Goal: Task Accomplishment & Management: Use online tool/utility

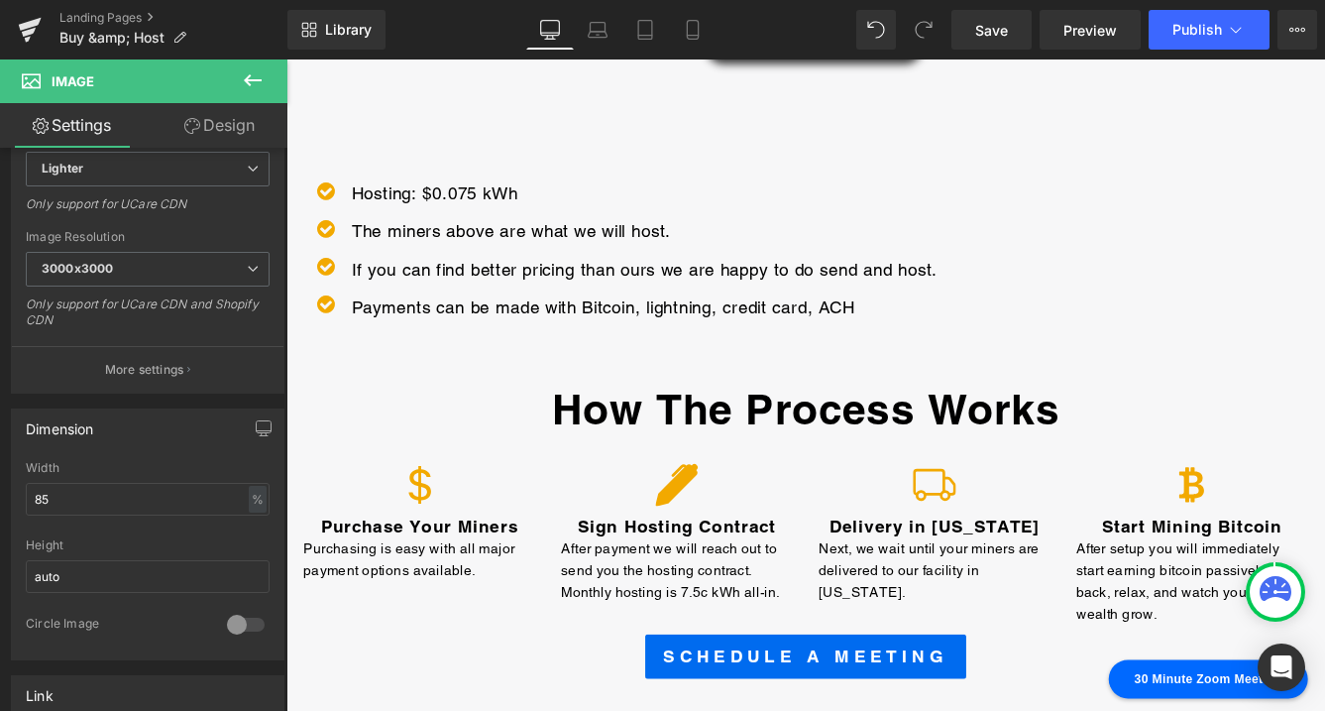
scroll to position [778, 0]
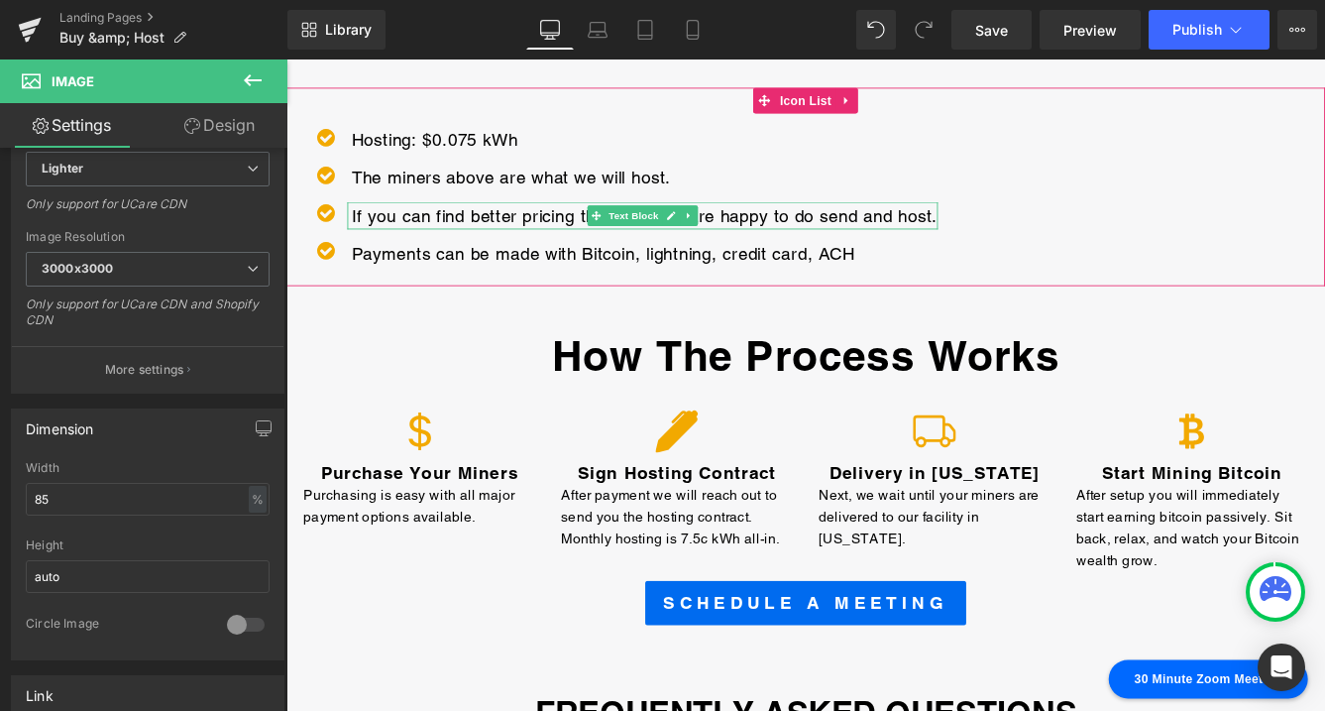
click at [771, 235] on p "If you can find better pricing than ours we are happy to do send and host." at bounding box center [700, 240] width 677 height 32
click at [1030, 241] on p "If you can find better pricing than ours we are happy to do send and host." at bounding box center [700, 240] width 677 height 32
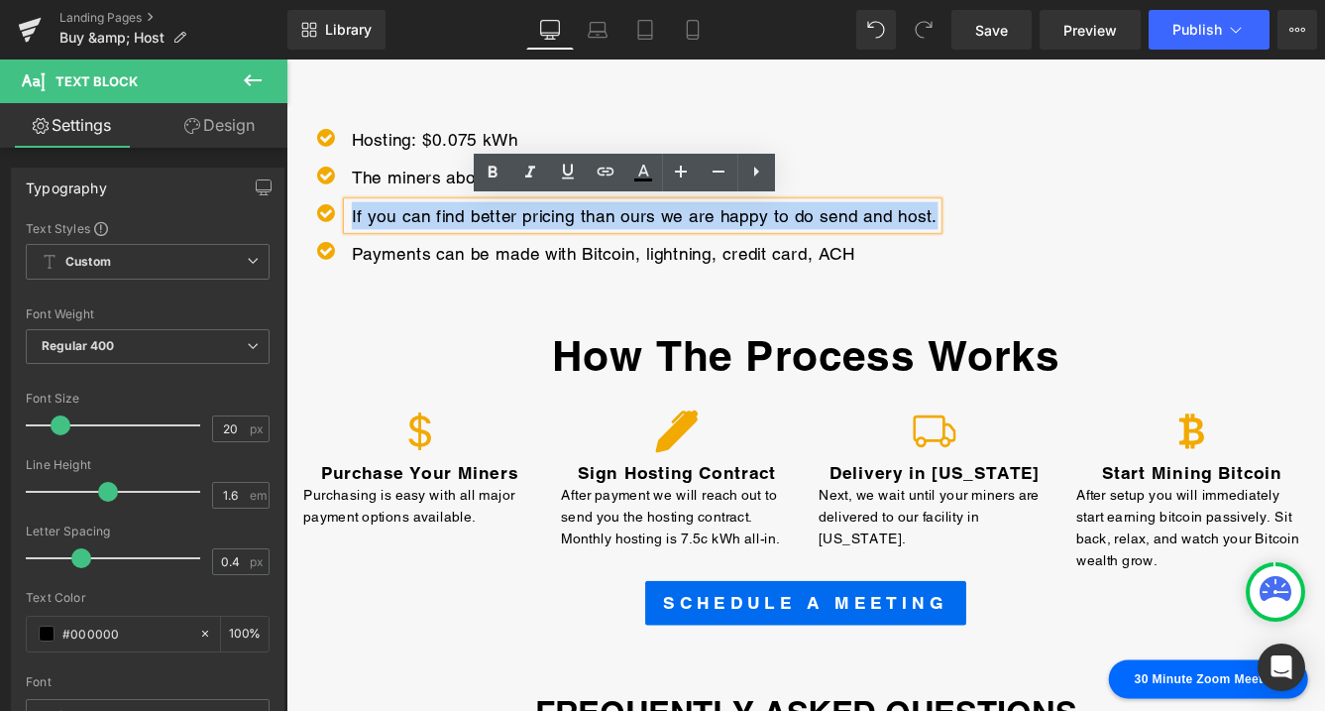
drag, startPoint x: 1033, startPoint y: 240, endPoint x: 356, endPoint y: 241, distance: 676.9
click at [357, 241] on div "If you can find better pricing than ours we are happy to do send and host." at bounding box center [698, 240] width 682 height 32
copy p "If you can find better pricing than ours we are happy to do send and host."
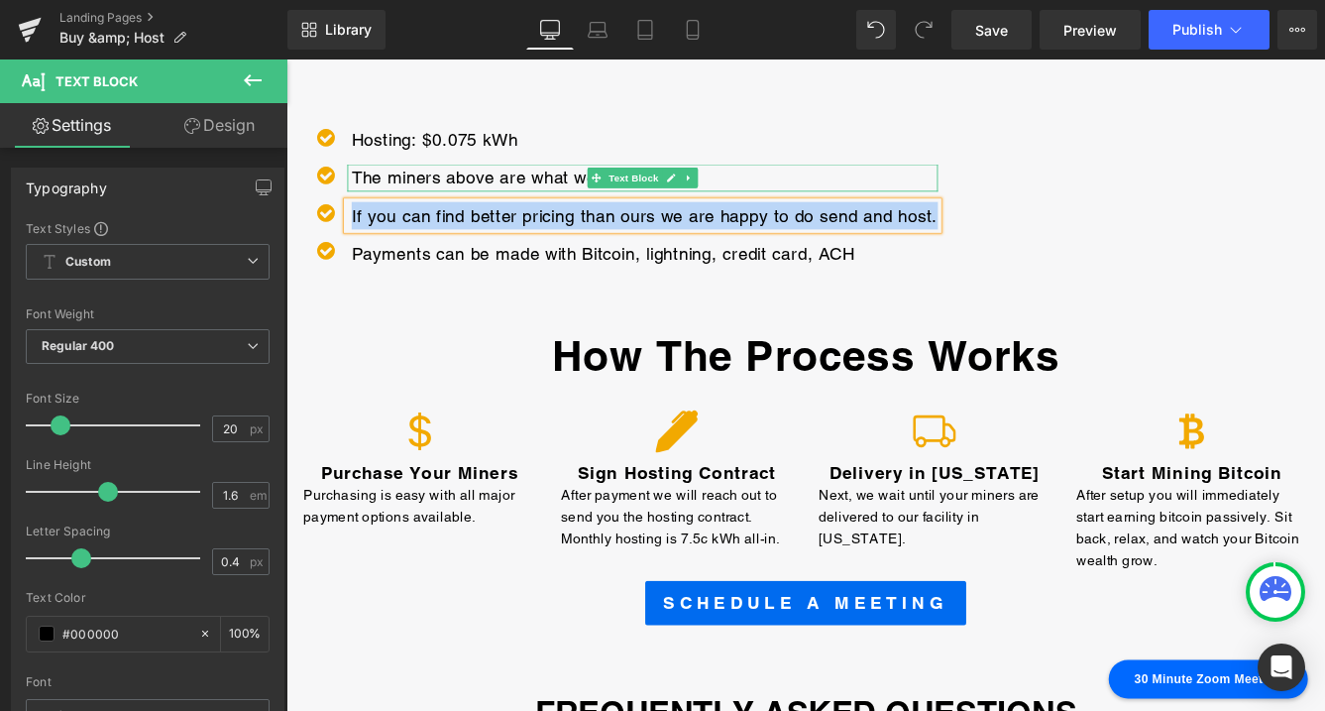
click at [790, 191] on p "The miners above are what we will host." at bounding box center [700, 196] width 677 height 32
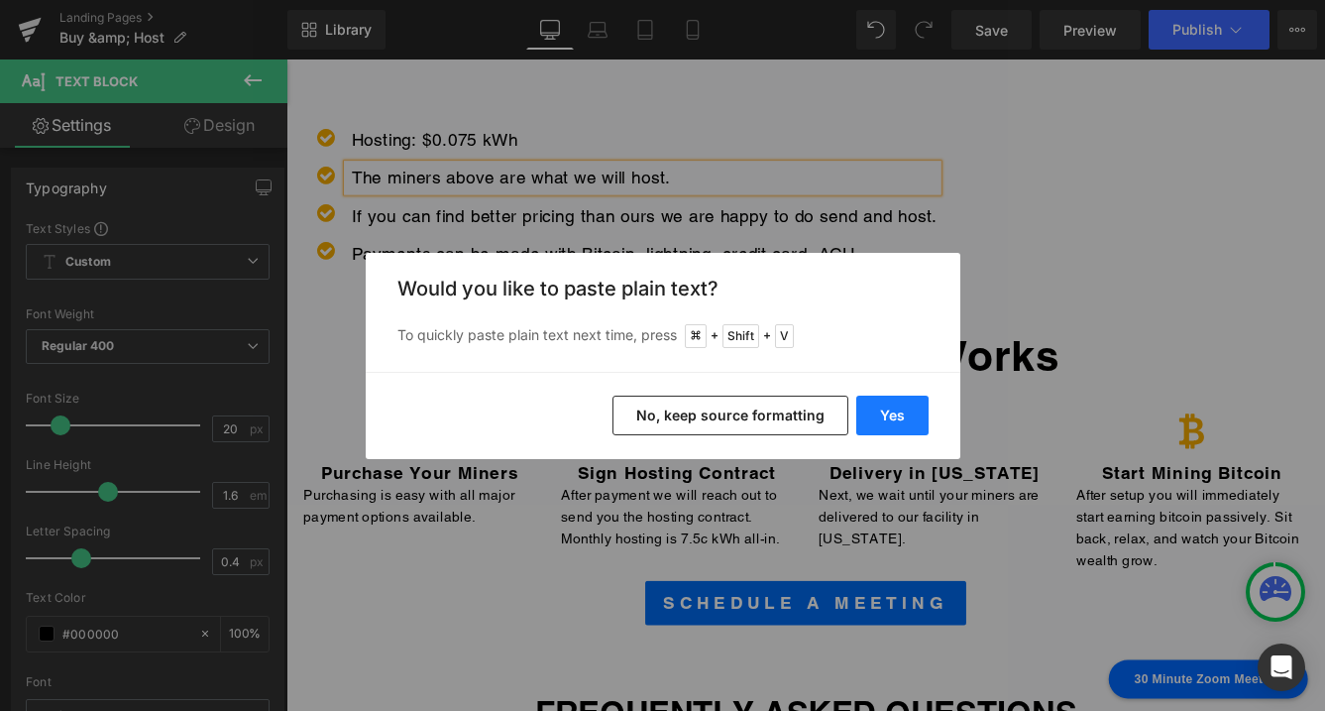
click at [884, 406] on button "Yes" at bounding box center [892, 415] width 72 height 40
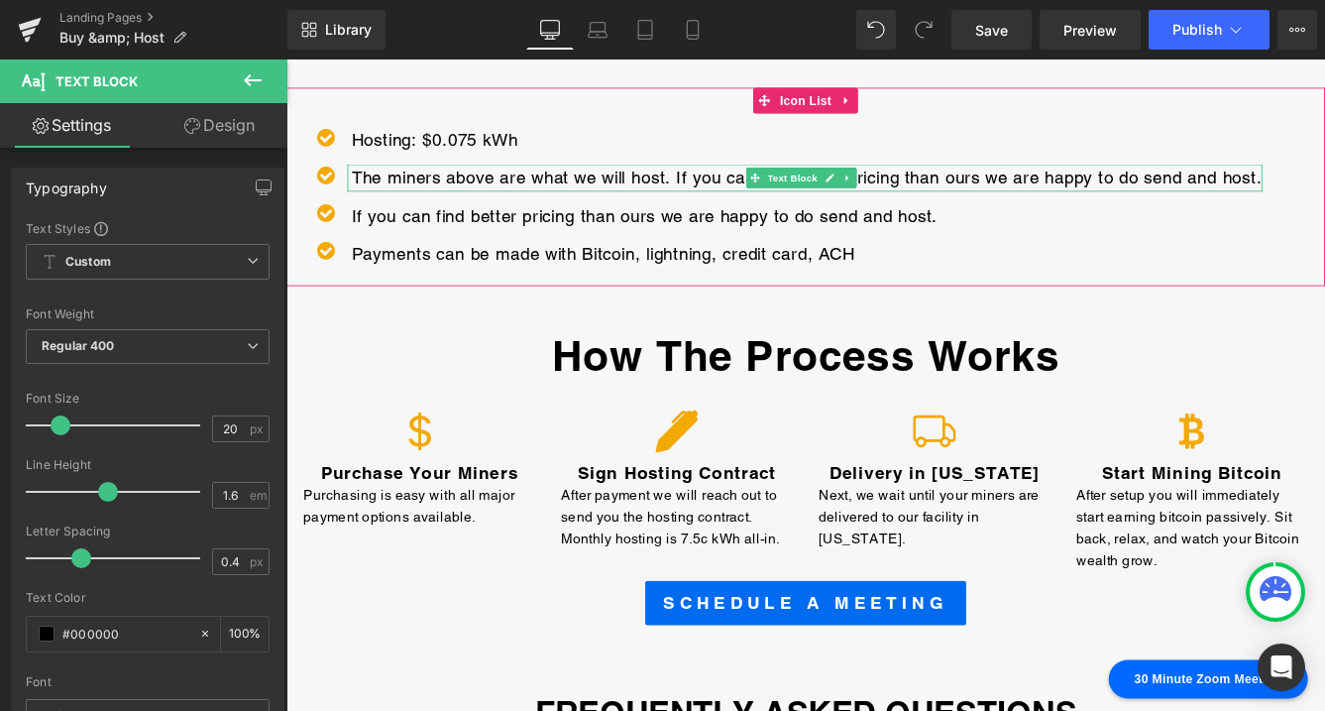
click at [1274, 200] on p "The miners above are what we will host. If you can find better pricing than our…" at bounding box center [888, 196] width 1052 height 32
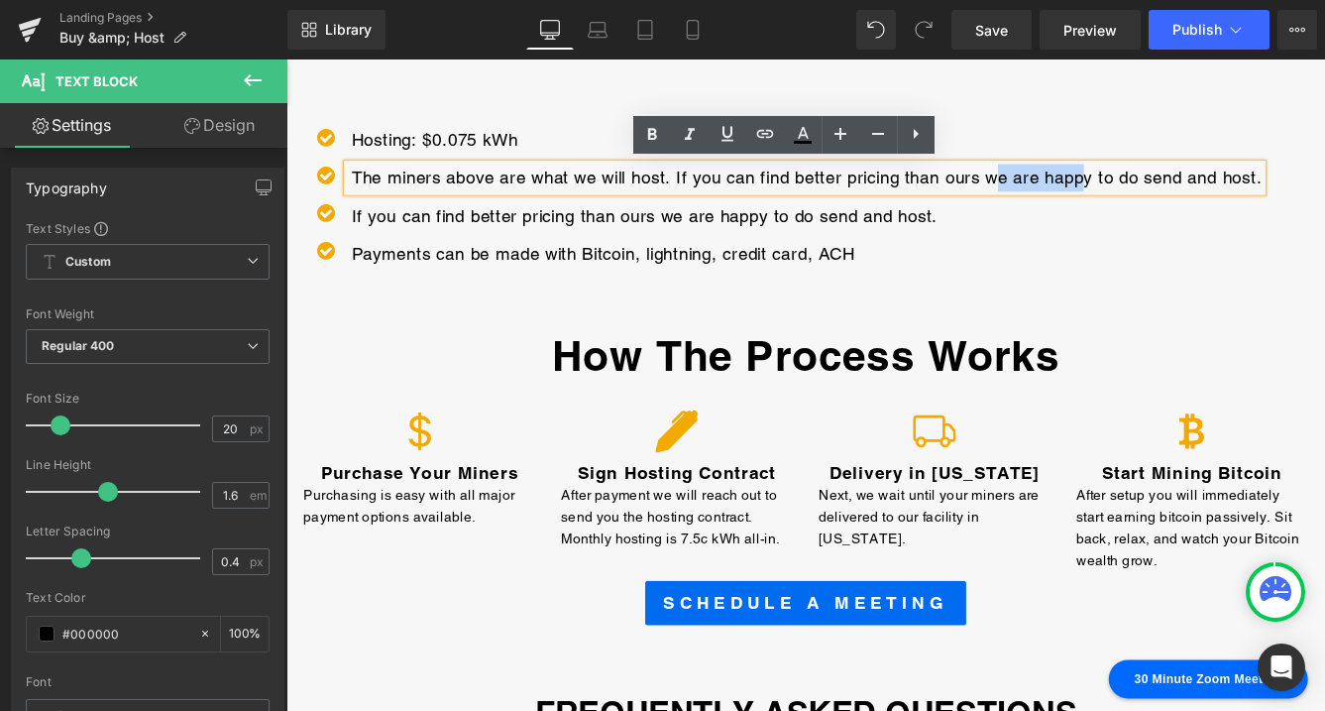
drag, startPoint x: 1405, startPoint y: 196, endPoint x: 1096, endPoint y: 195, distance: 309.2
click at [1096, 203] on p "The miners above are what we will host. If you can find better pricing than our…" at bounding box center [888, 196] width 1052 height 32
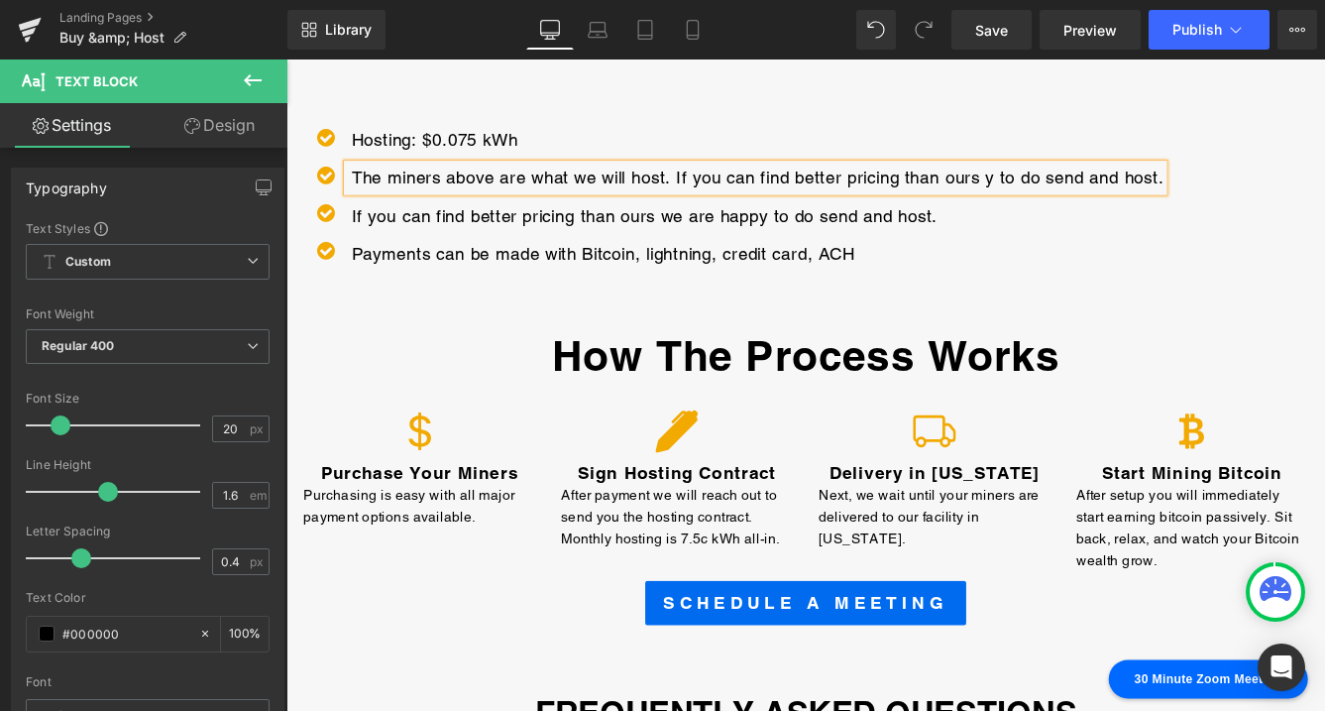
click at [1289, 196] on p "The miners above are what we will host. If you can find better pricing than our…" at bounding box center [831, 196] width 938 height 32
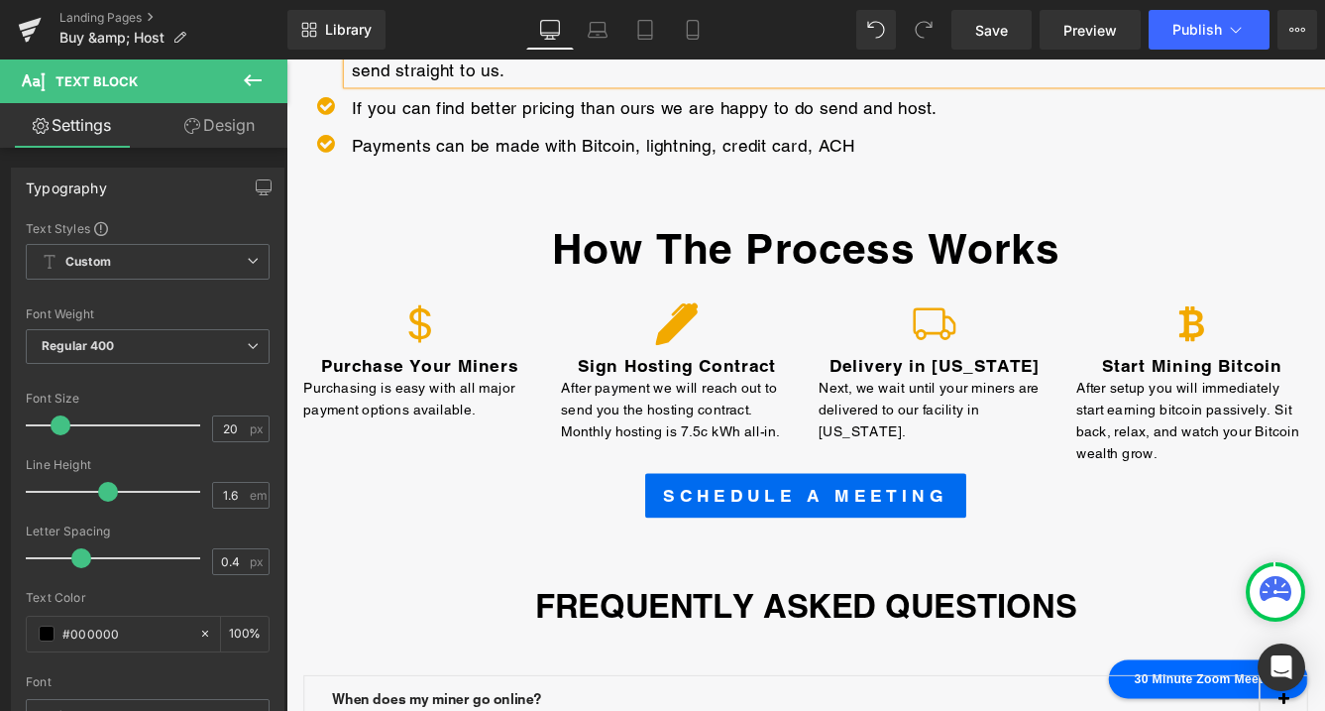
scroll to position [904, 0]
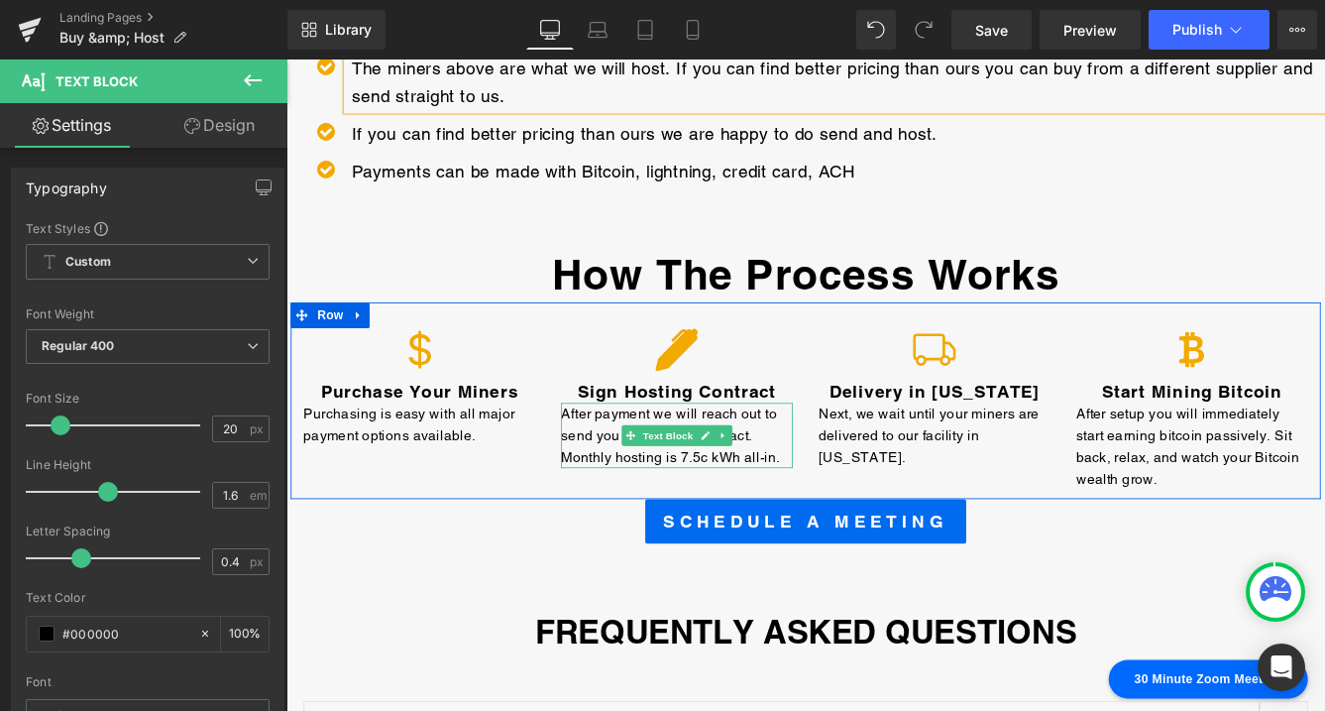
click at [839, 513] on p "After payment we will reach out to send you the hosting contract. Monthly hosti…" at bounding box center [738, 494] width 268 height 76
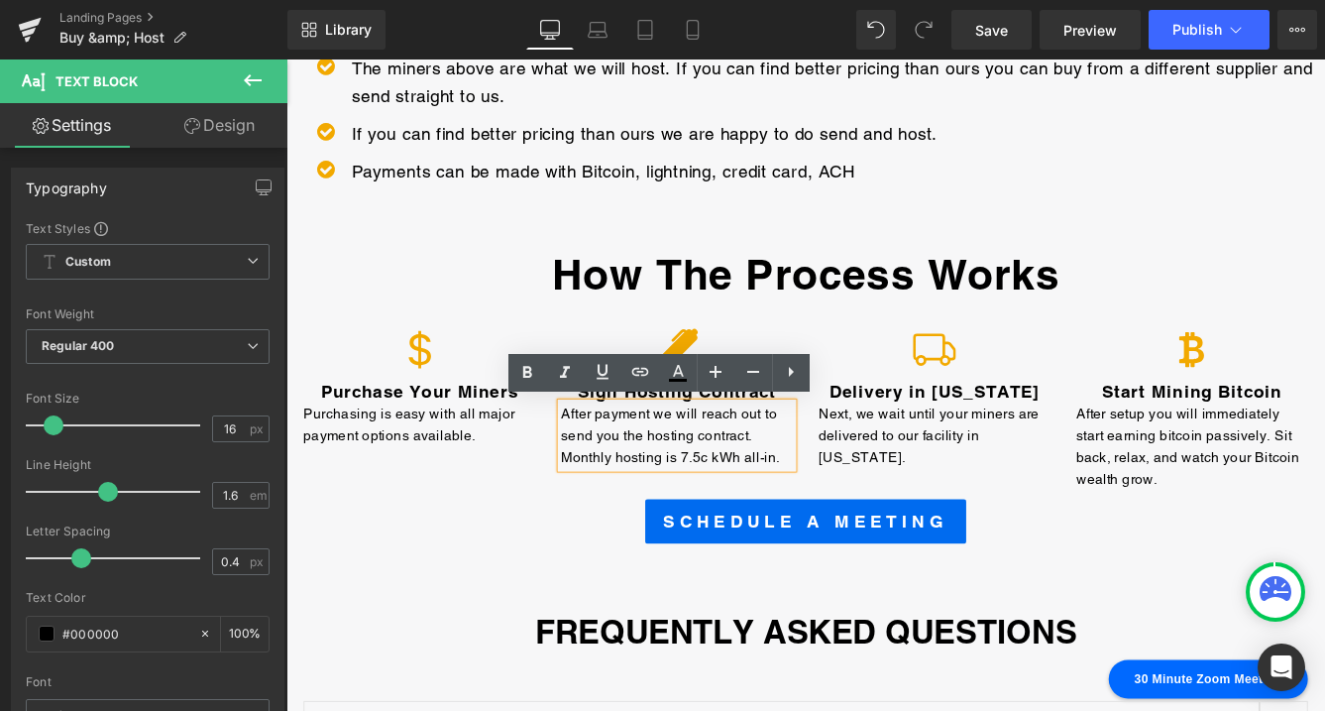
click at [861, 519] on p "After payment we will reach out to send you the hosting contract. Monthly hosti…" at bounding box center [738, 494] width 268 height 76
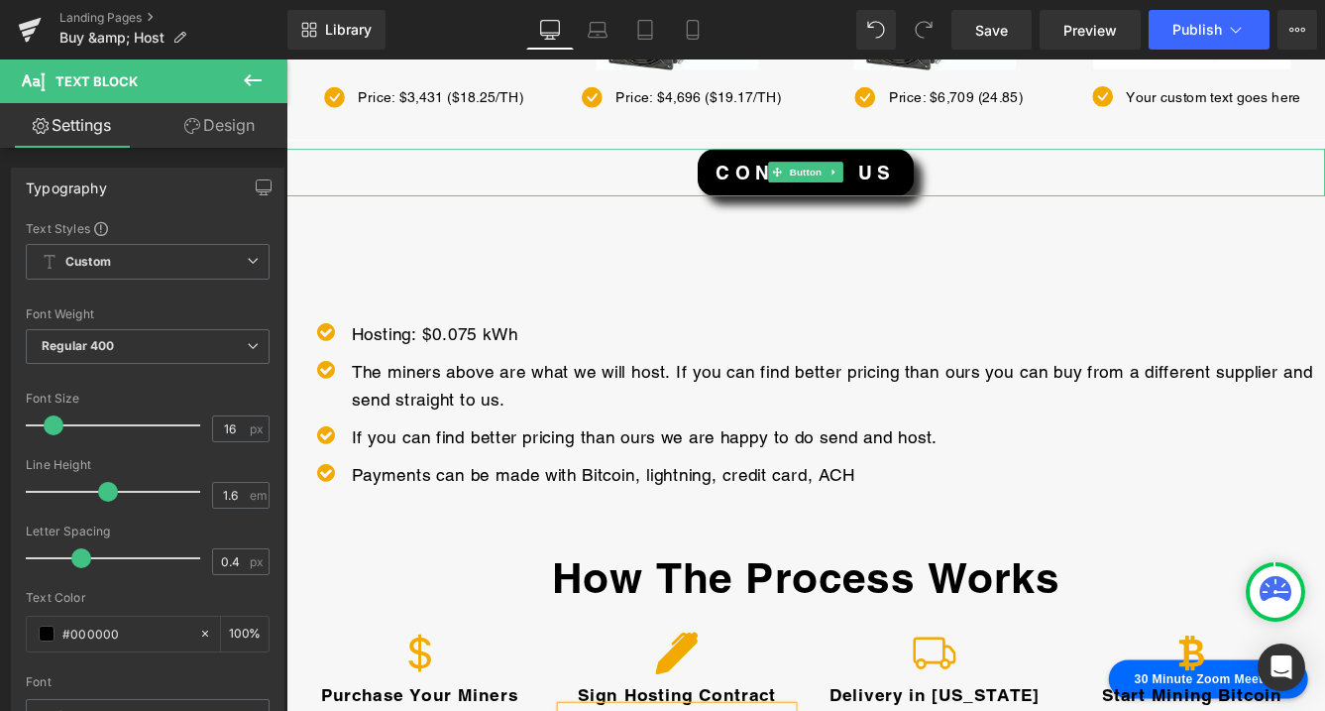
scroll to position [548, 0]
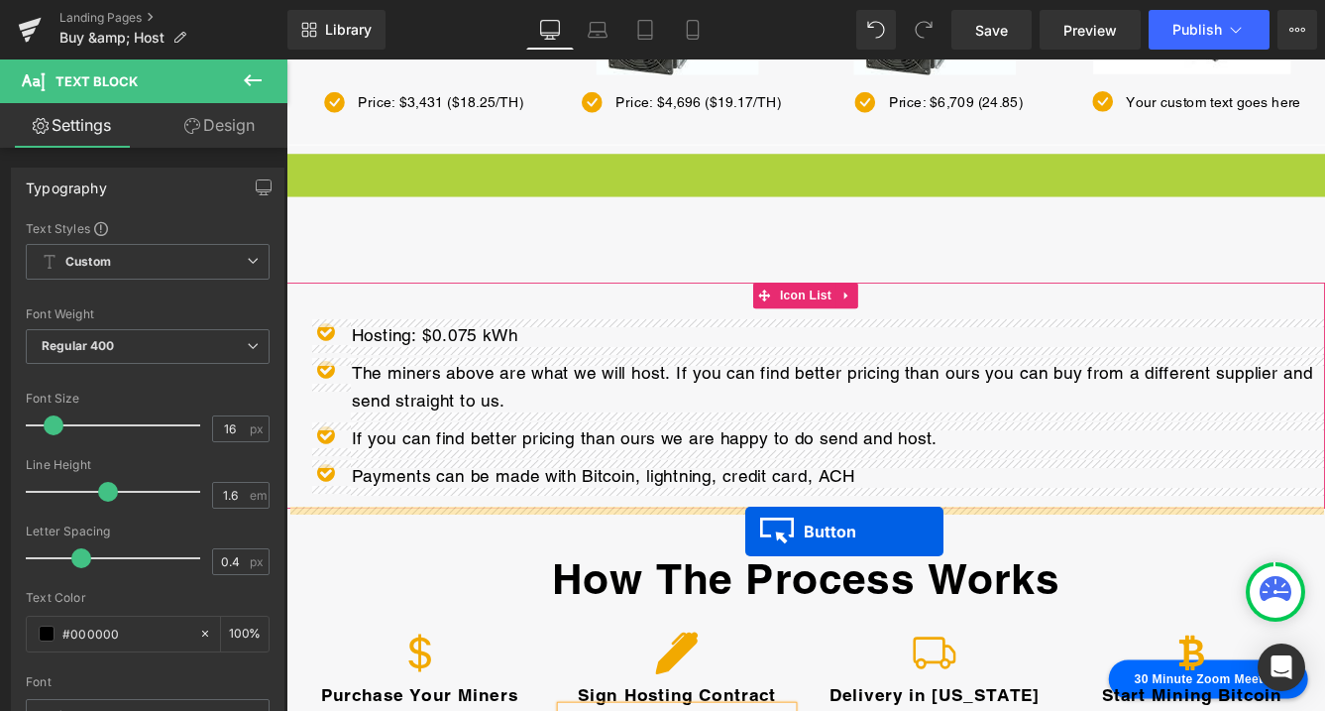
drag, startPoint x: 882, startPoint y: 184, endPoint x: 817, endPoint y: 604, distance: 424.3
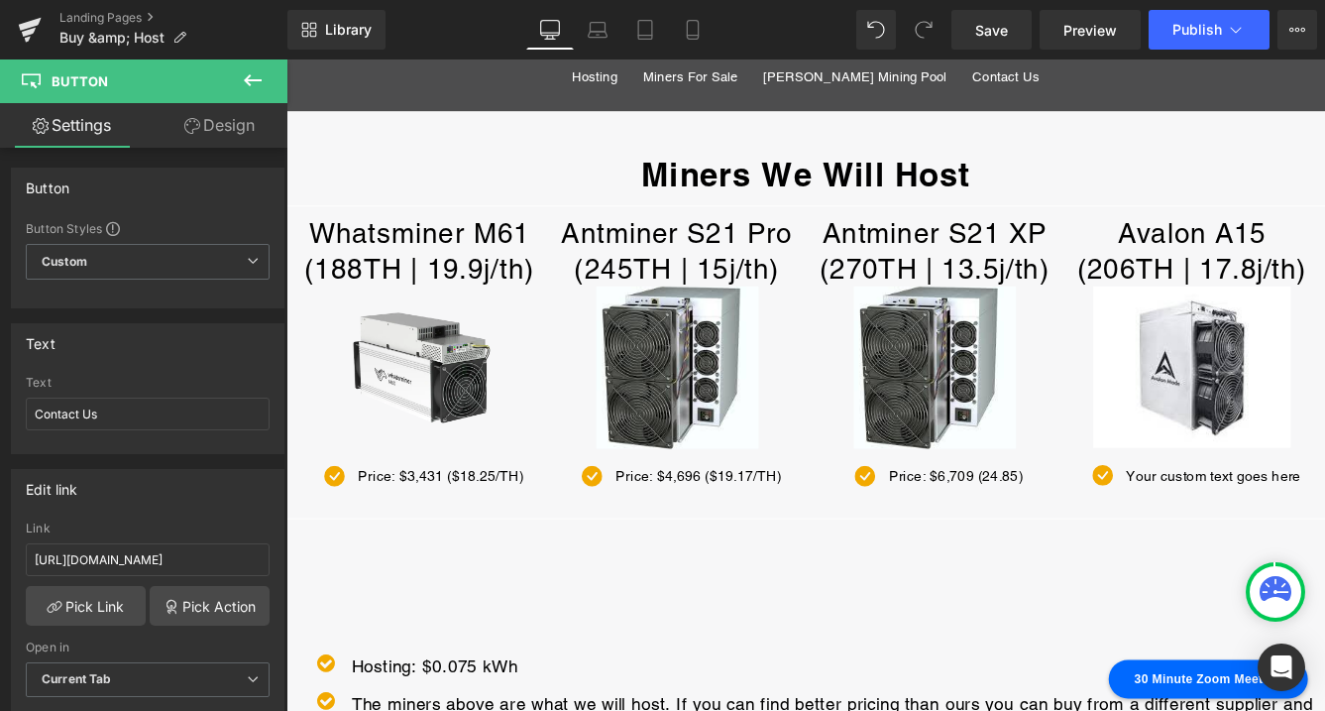
scroll to position [216, 0]
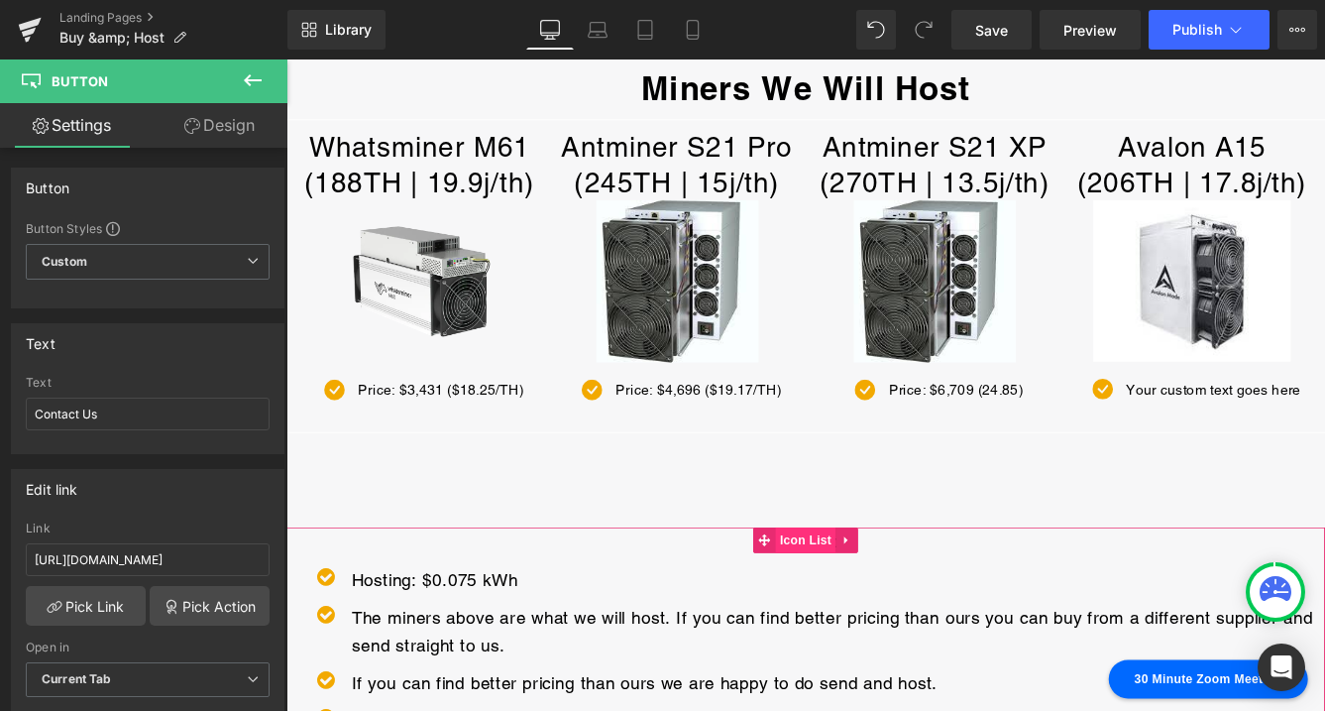
click at [890, 613] on span "Icon List" at bounding box center [885, 615] width 69 height 30
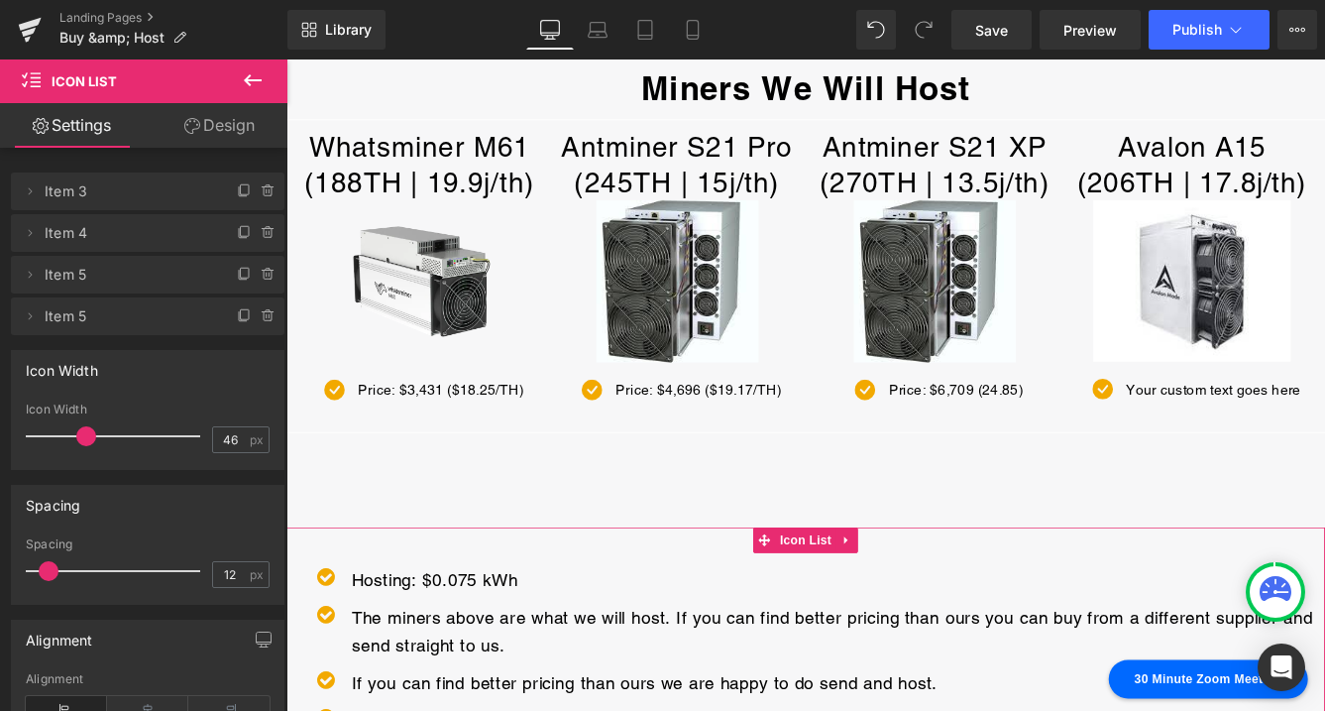
click at [221, 116] on link "Design" at bounding box center [220, 125] width 144 height 45
click at [0, 0] on div "Spacing" at bounding box center [0, 0] width 0 height 0
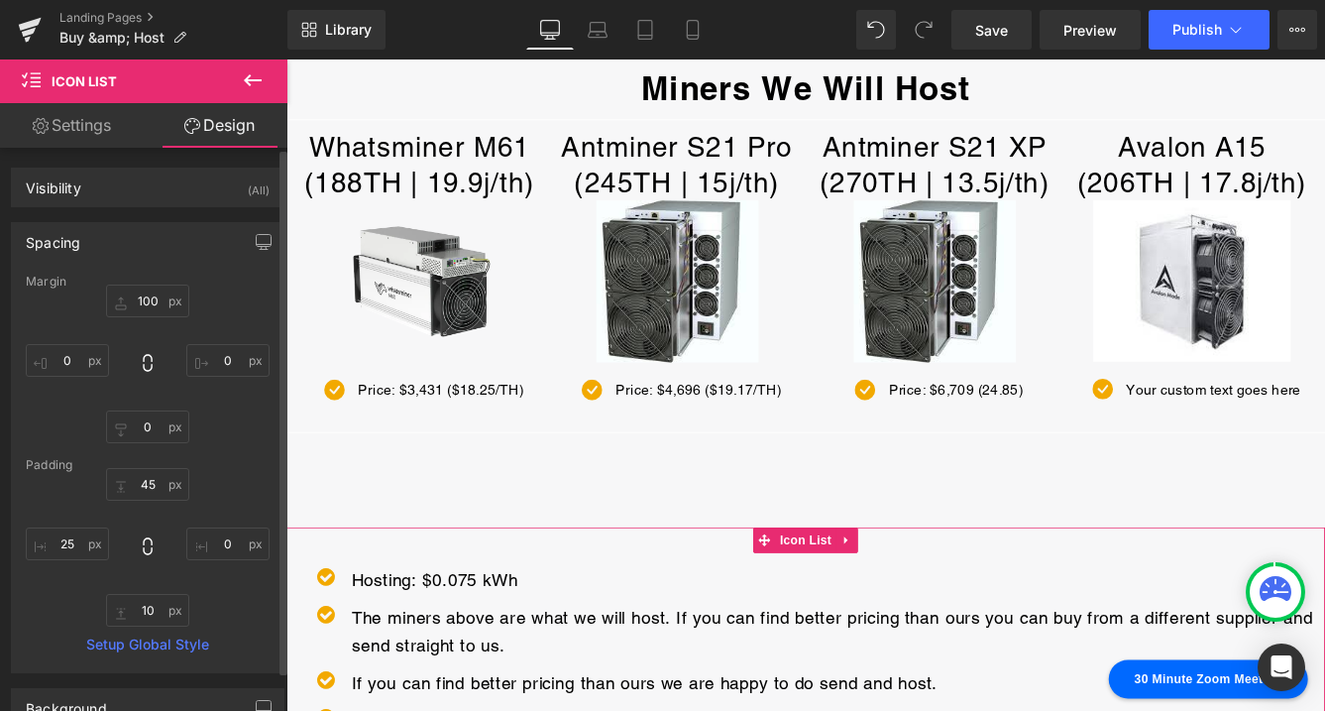
type input "100"
type input "0"
type input "45"
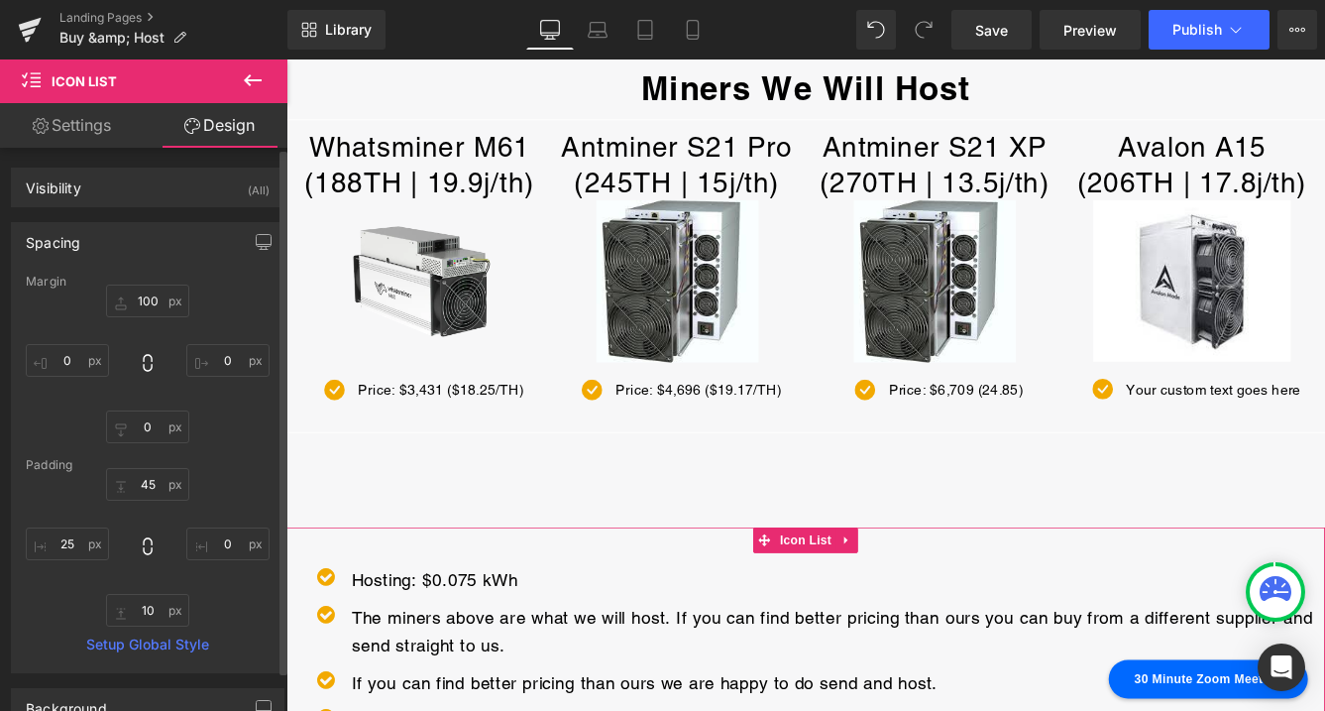
type input "0"
type input "10"
type input "25"
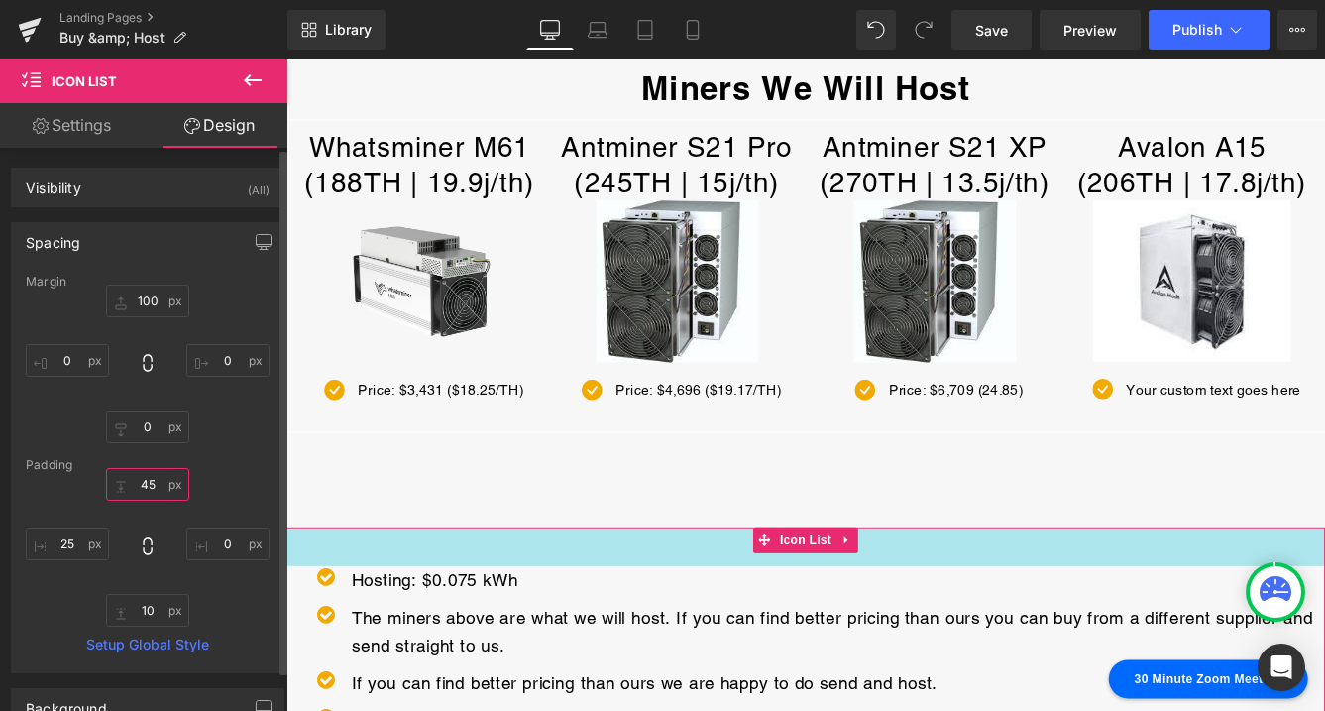
click at [144, 485] on input "45" at bounding box center [147, 484] width 83 height 33
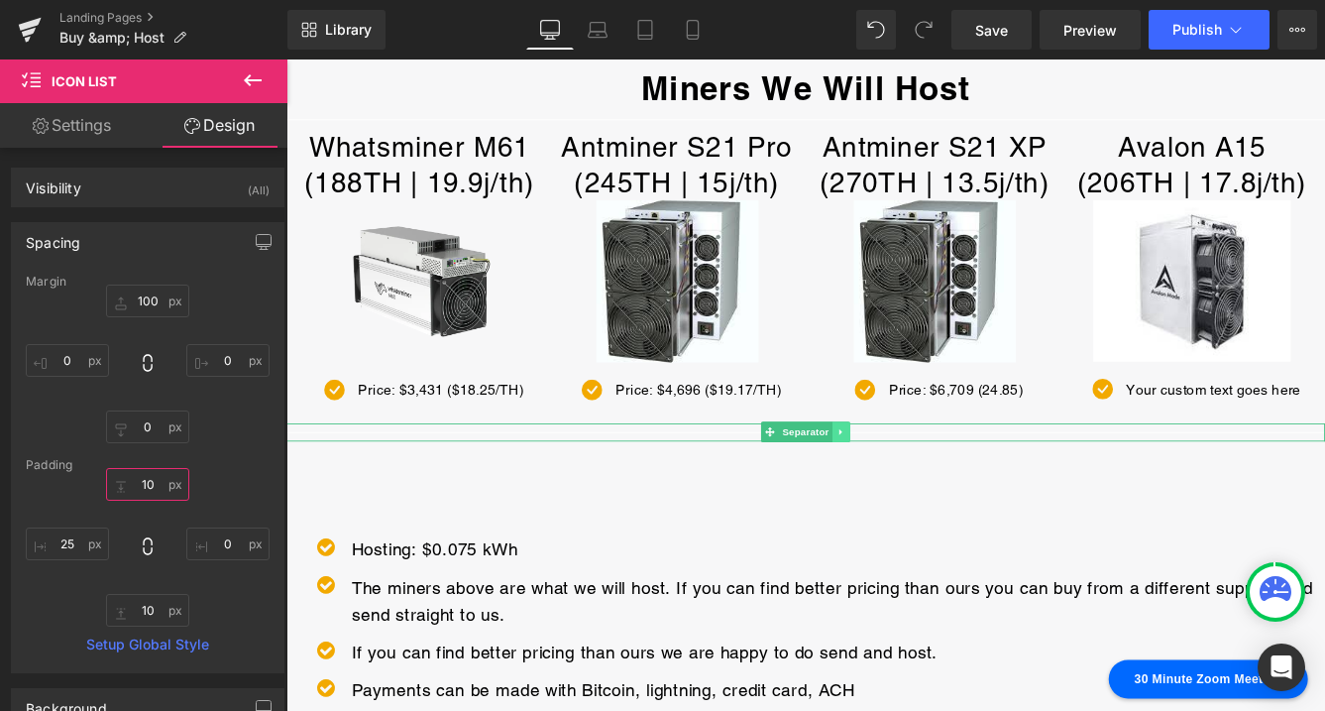
type input "10"
click at [930, 491] on icon at bounding box center [927, 490] width 11 height 12
click at [941, 490] on icon at bounding box center [937, 490] width 11 height 11
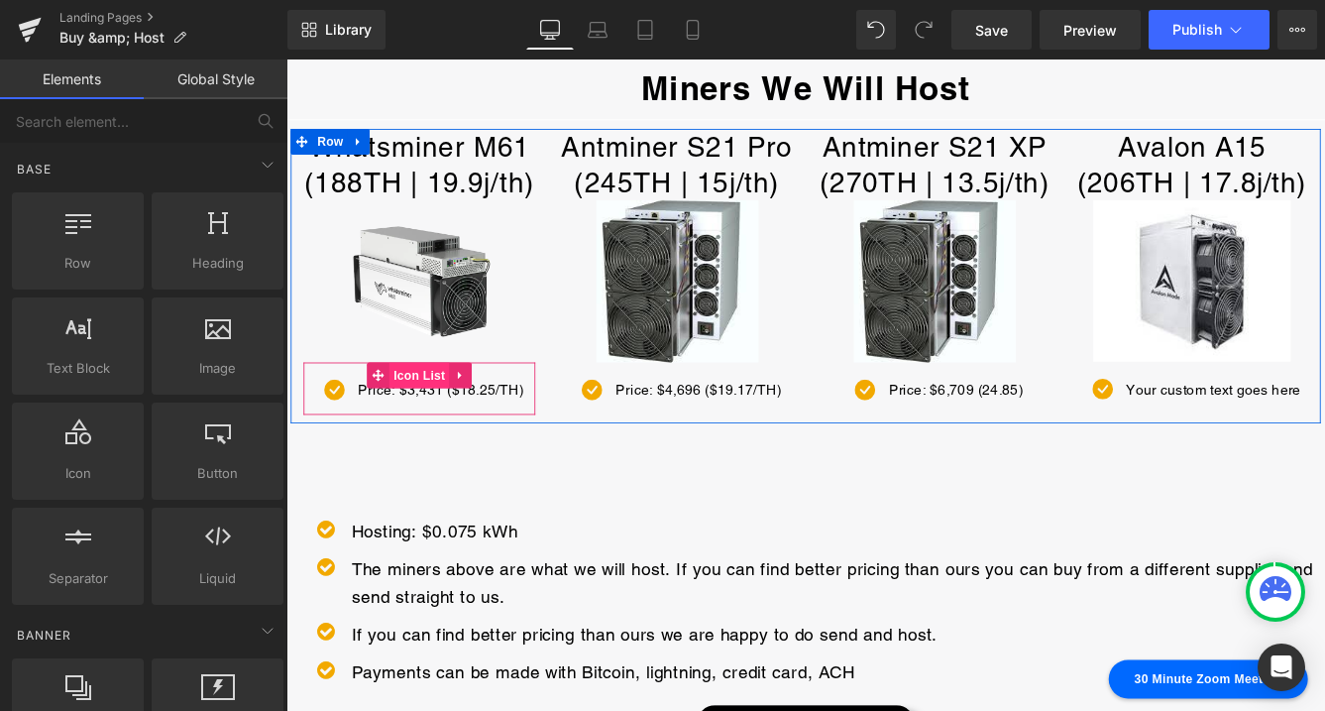
click at [432, 413] on span "Icon List" at bounding box center [439, 424] width 69 height 30
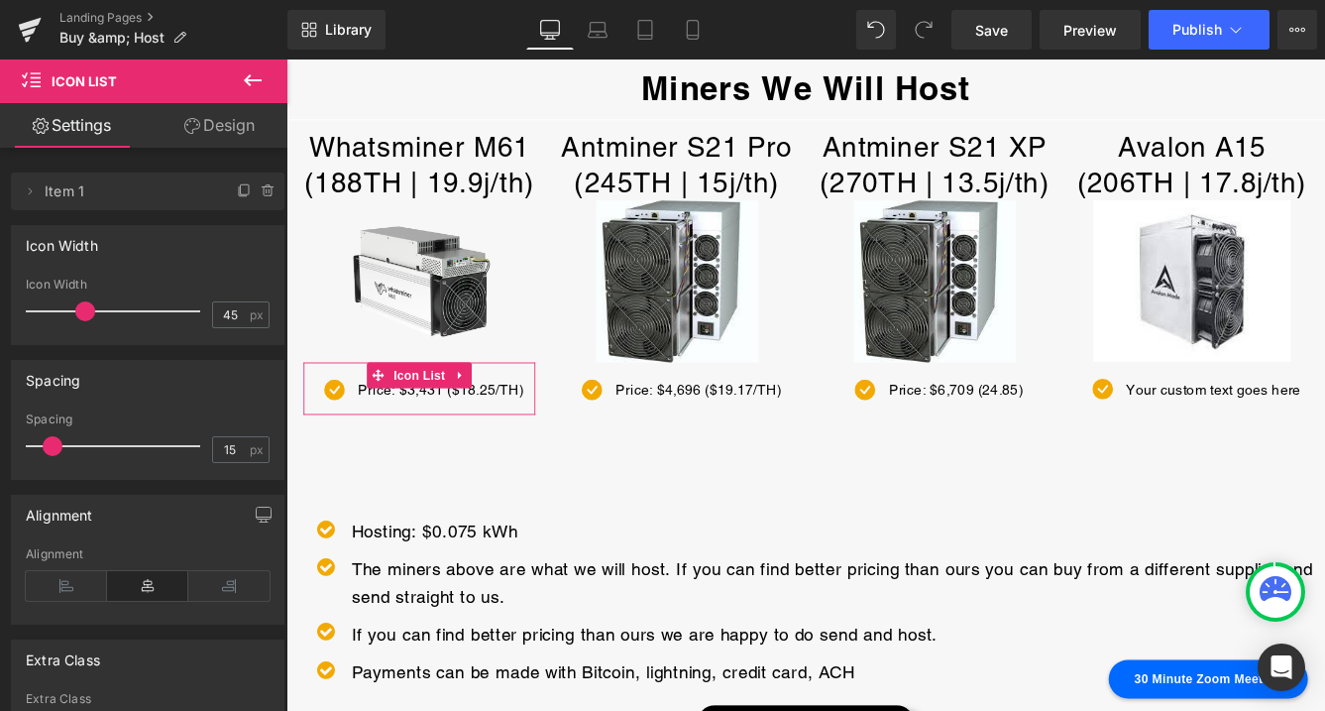
click at [244, 121] on link "Design" at bounding box center [220, 125] width 144 height 45
click at [0, 0] on div "Spacing" at bounding box center [0, 0] width 0 height 0
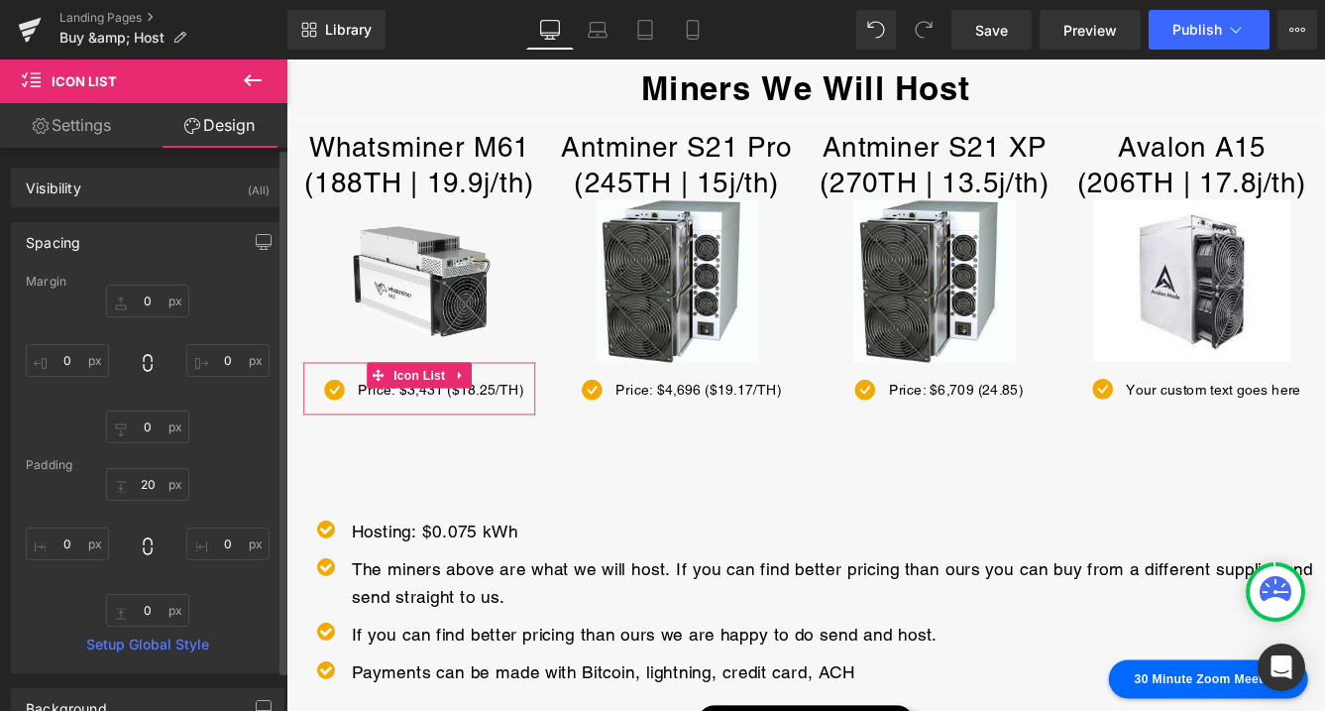
type input "0"
type input "20"
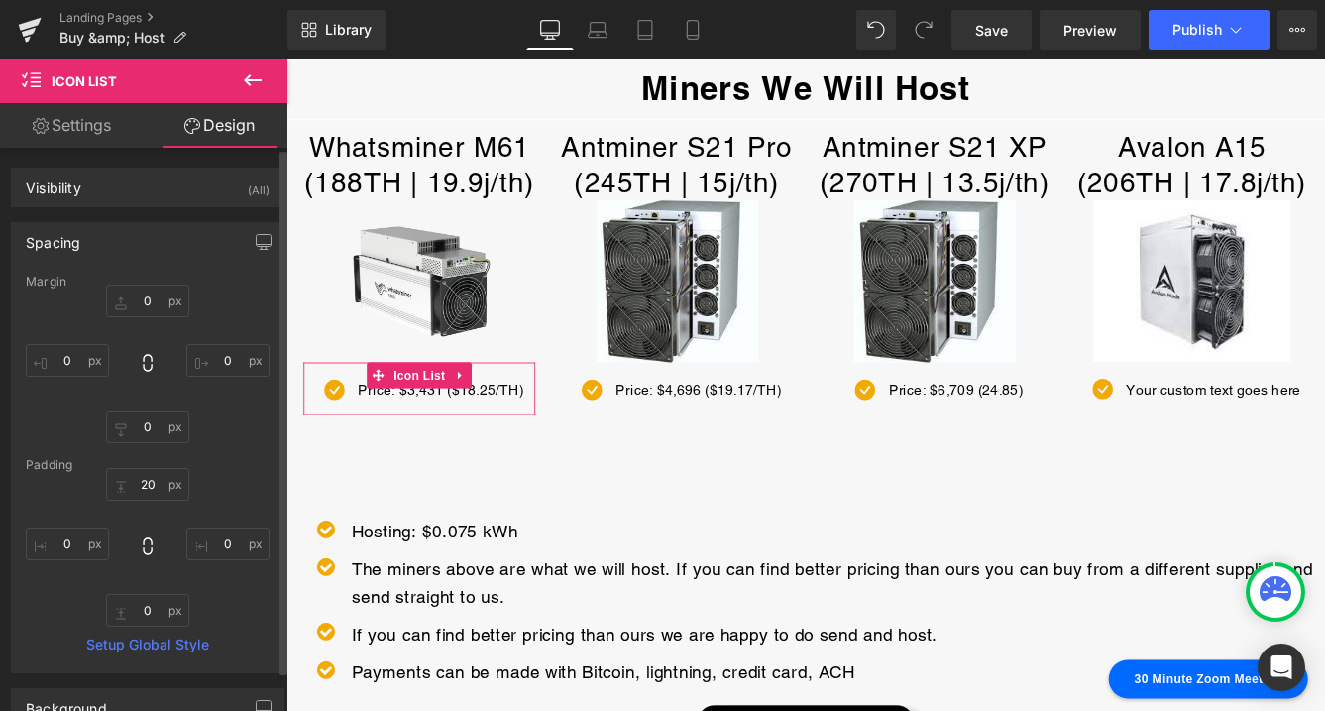
type input "0"
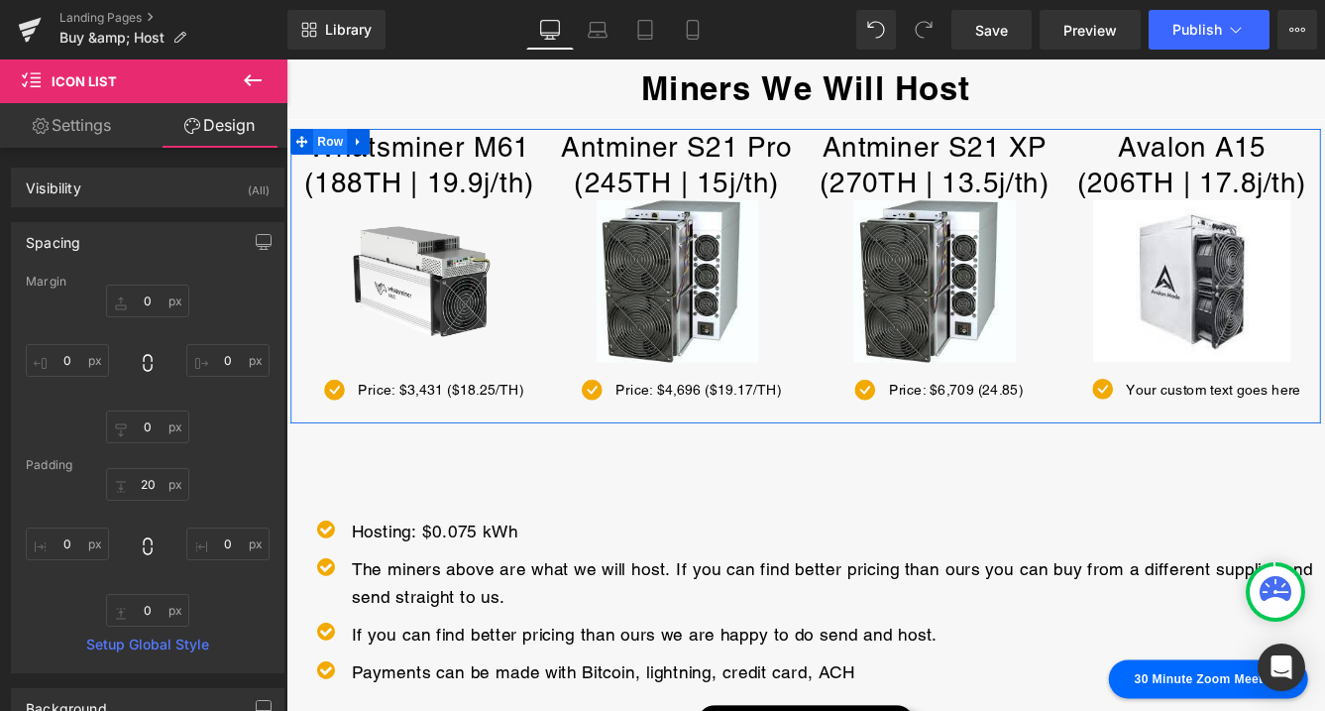
click at [340, 151] on span "Row" at bounding box center [337, 155] width 40 height 30
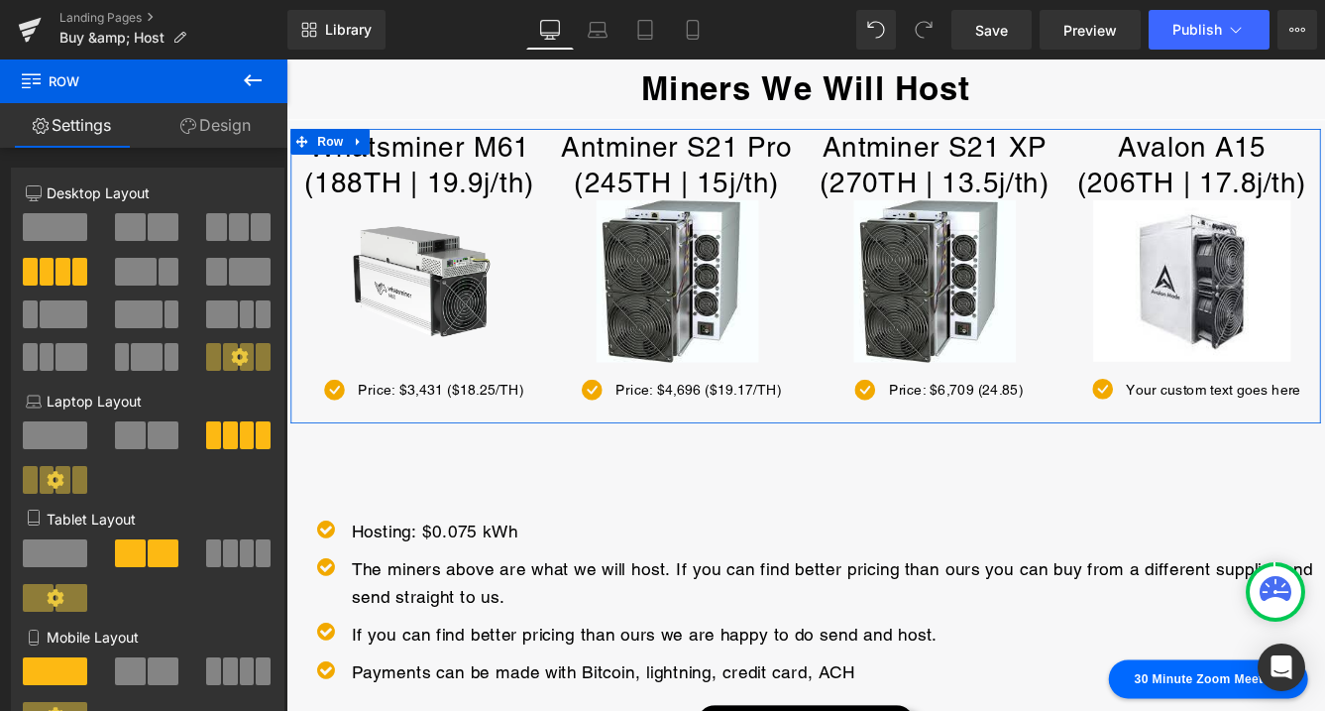
click at [238, 128] on link "Design" at bounding box center [216, 125] width 144 height 45
click at [0, 0] on div "Spacing" at bounding box center [0, 0] width 0 height 0
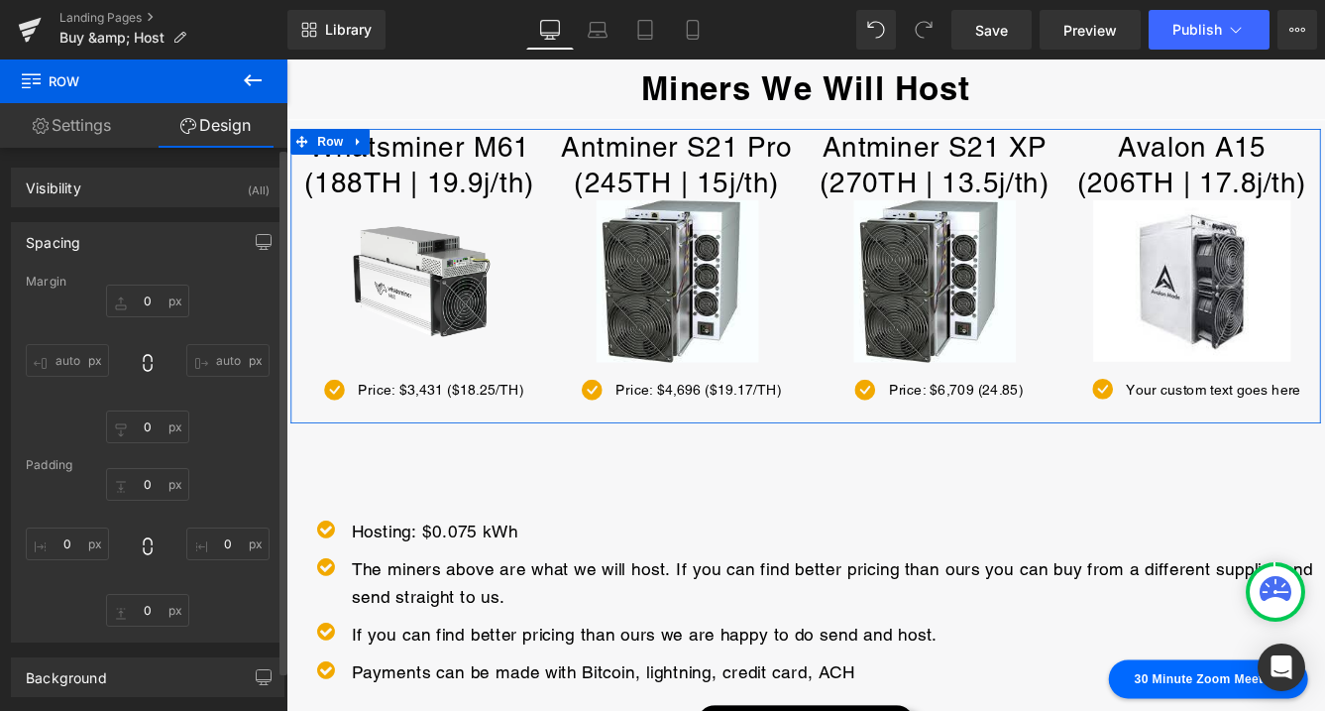
type input "0"
type input "10"
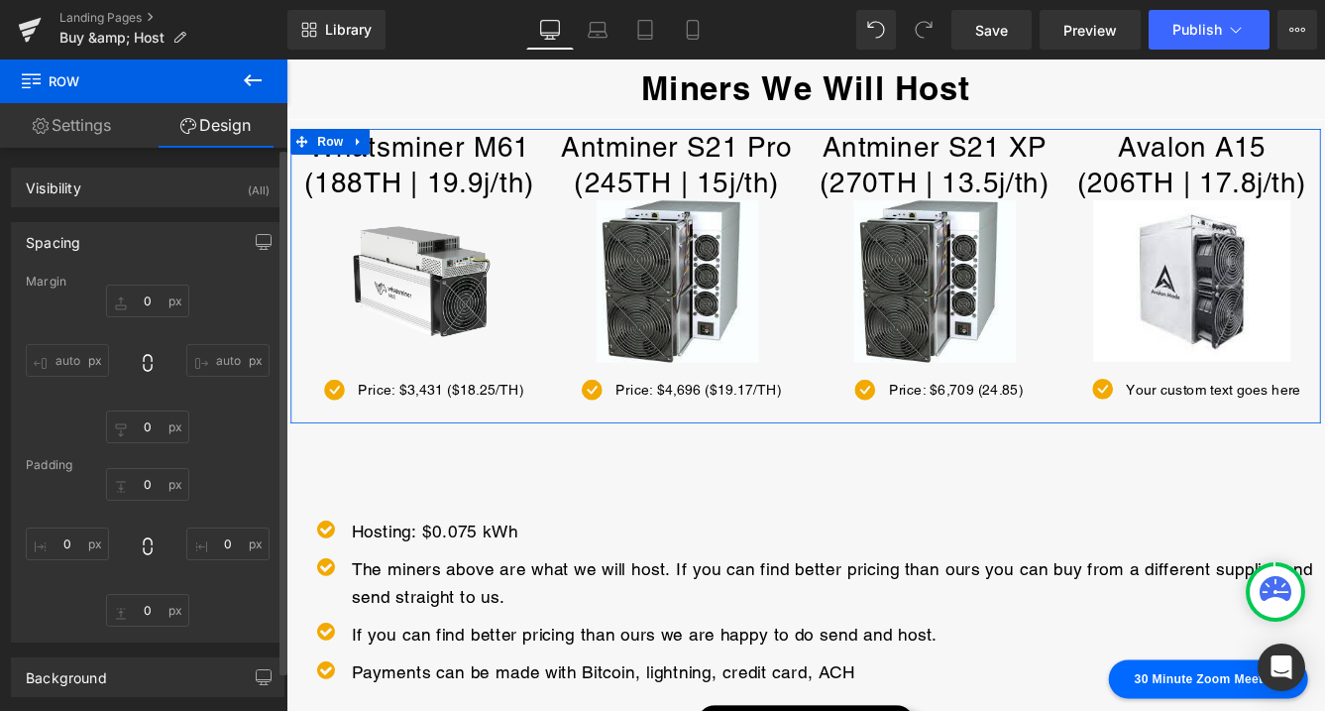
type input "0"
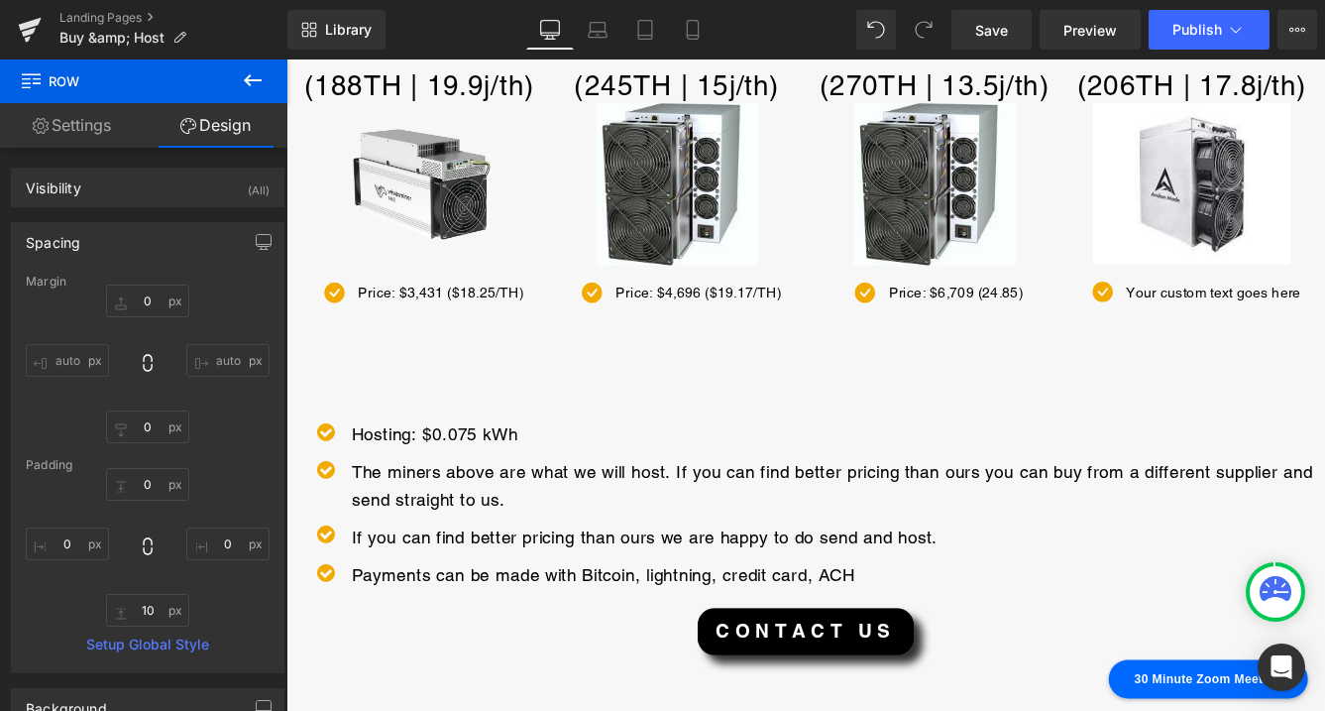
scroll to position [322, 0]
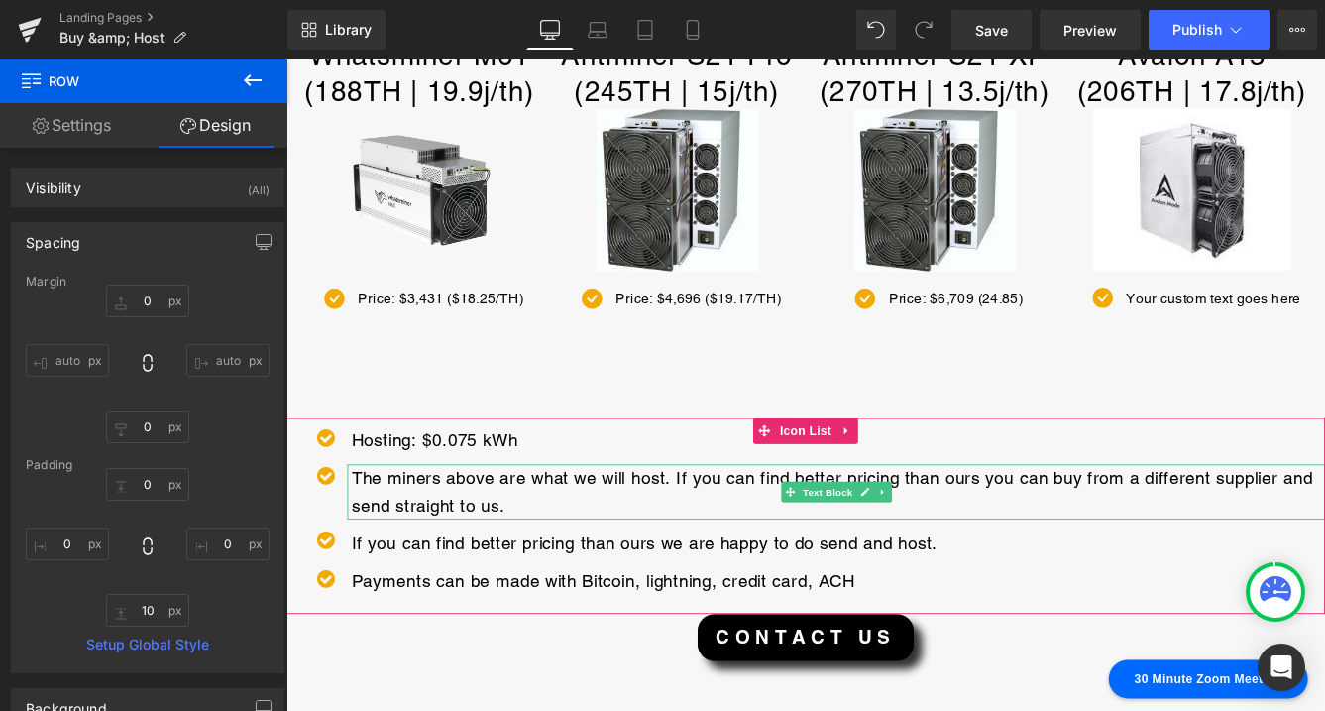
click at [549, 576] on p "The miners above are what we will host. If you can find better pricing than our…" at bounding box center [924, 557] width 1124 height 63
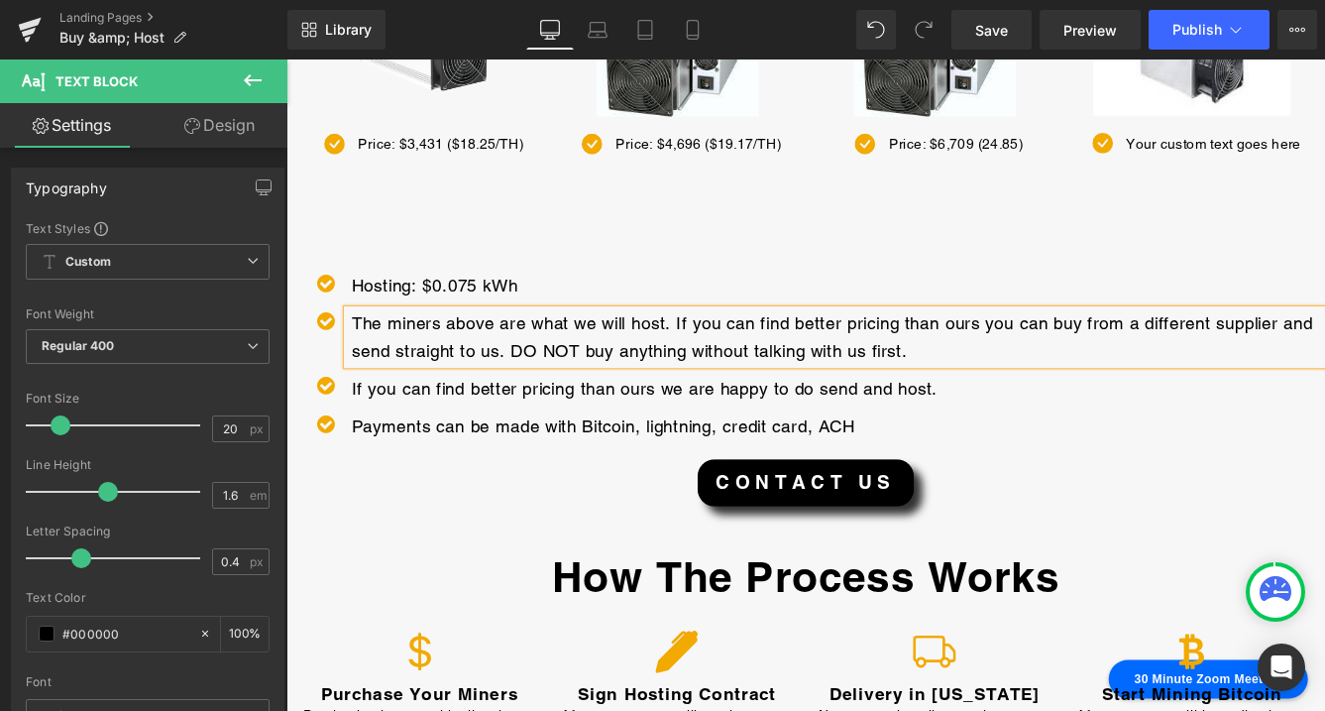
scroll to position [535, 0]
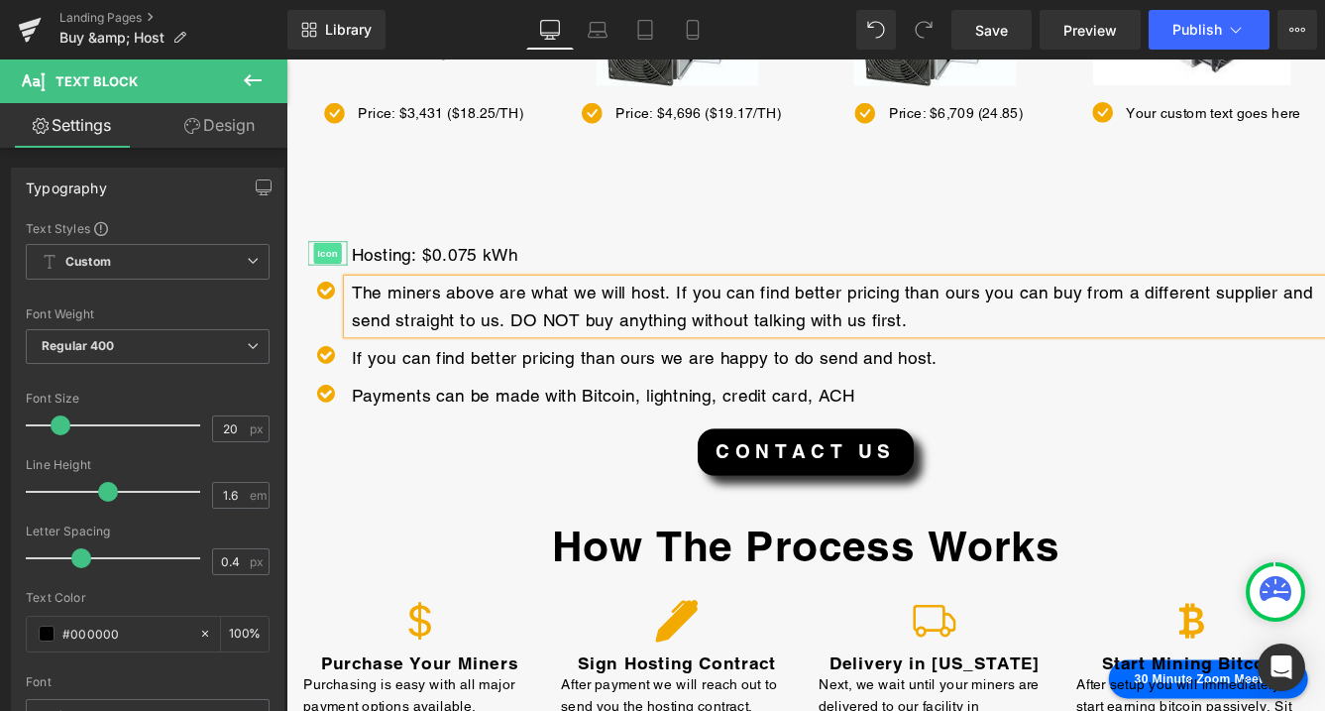
click at [330, 283] on span "Icon" at bounding box center [334, 284] width 32 height 24
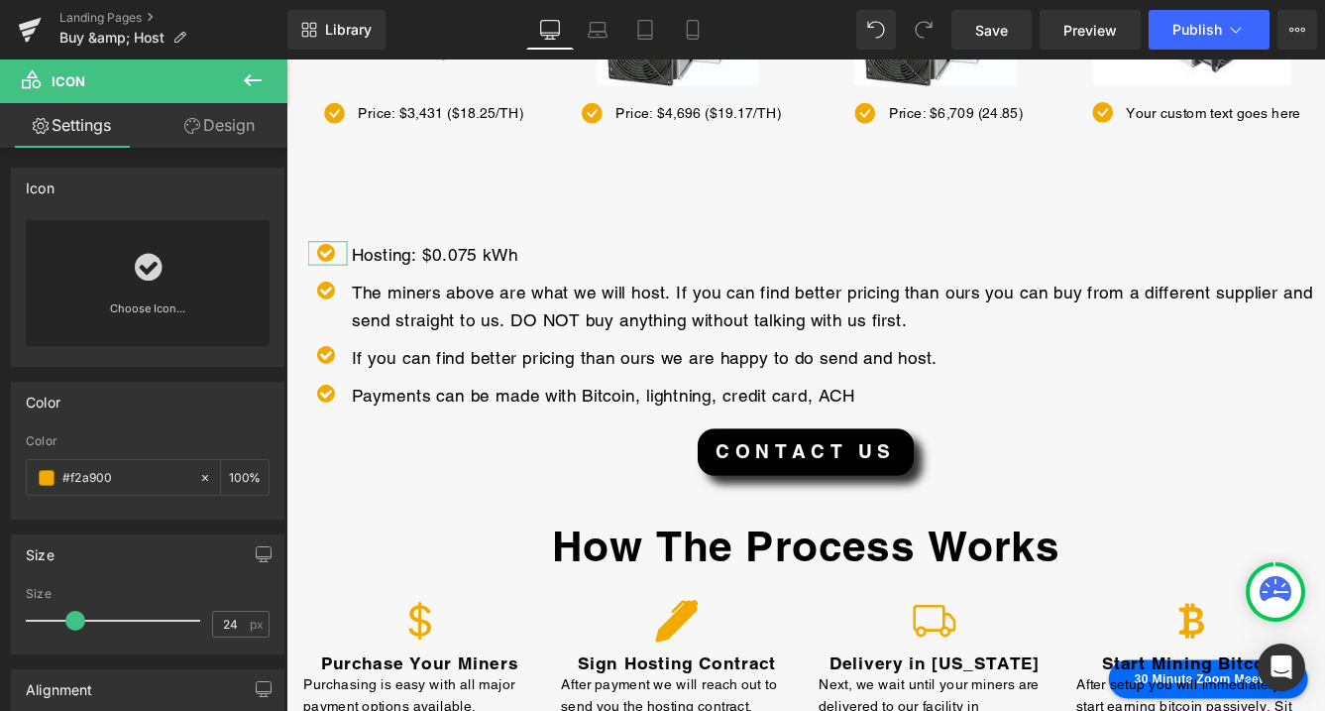
click at [143, 268] on icon at bounding box center [148, 268] width 27 height 32
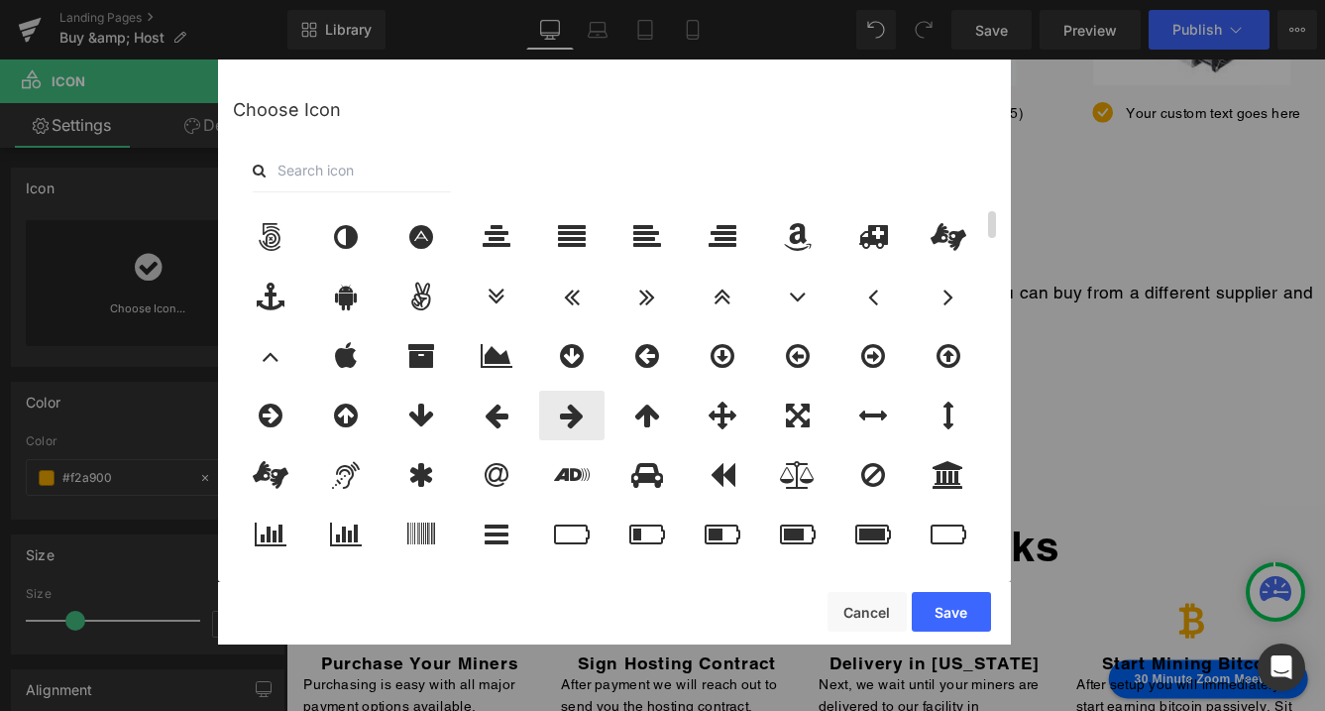
click at [570, 410] on icon at bounding box center [572, 415] width 24 height 28
click at [953, 612] on button "Save" at bounding box center [951, 612] width 79 height 40
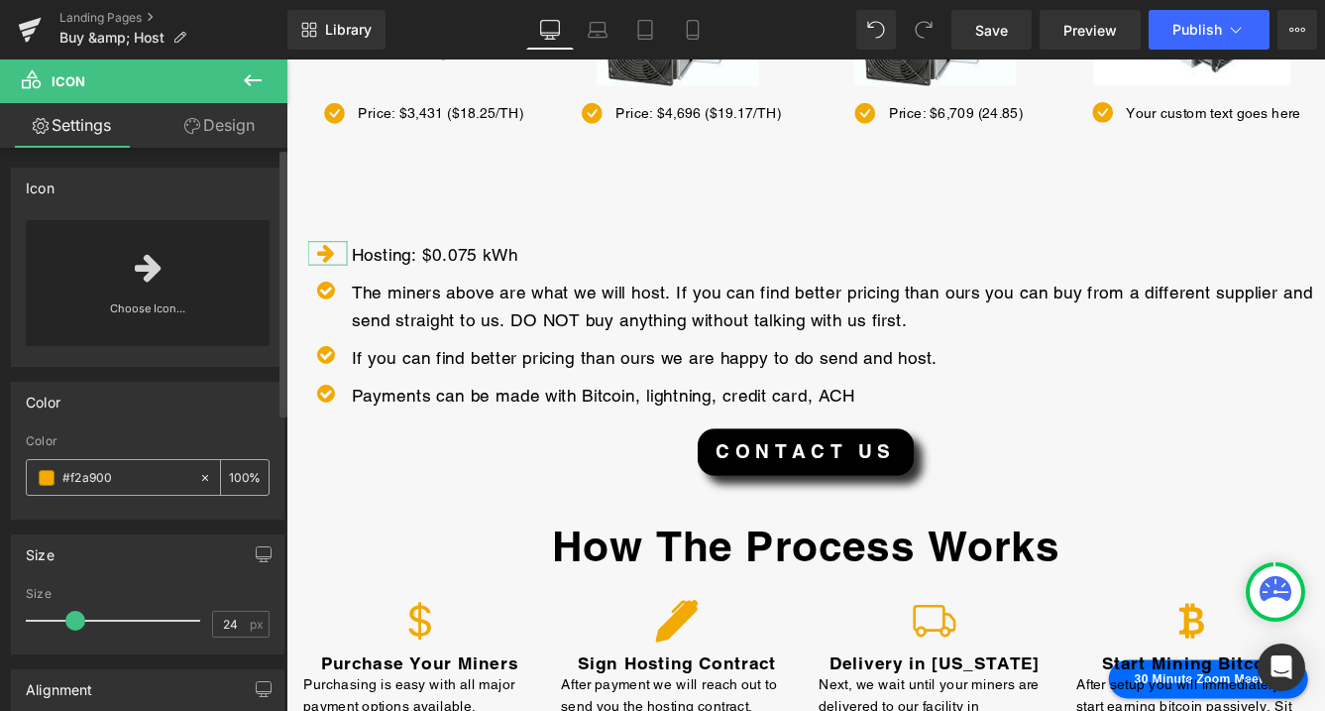
click at [133, 474] on input "#f2a900" at bounding box center [125, 478] width 127 height 22
click at [52, 474] on span at bounding box center [47, 478] width 16 height 16
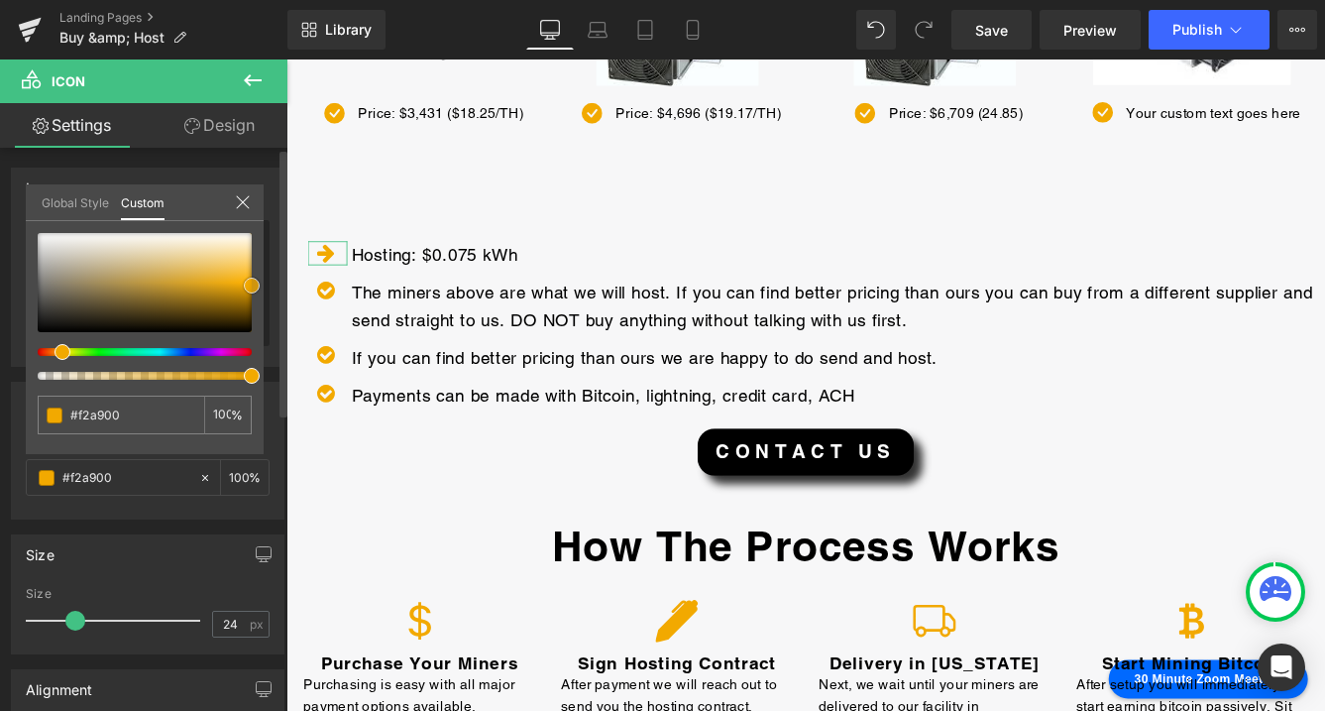
type input "#eaa400"
type input "#000000"
drag, startPoint x: 252, startPoint y: 285, endPoint x: 252, endPoint y: 360, distance: 74.3
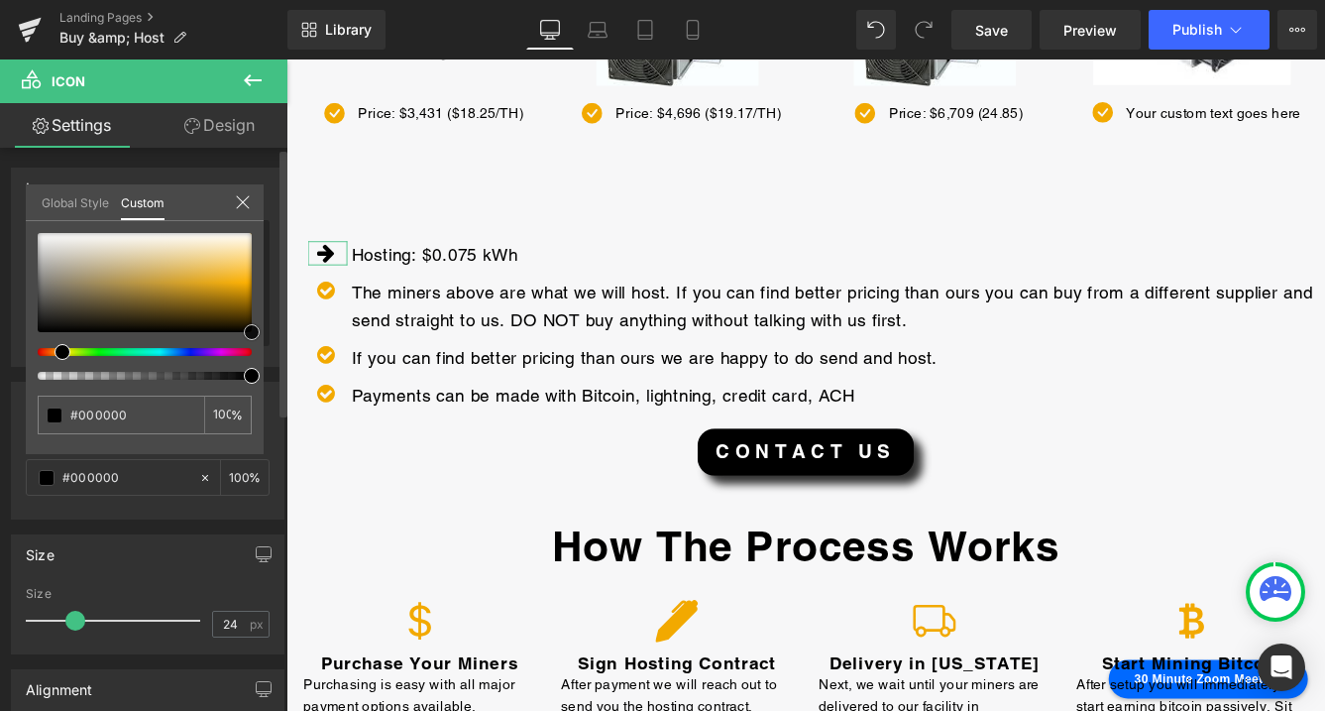
click at [252, 360] on div "#000000 100 %" at bounding box center [145, 343] width 238 height 221
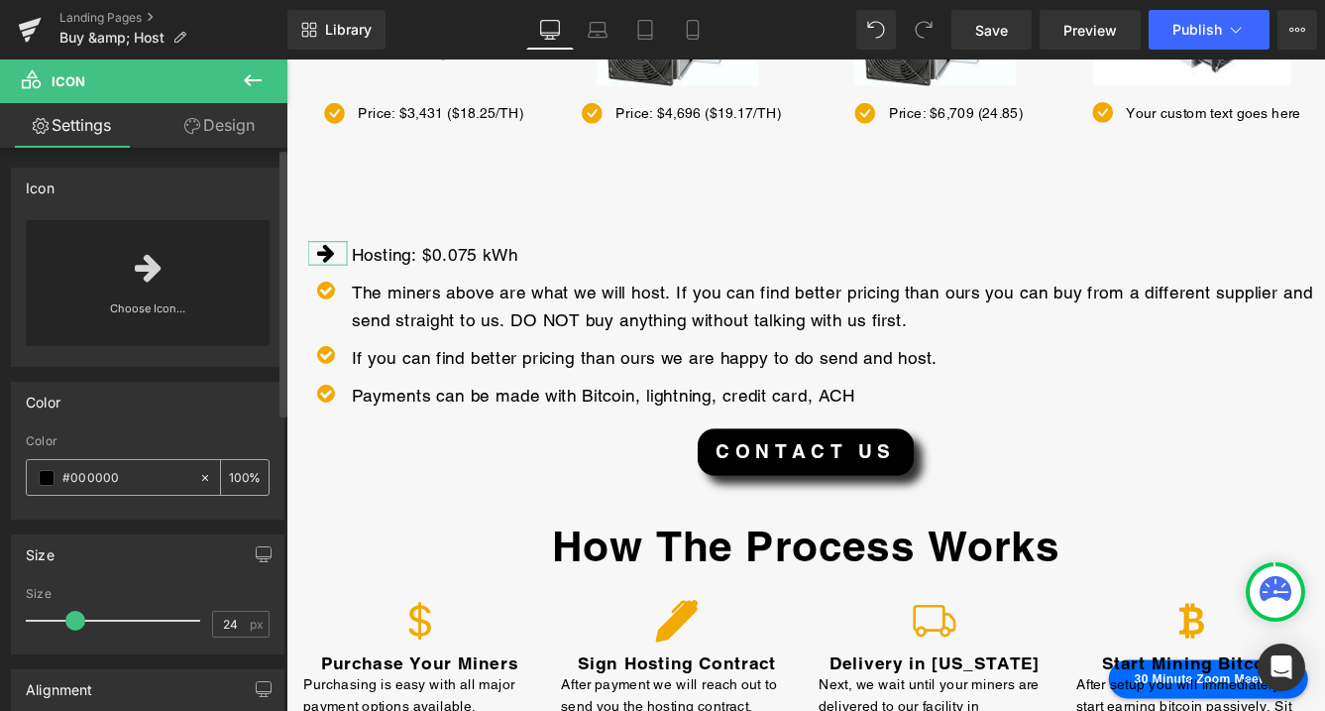
drag, startPoint x: 124, startPoint y: 479, endPoint x: 56, endPoint y: 482, distance: 67.5
click at [56, 482] on div "#000000" at bounding box center [112, 477] width 171 height 35
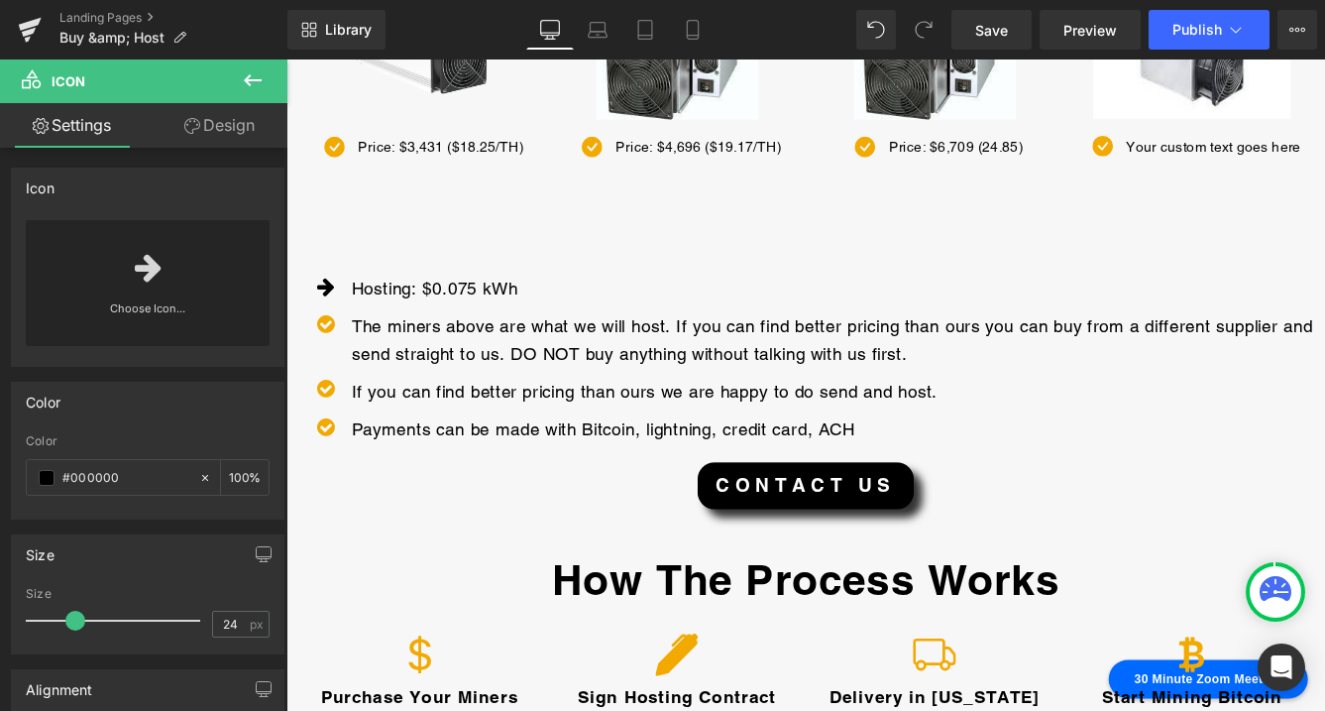
scroll to position [443, 0]
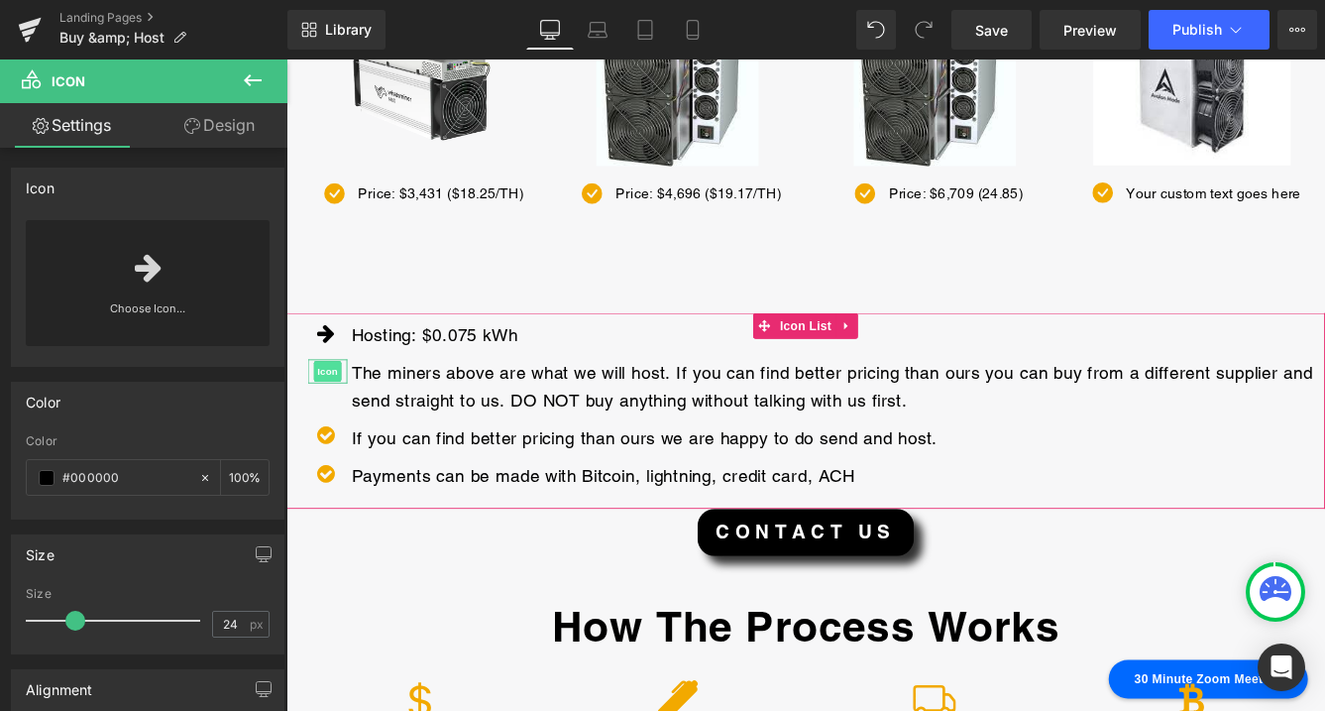
click at [335, 422] on span "Icon" at bounding box center [334, 419] width 32 height 24
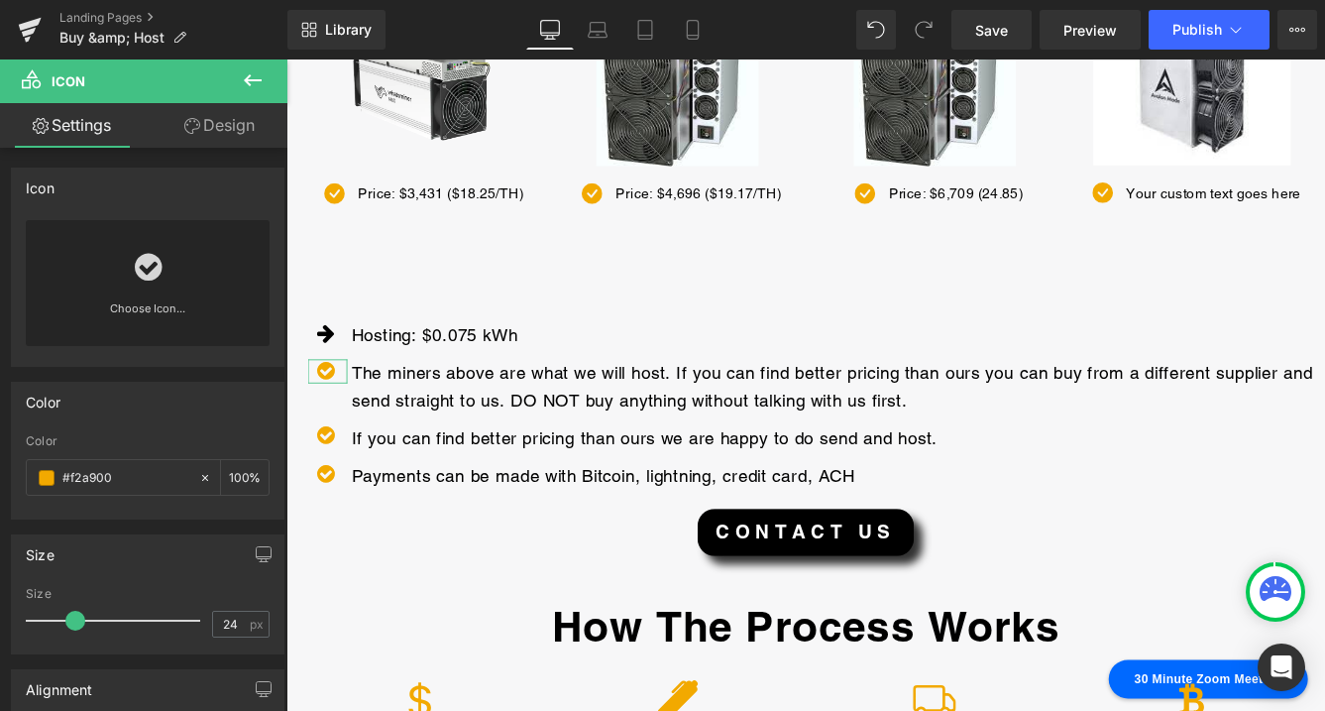
click at [144, 268] on icon at bounding box center [148, 268] width 27 height 32
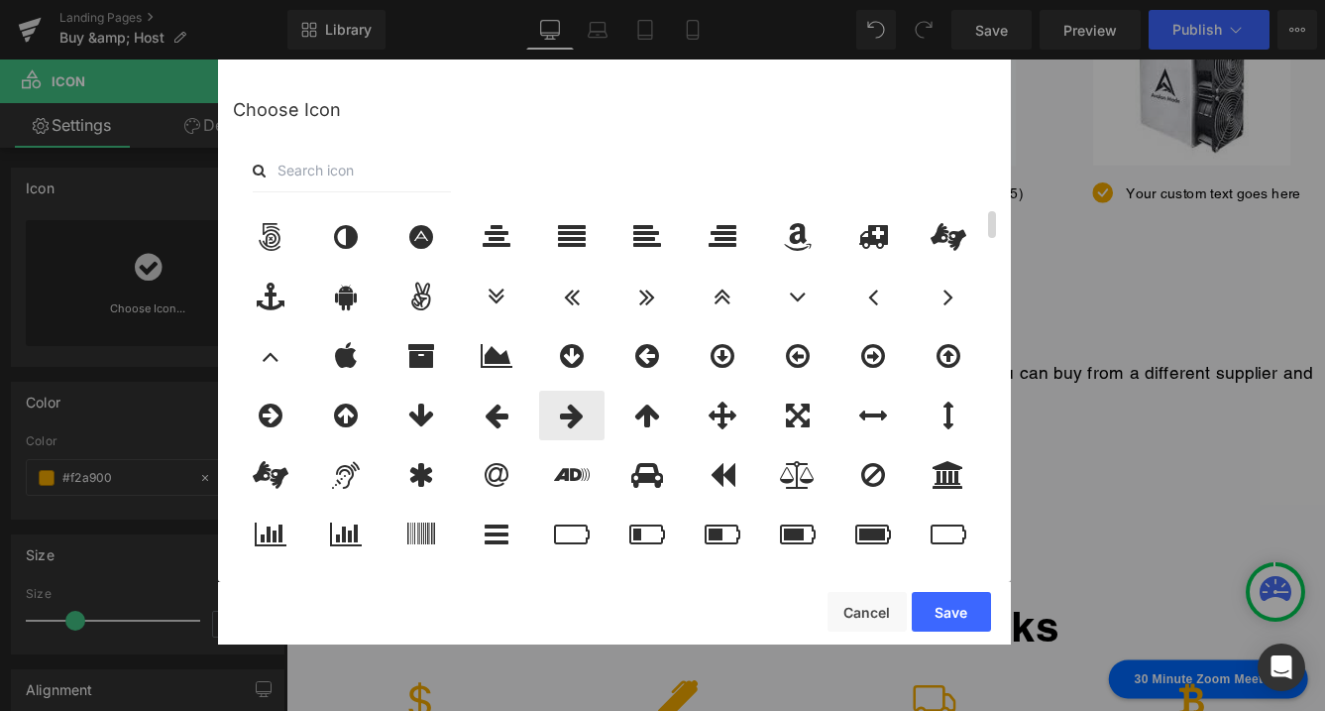
click at [561, 412] on icon at bounding box center [572, 415] width 24 height 28
click at [949, 616] on button "Save" at bounding box center [951, 612] width 79 height 40
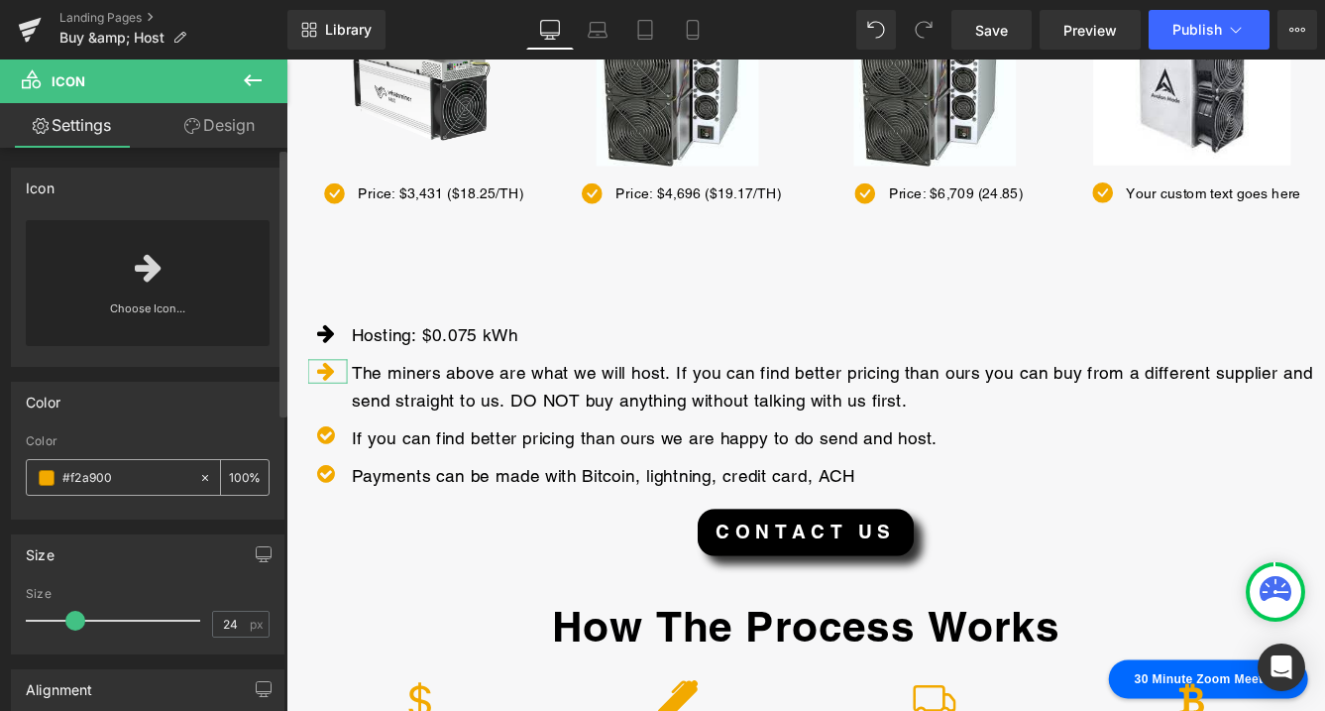
click at [165, 477] on input "#f2a900" at bounding box center [125, 478] width 127 height 22
type input "#f2a"
type input "100"
type input "#"
type input "0"
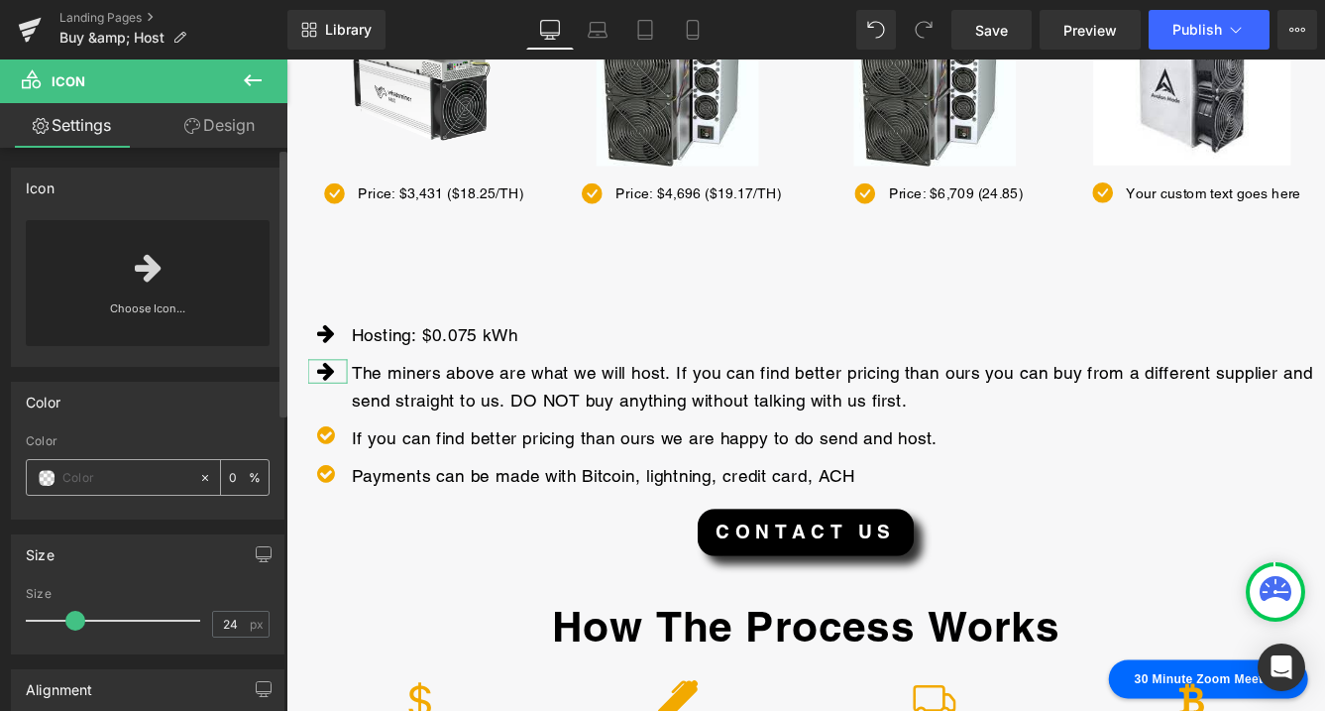
paste input "#000000"
type input "#000000"
type input "100"
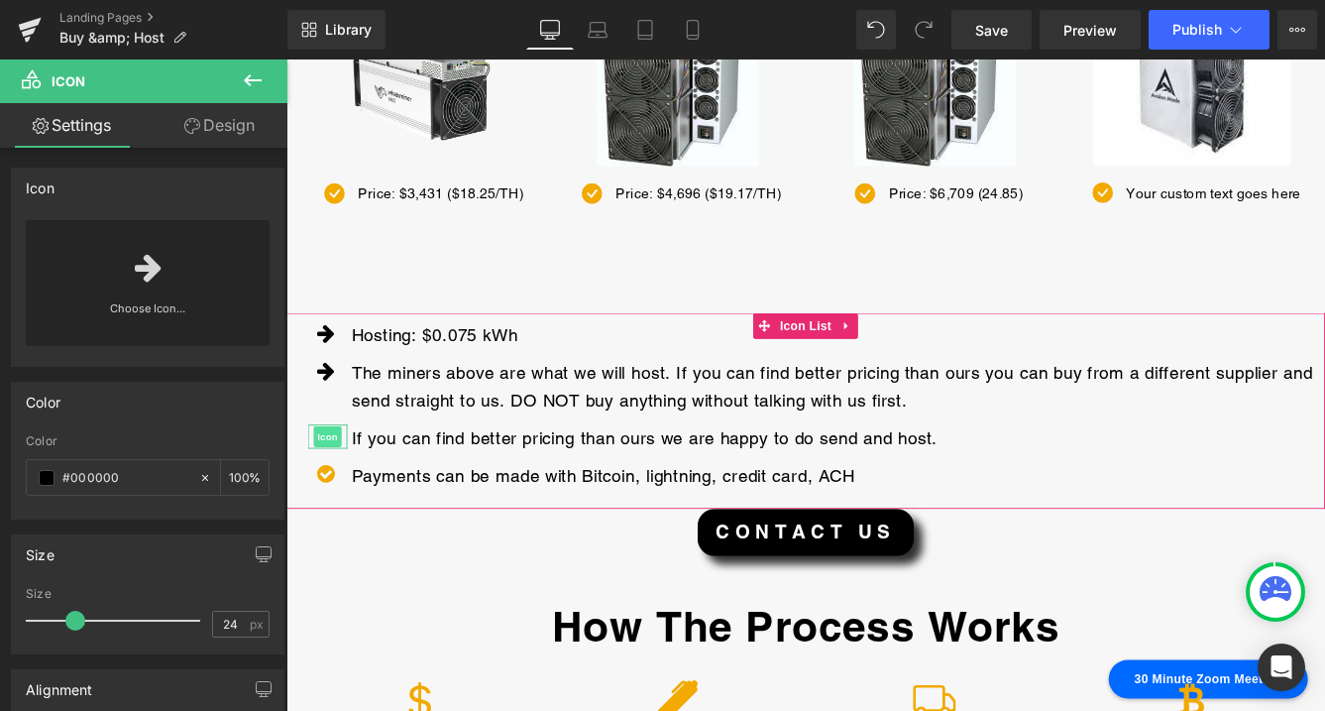
click at [334, 495] on span "Icon" at bounding box center [334, 495] width 32 height 24
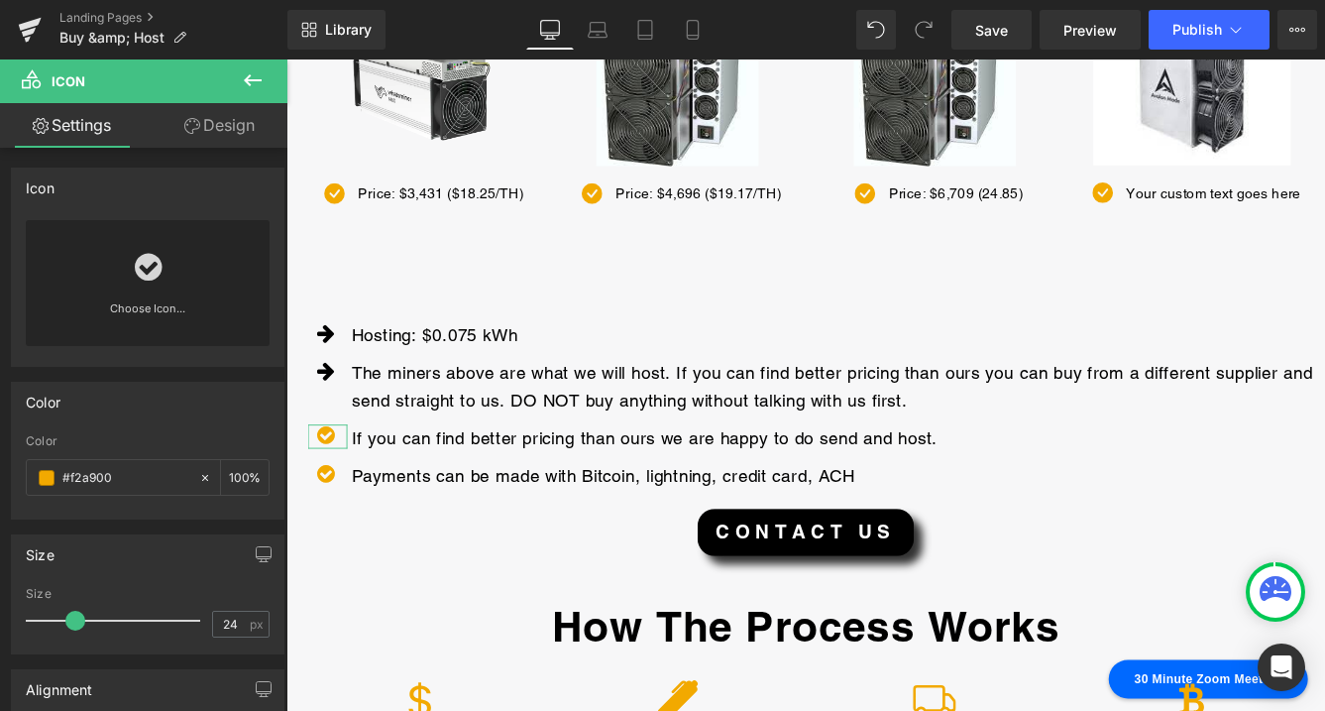
click at [151, 275] on icon at bounding box center [148, 268] width 27 height 32
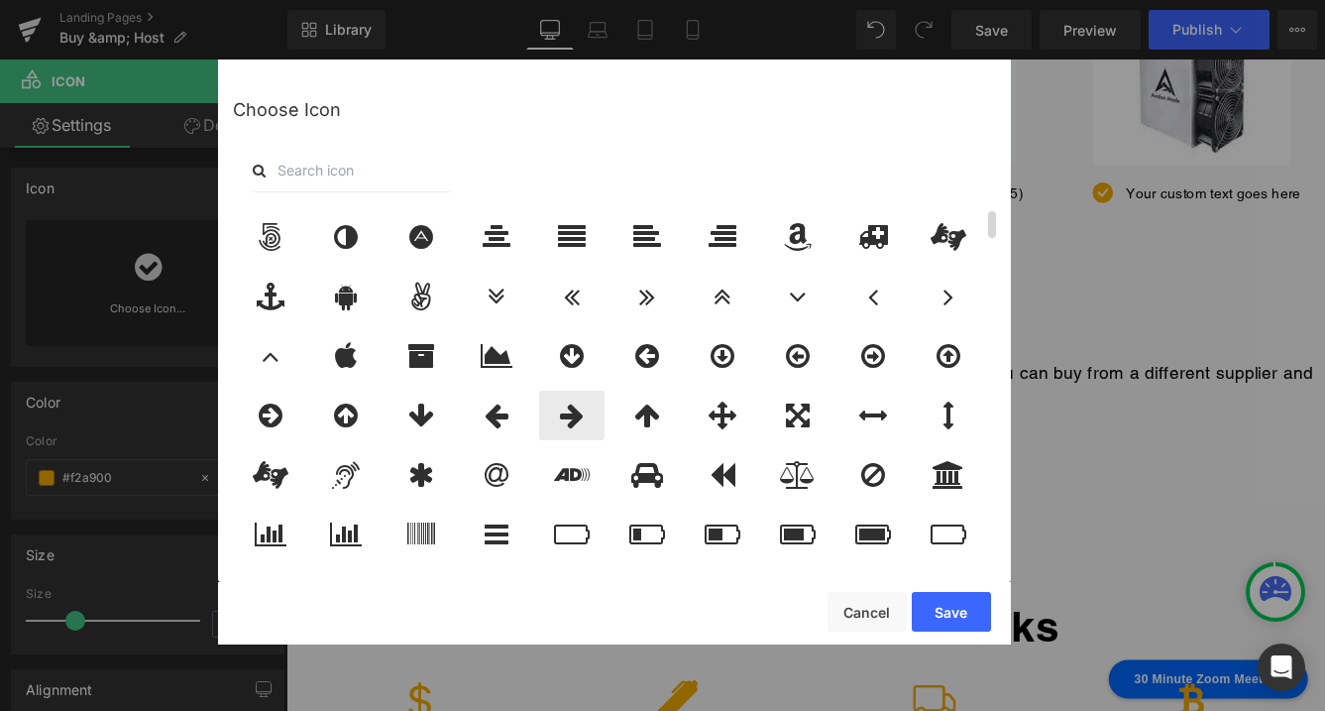
click at [570, 412] on icon at bounding box center [572, 415] width 24 height 28
click at [964, 611] on button "Save" at bounding box center [951, 612] width 79 height 40
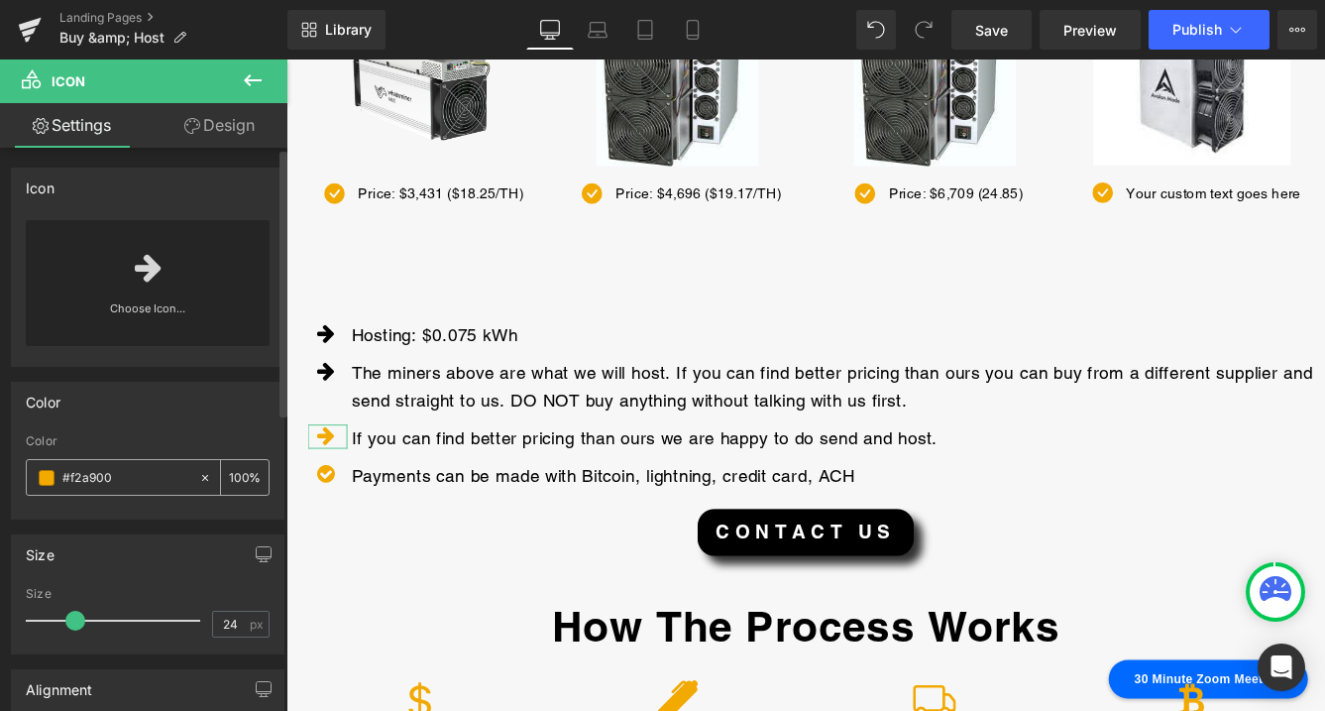
click at [134, 478] on input "#f2a900" at bounding box center [125, 478] width 127 height 22
type input "#f2a"
type input "60"
type input "#"
type input "0"
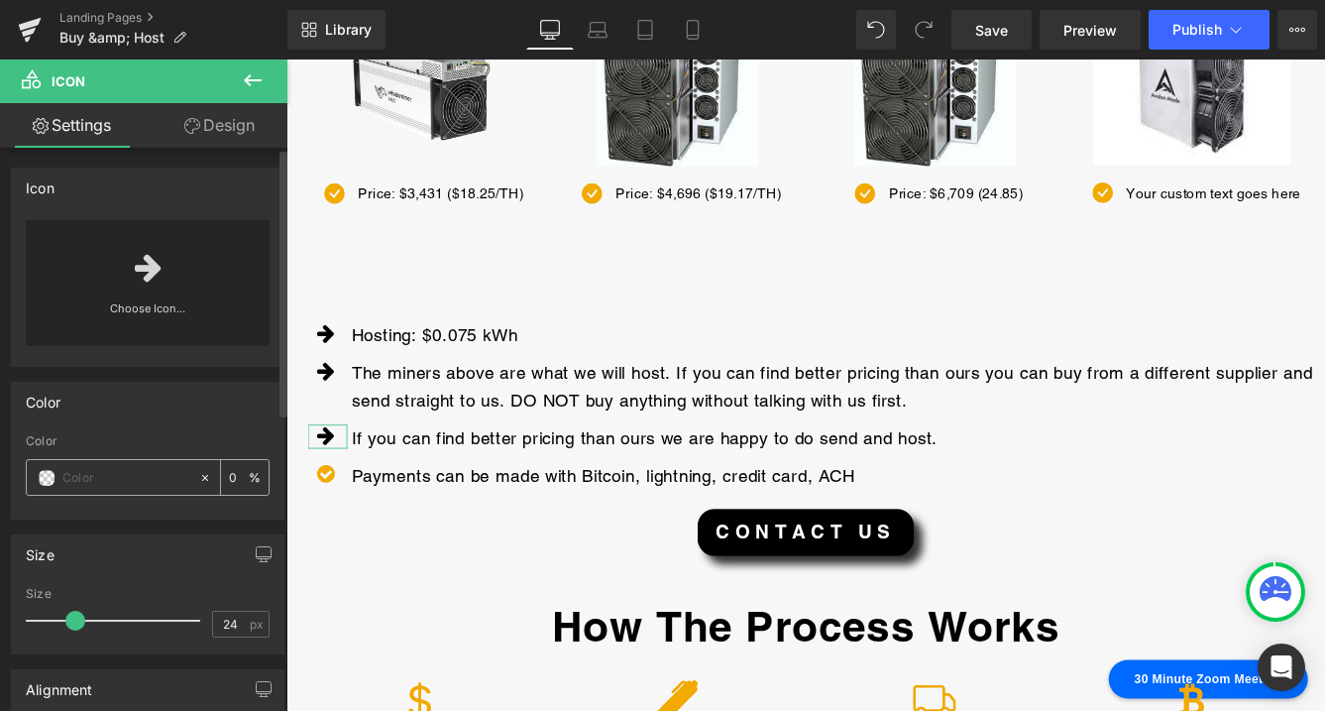
paste input "#000000"
type input "#000000"
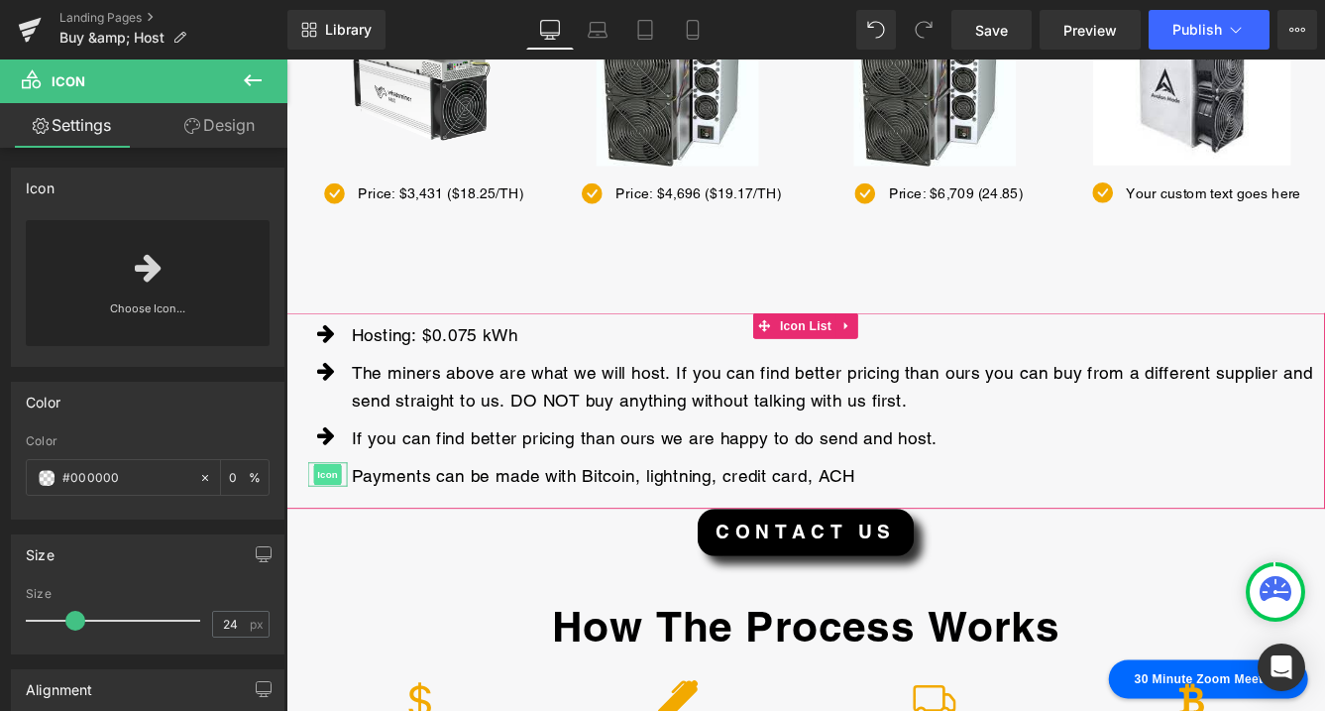
click at [331, 536] on span "Icon" at bounding box center [334, 538] width 32 height 24
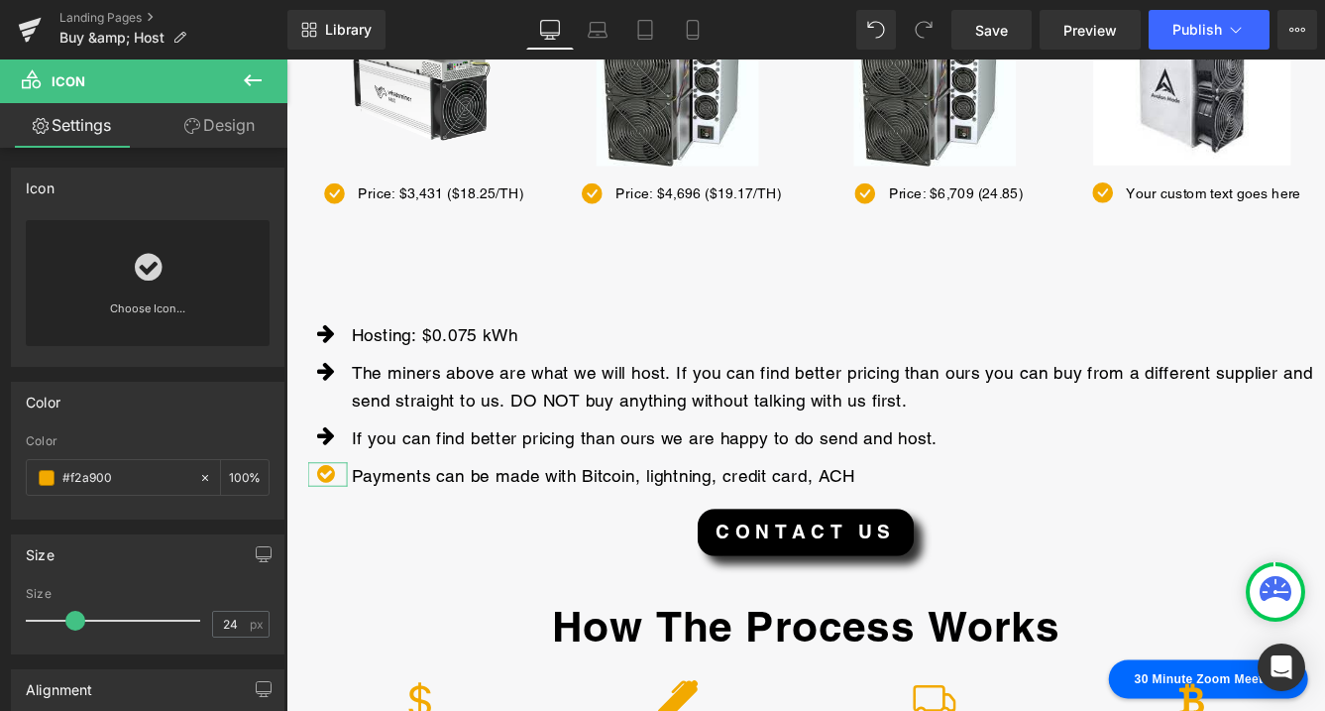
click at [138, 269] on icon at bounding box center [148, 268] width 27 height 32
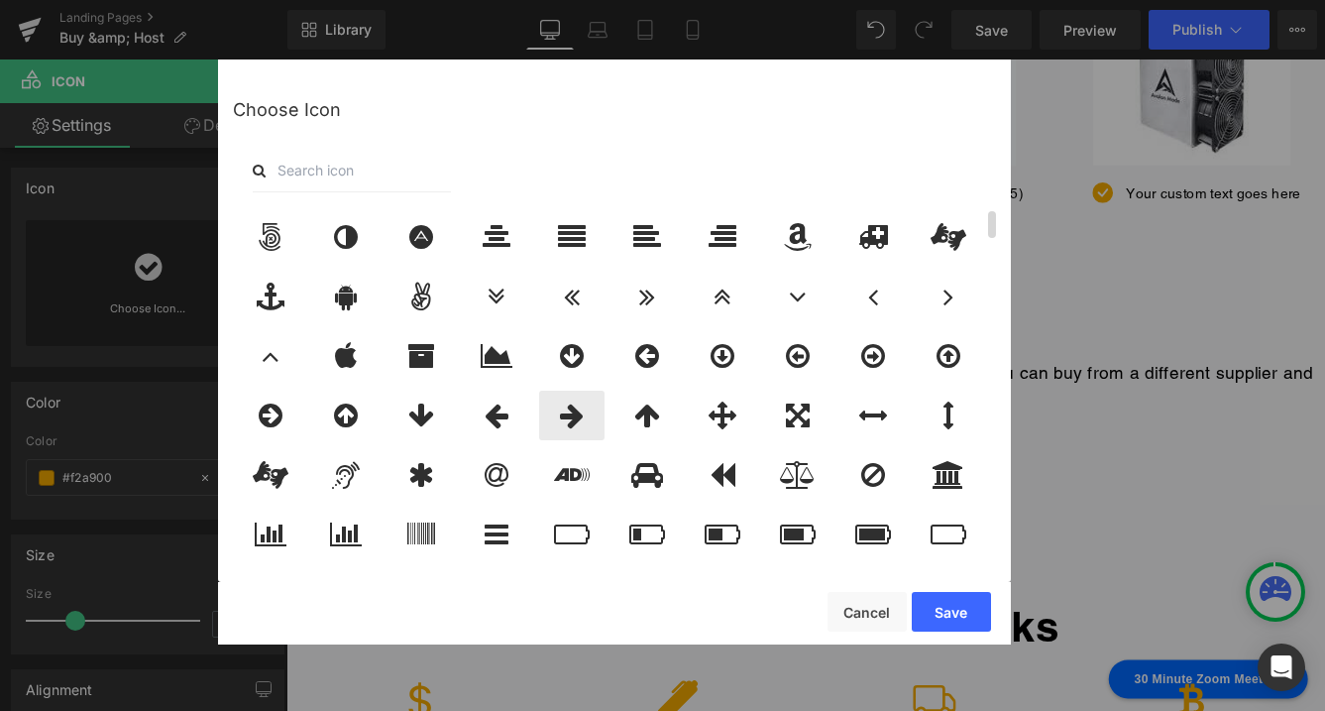
click at [571, 425] on icon at bounding box center [572, 415] width 24 height 28
click at [953, 613] on button "Save" at bounding box center [951, 612] width 79 height 40
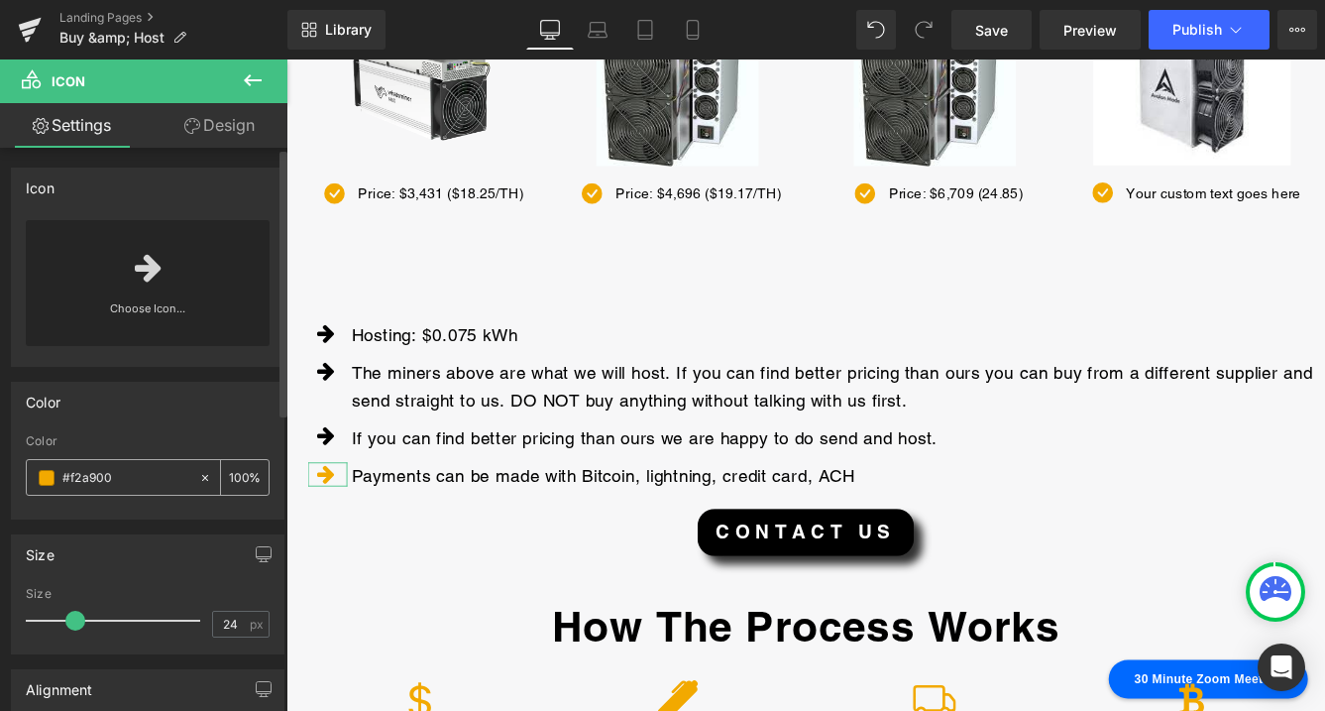
click at [139, 479] on input "#f2a900" at bounding box center [125, 478] width 127 height 22
type input "#f2a"
type input "100"
type input "#f2"
type input "0"
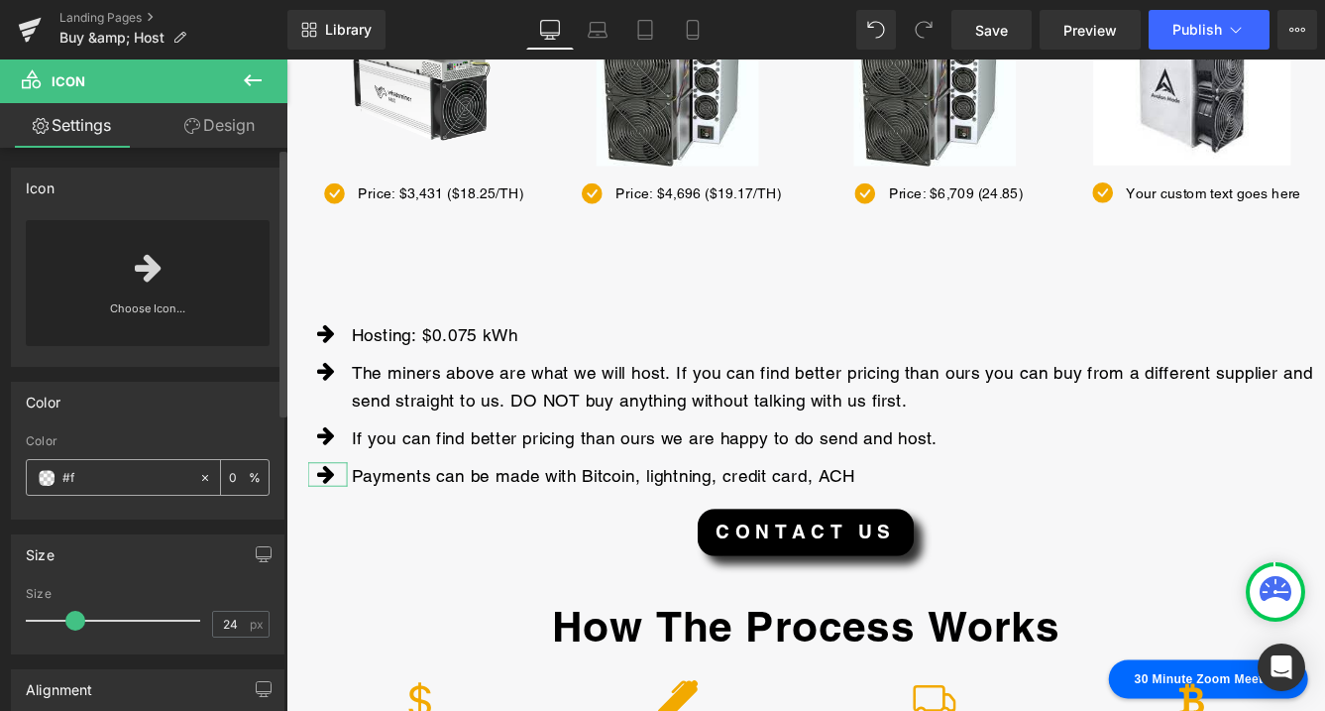
type input "#"
paste input "#000000"
type input "#000000"
type input "100"
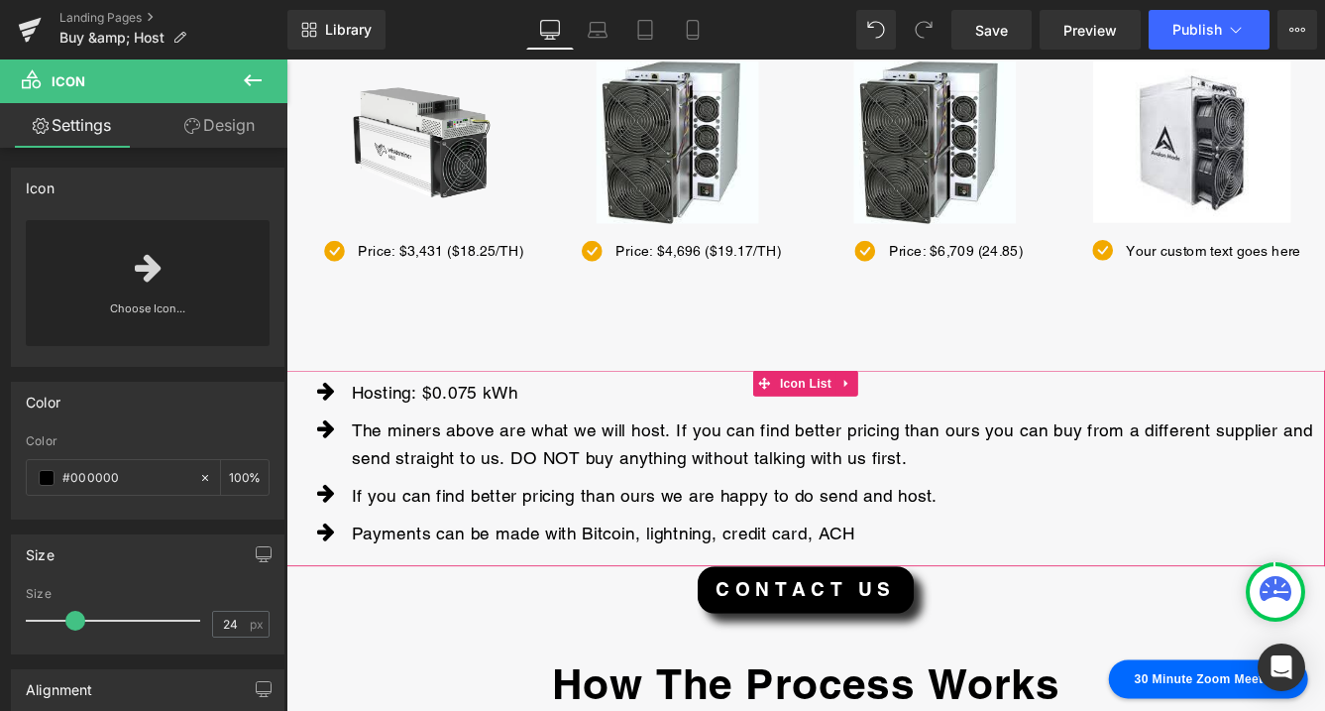
scroll to position [383, 0]
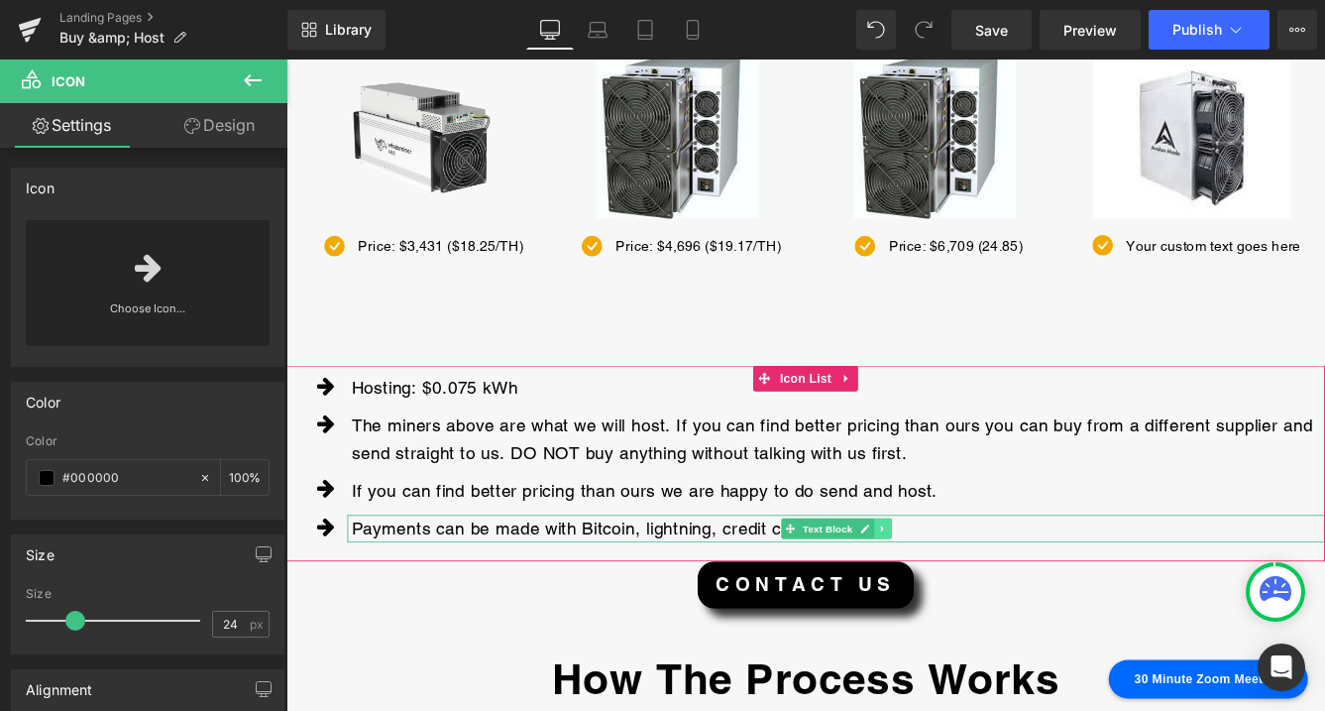
type input "#000000"
click at [977, 601] on icon at bounding box center [974, 601] width 11 height 12
click at [1044, 599] on p "Payments can be made with Bitcoin, lightning, credit card, ACH" at bounding box center [924, 601] width 1124 height 32
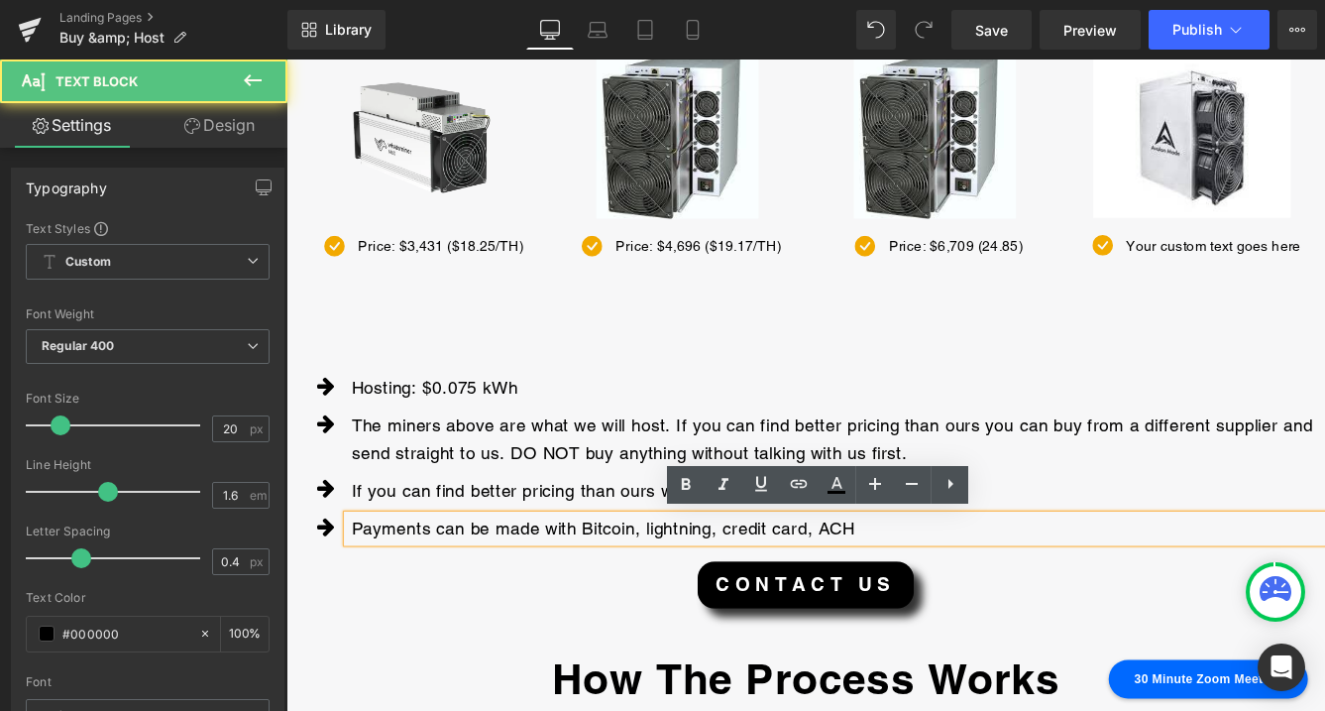
click at [1012, 600] on p "Payments can be made with Bitcoin, lightning, credit card, ACH" at bounding box center [924, 601] width 1124 height 32
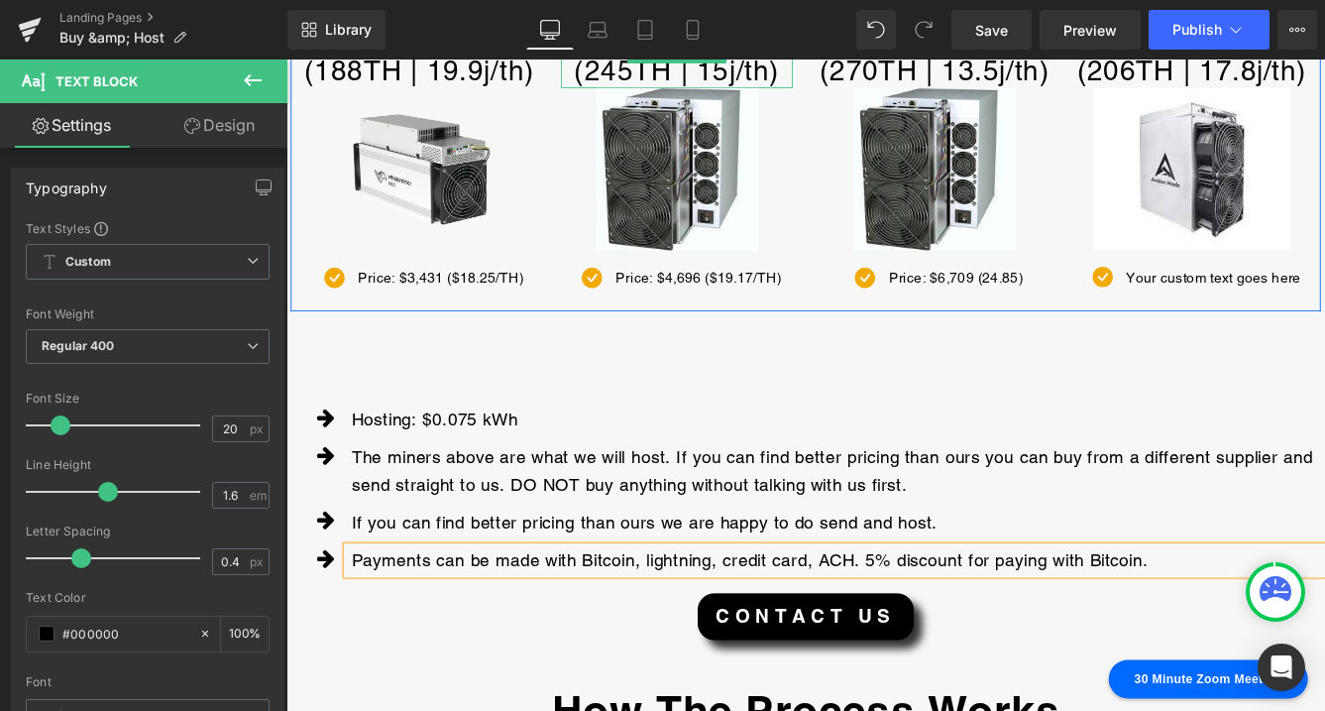
scroll to position [498, 0]
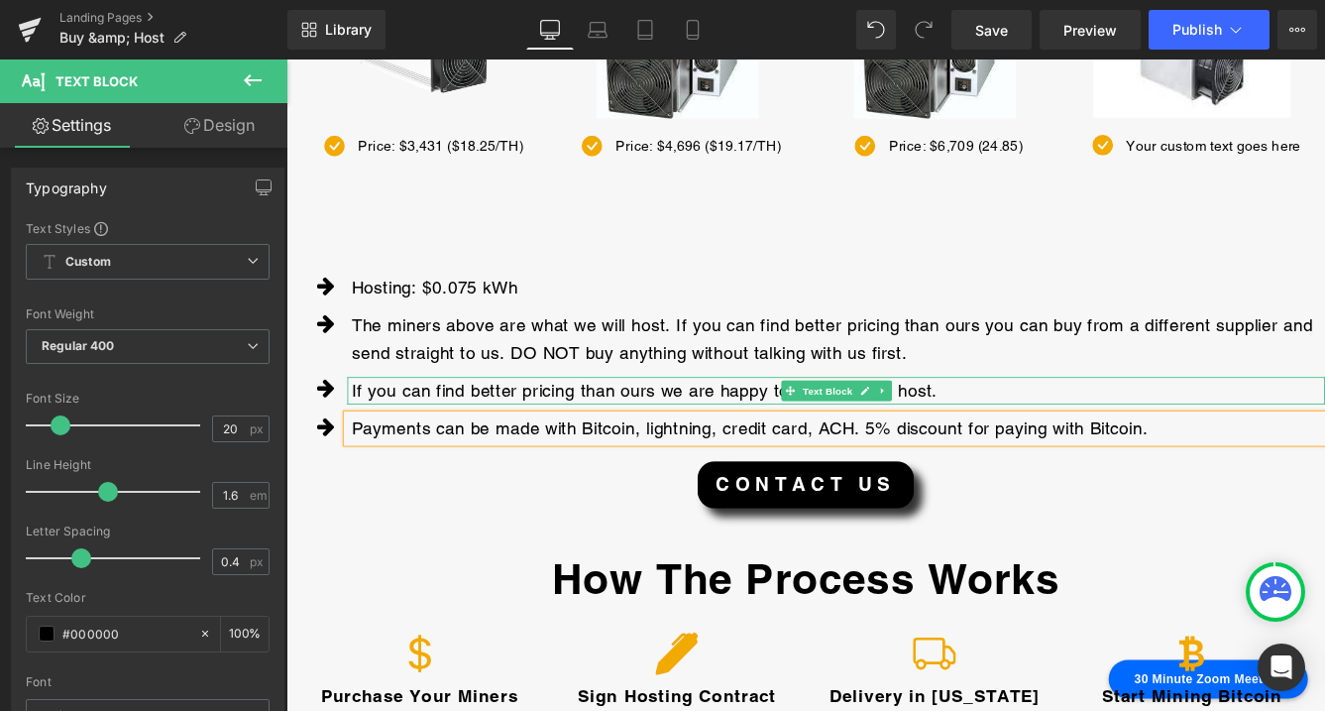
click at [1043, 444] on p "If you can find better pricing than ours we are happy to do send and host." at bounding box center [924, 442] width 1124 height 32
click at [1040, 440] on p "If you can find better pricing than ours we are happy to do send and host." at bounding box center [924, 442] width 1124 height 32
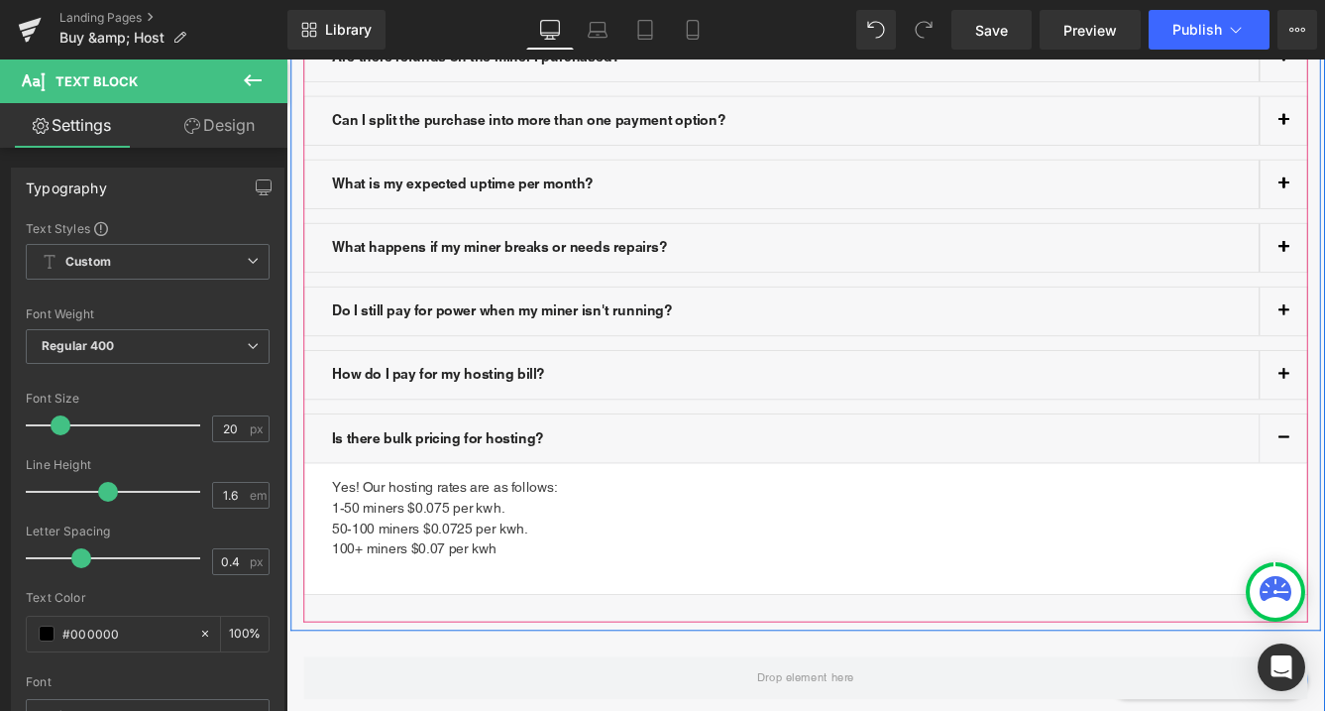
scroll to position [1822, 0]
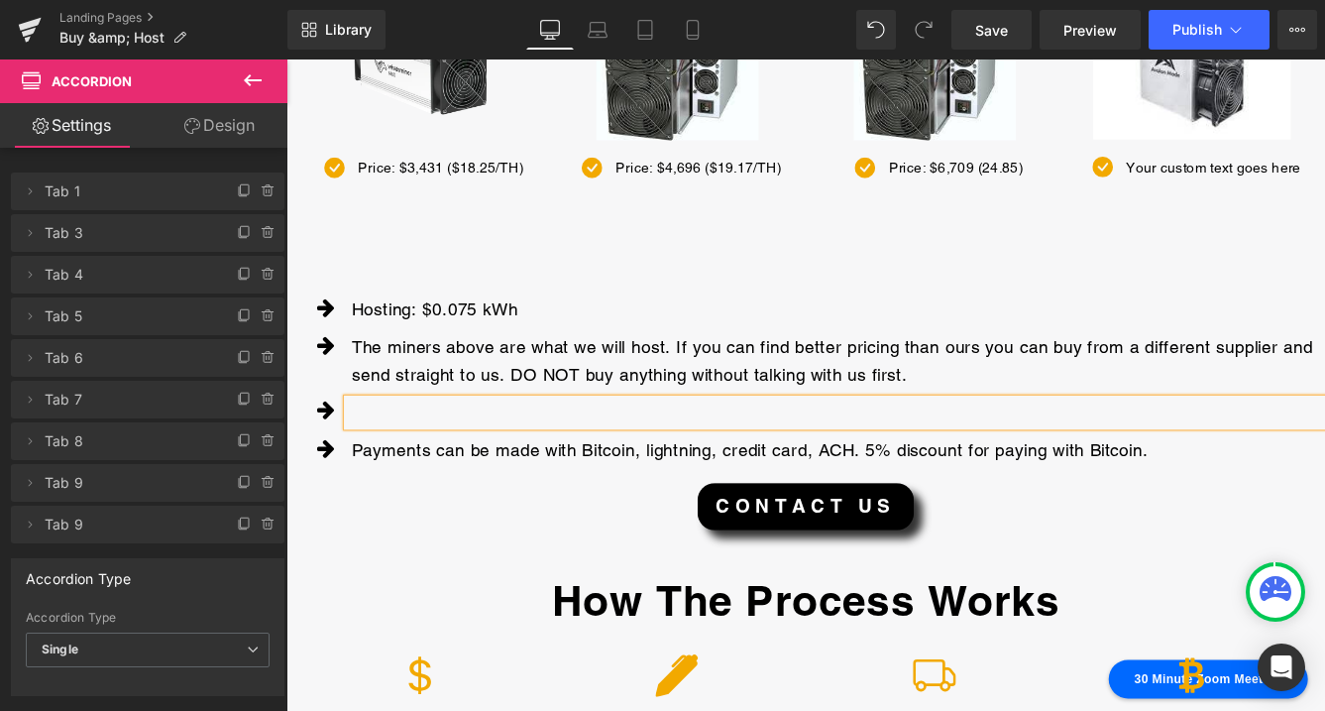
scroll to position [474, 0]
click at [597, 466] on p at bounding box center [924, 466] width 1124 height 32
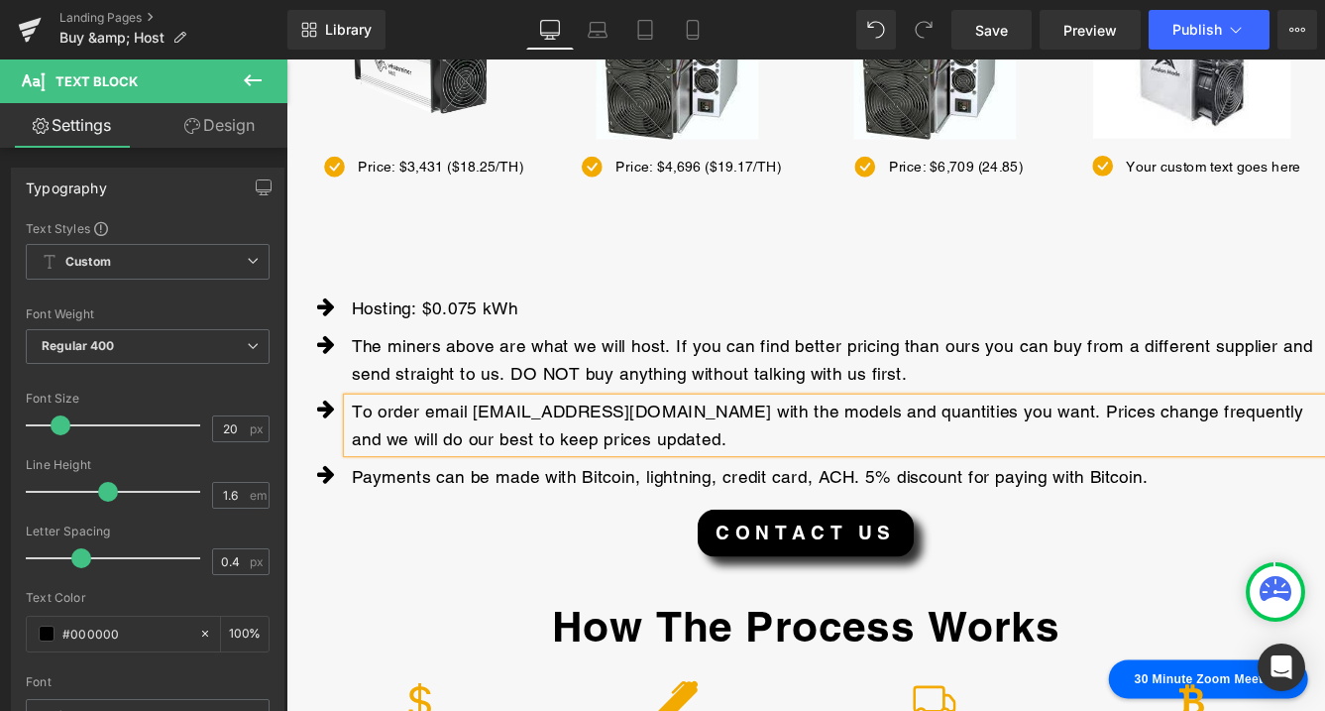
click at [571, 498] on p "To order email [EMAIL_ADDRESS][DOMAIN_NAME] with the models and quantities you …" at bounding box center [924, 481] width 1124 height 63
click at [670, 495] on p "To order email [EMAIL_ADDRESS][DOMAIN_NAME] with the models and quantities you …" at bounding box center [924, 481] width 1124 height 63
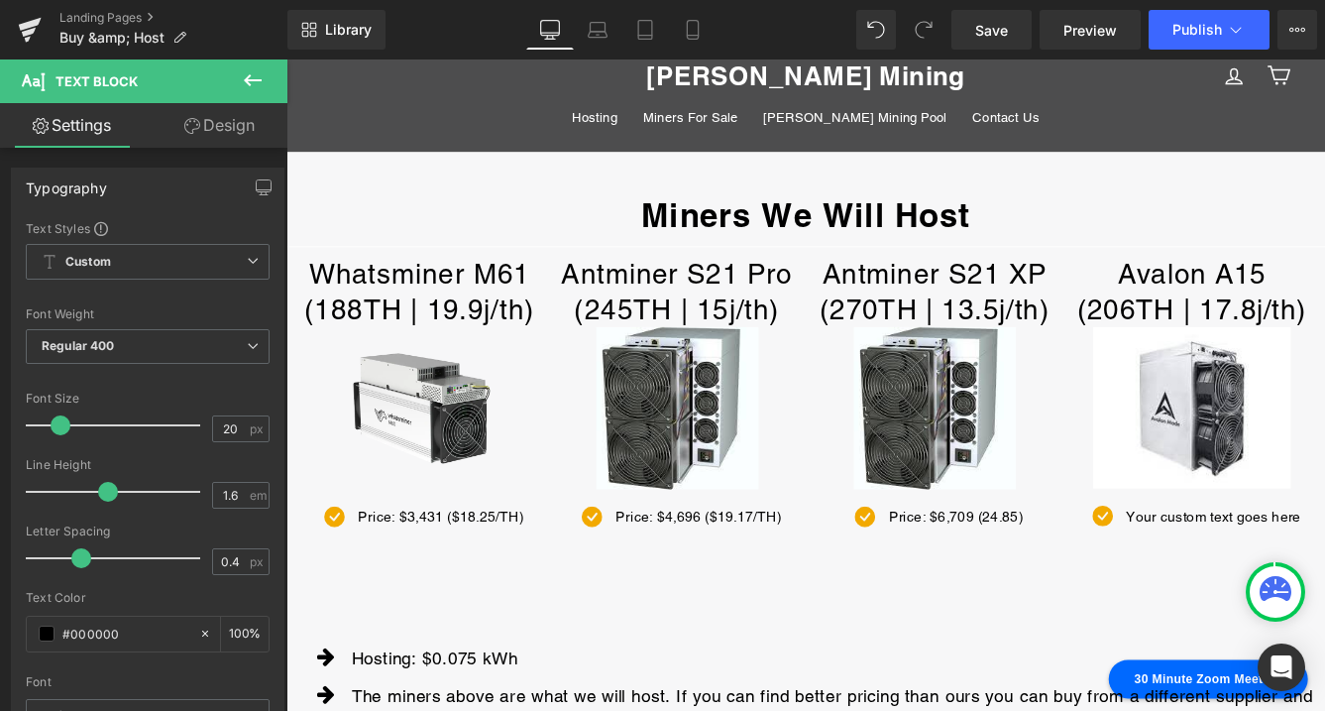
scroll to position [198, 0]
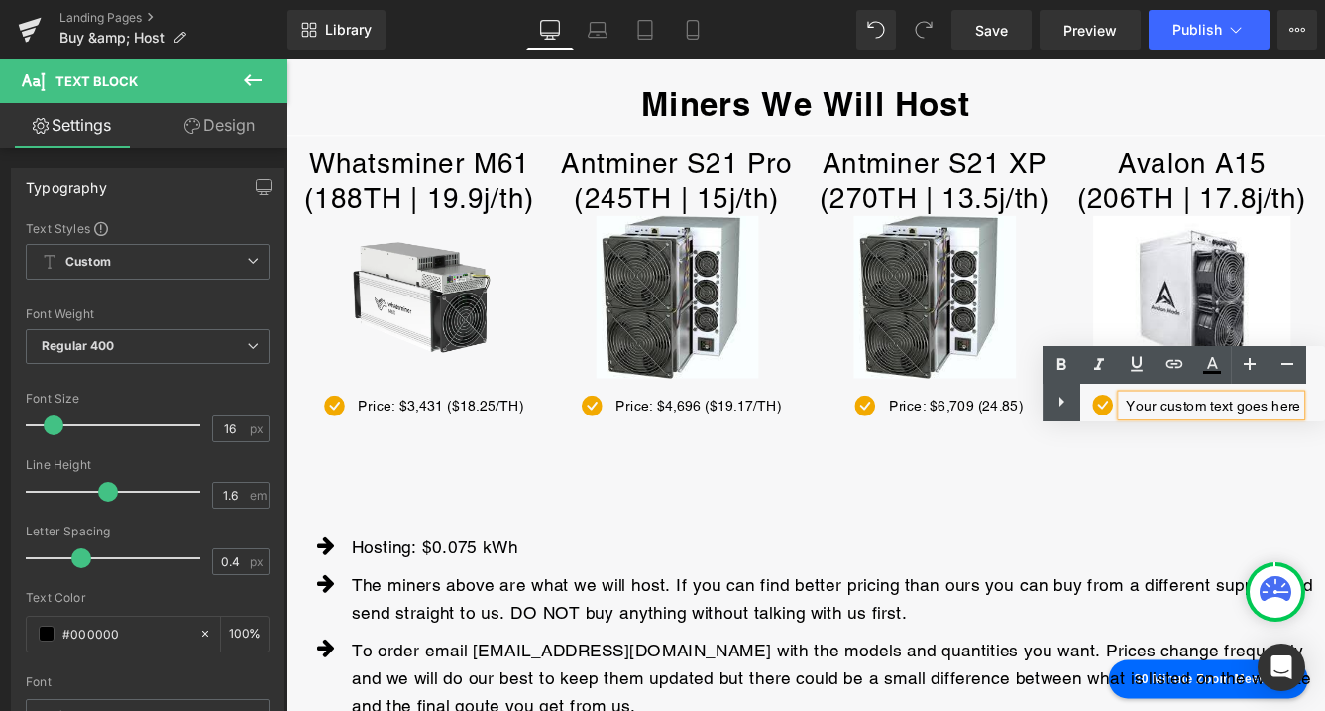
click at [1290, 404] on div "Text Color Highlight Color #333333" at bounding box center [1184, 383] width 282 height 75
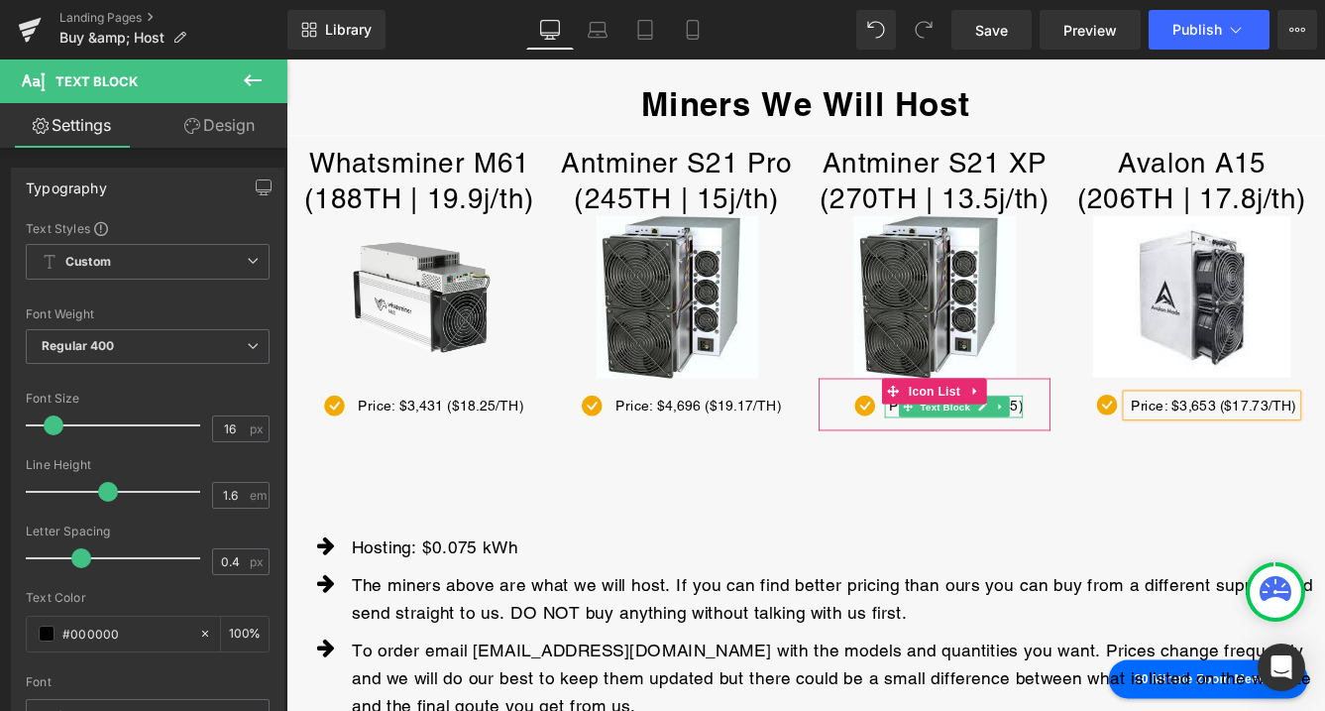
click at [1128, 462] on p "Price: $6,709 (24.85)" at bounding box center [1059, 460] width 155 height 26
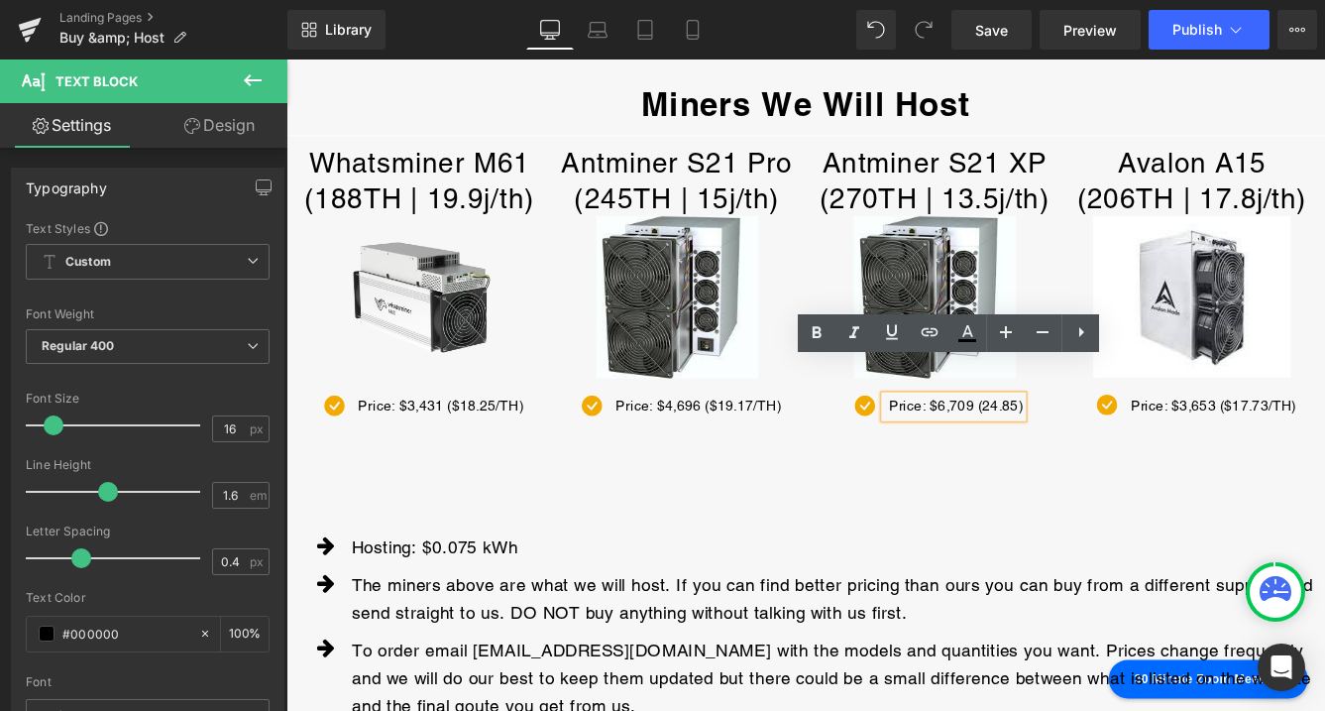
click at [1090, 460] on p "Price: $6,709 (24.85)" at bounding box center [1059, 460] width 155 height 26
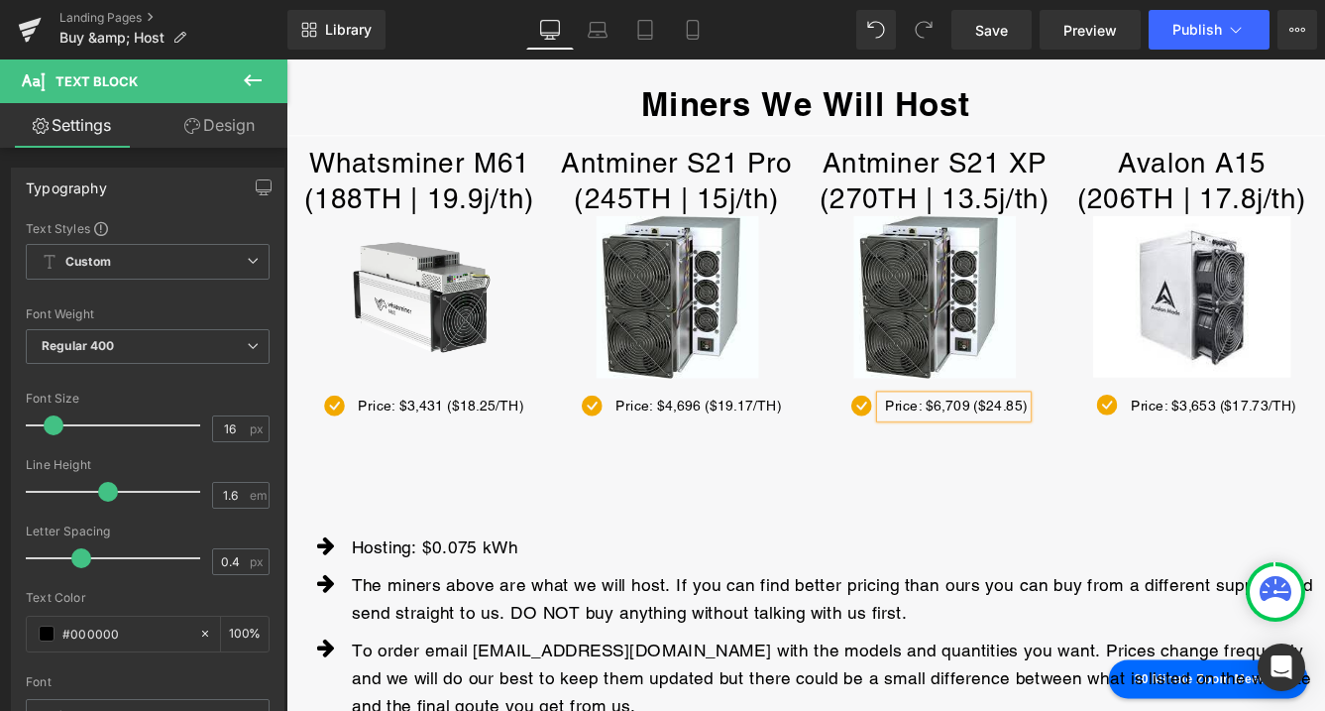
click at [1136, 460] on p "Price: $6,709 ($24.85)" at bounding box center [1059, 460] width 165 height 26
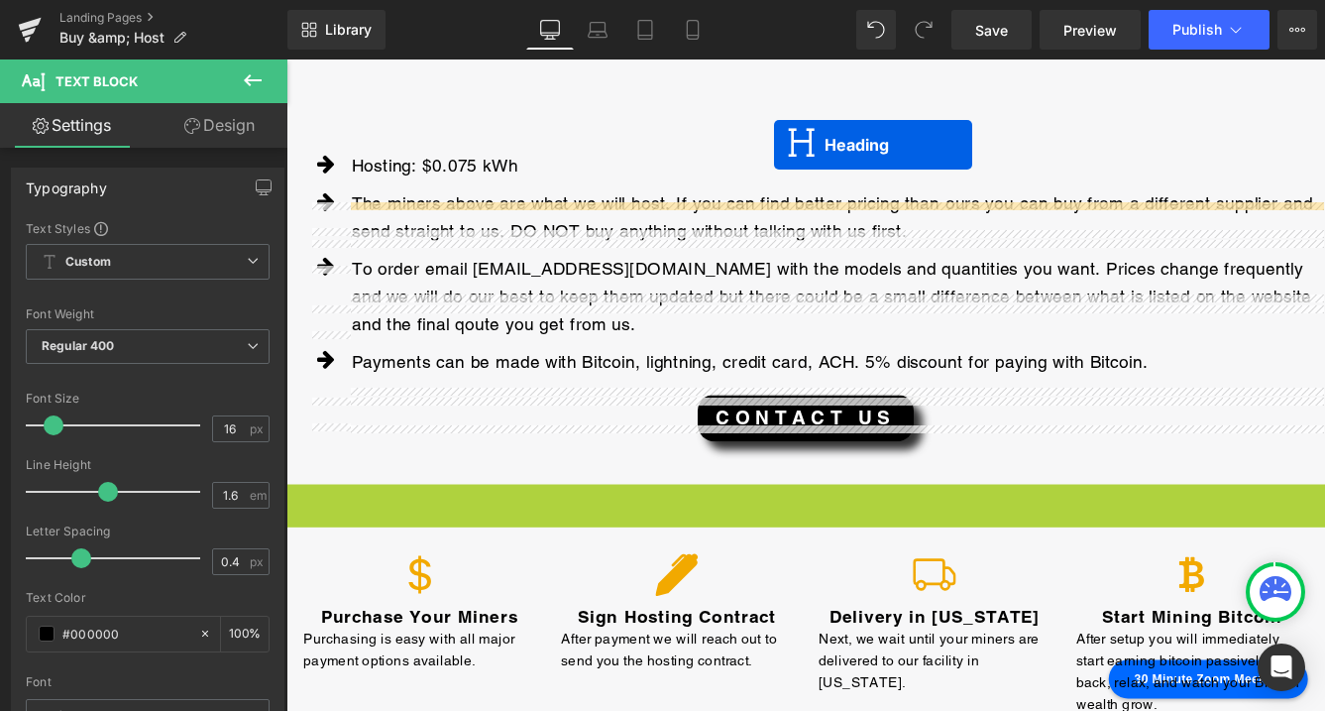
scroll to position [222, 0]
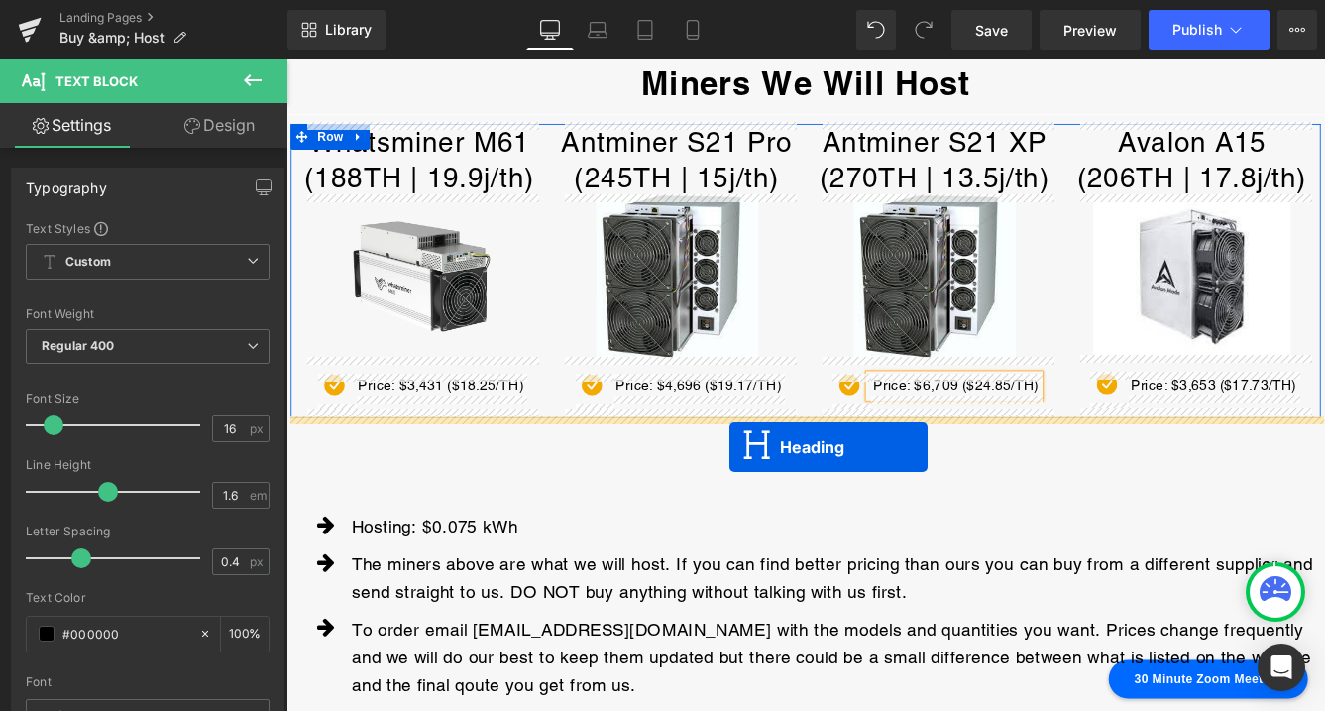
drag, startPoint x: 868, startPoint y: 578, endPoint x: 798, endPoint y: 506, distance: 100.2
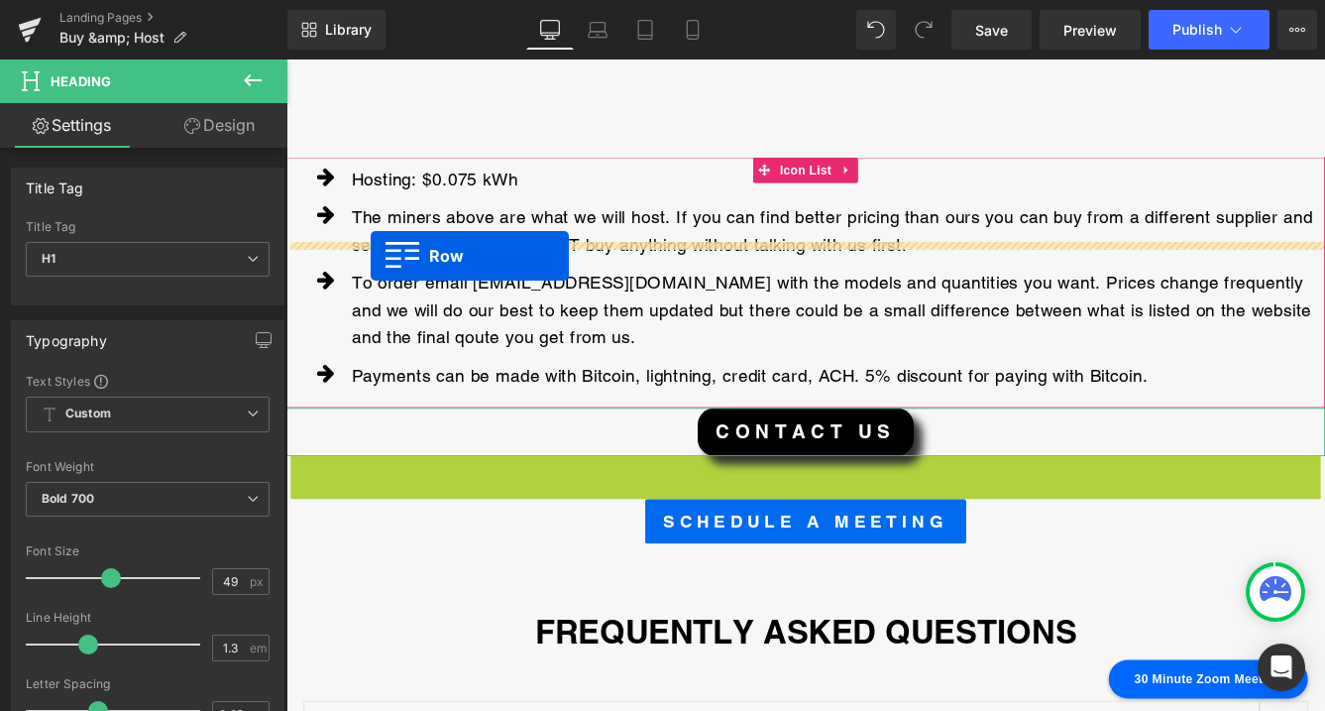
scroll to position [536, 0]
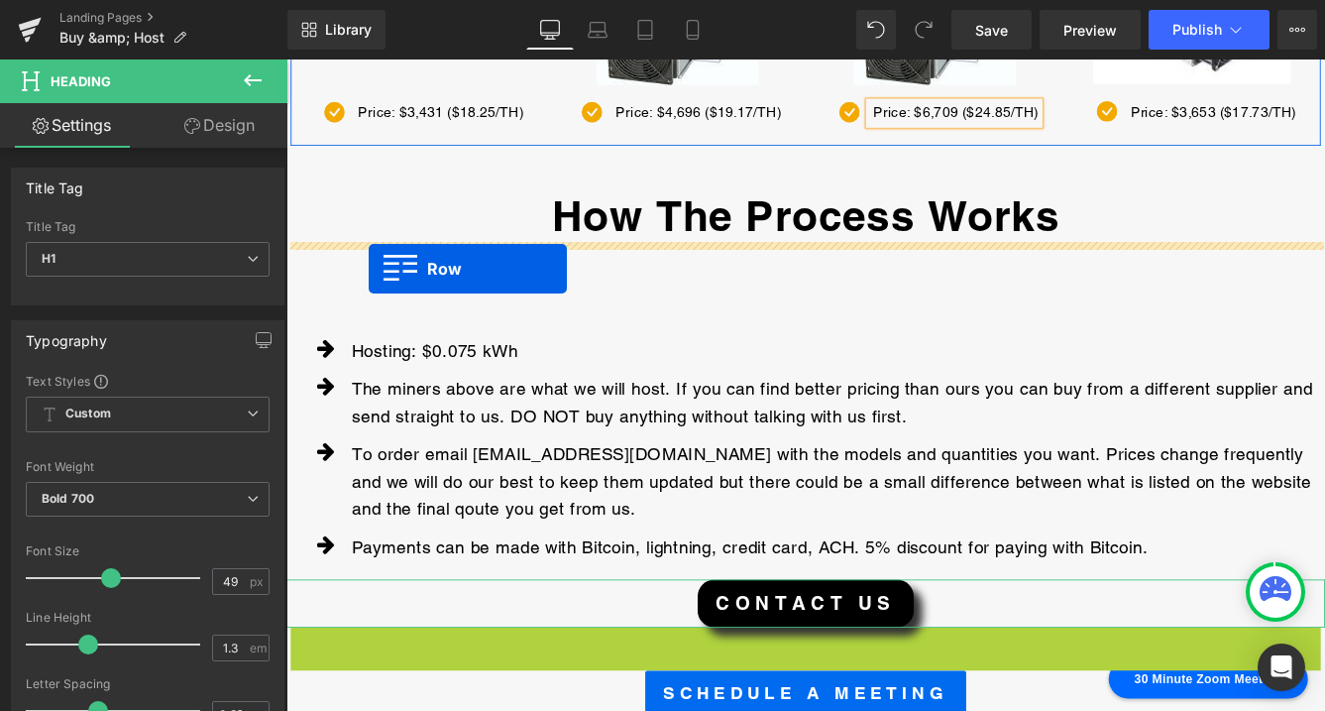
drag, startPoint x: 341, startPoint y: 536, endPoint x: 382, endPoint y: 301, distance: 238.4
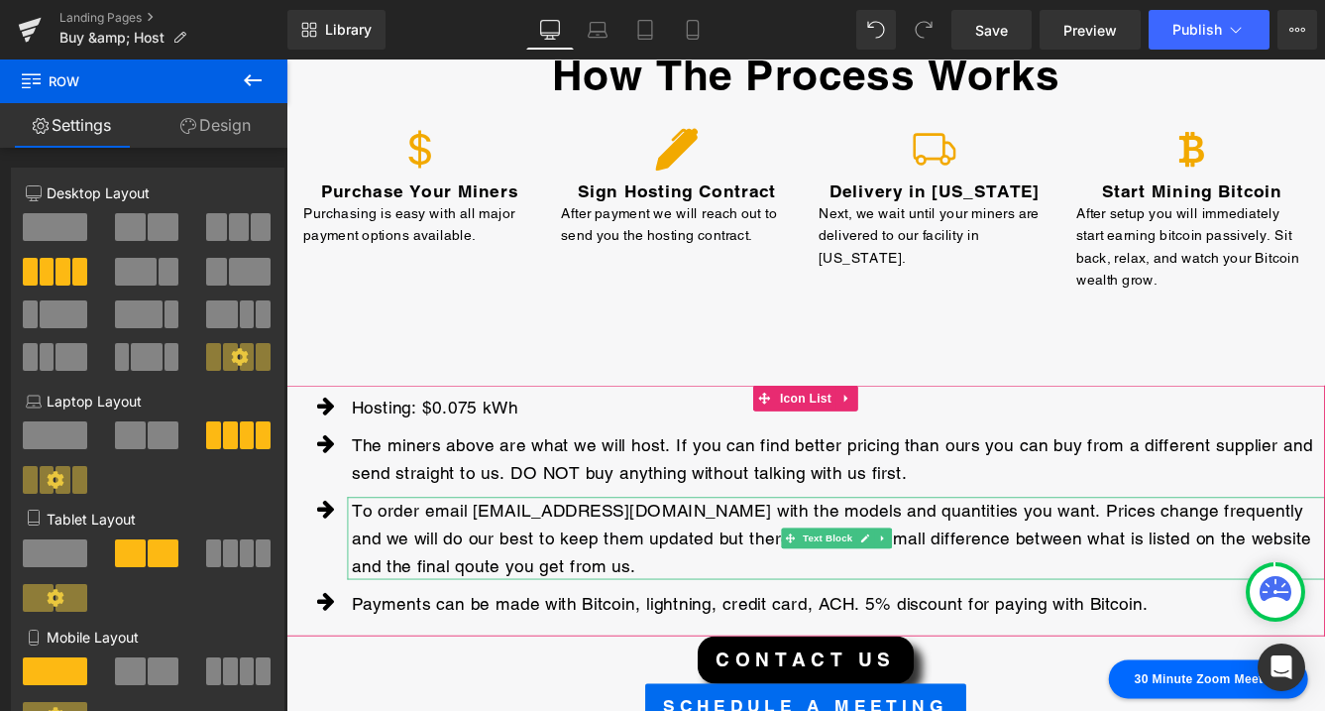
scroll to position [693, 0]
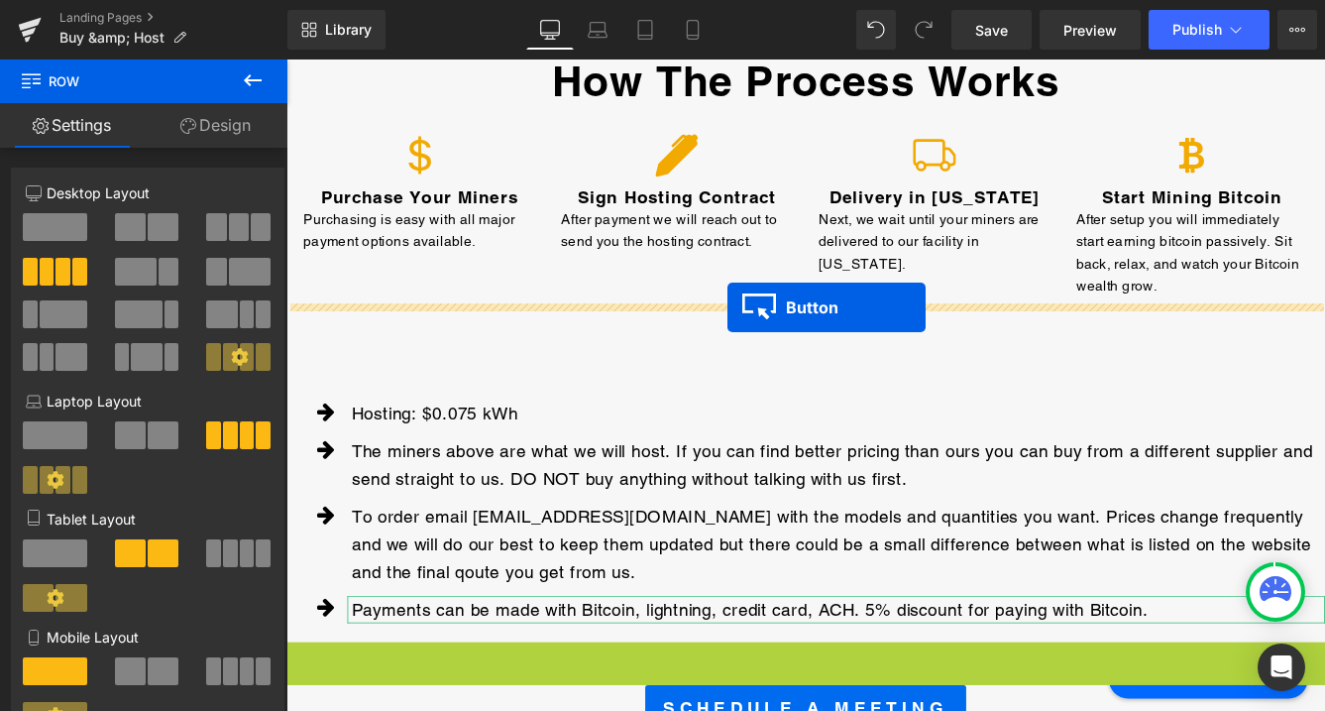
drag, startPoint x: 880, startPoint y: 754, endPoint x: 796, endPoint y: 346, distance: 416.9
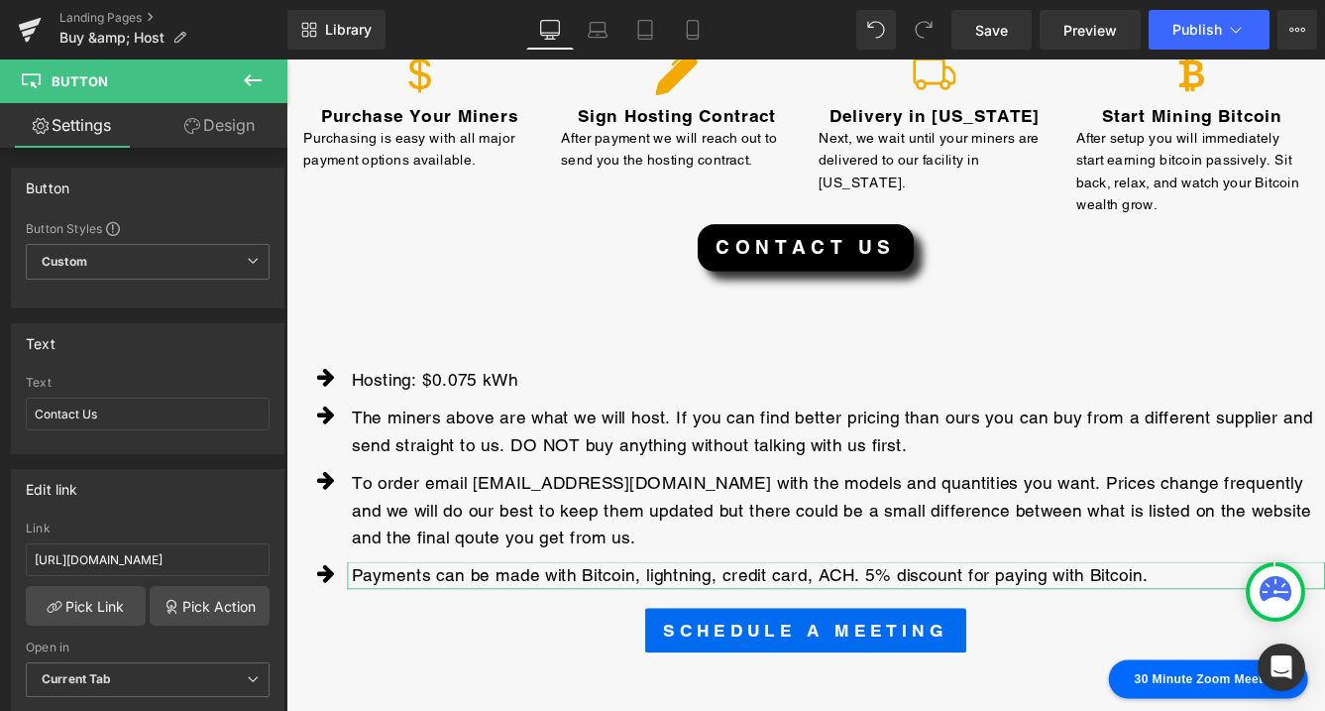
scroll to position [791, 0]
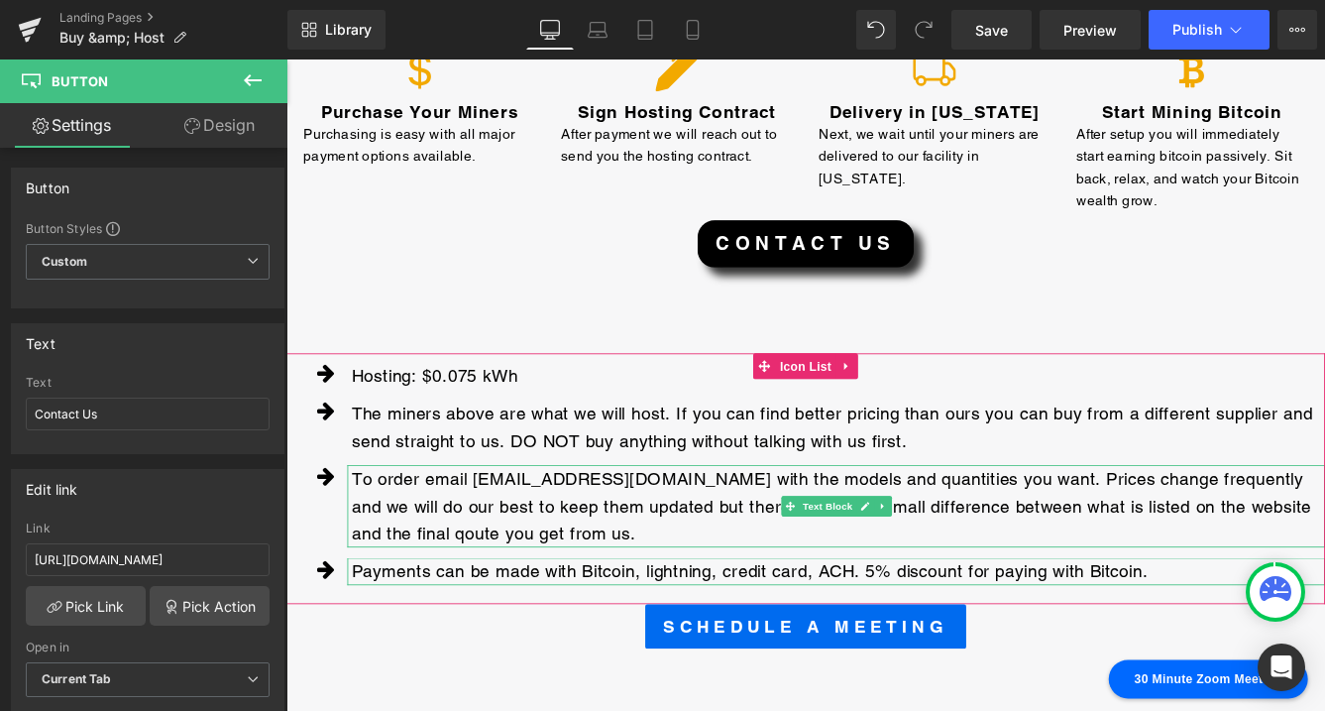
click at [368, 608] on p "To order email [EMAIL_ADDRESS][DOMAIN_NAME] with the models and quantities you …" at bounding box center [924, 574] width 1124 height 95
click at [411, 607] on p "To order email [EMAIL_ADDRESS][DOMAIN_NAME] with the models and quantities you …" at bounding box center [924, 574] width 1124 height 95
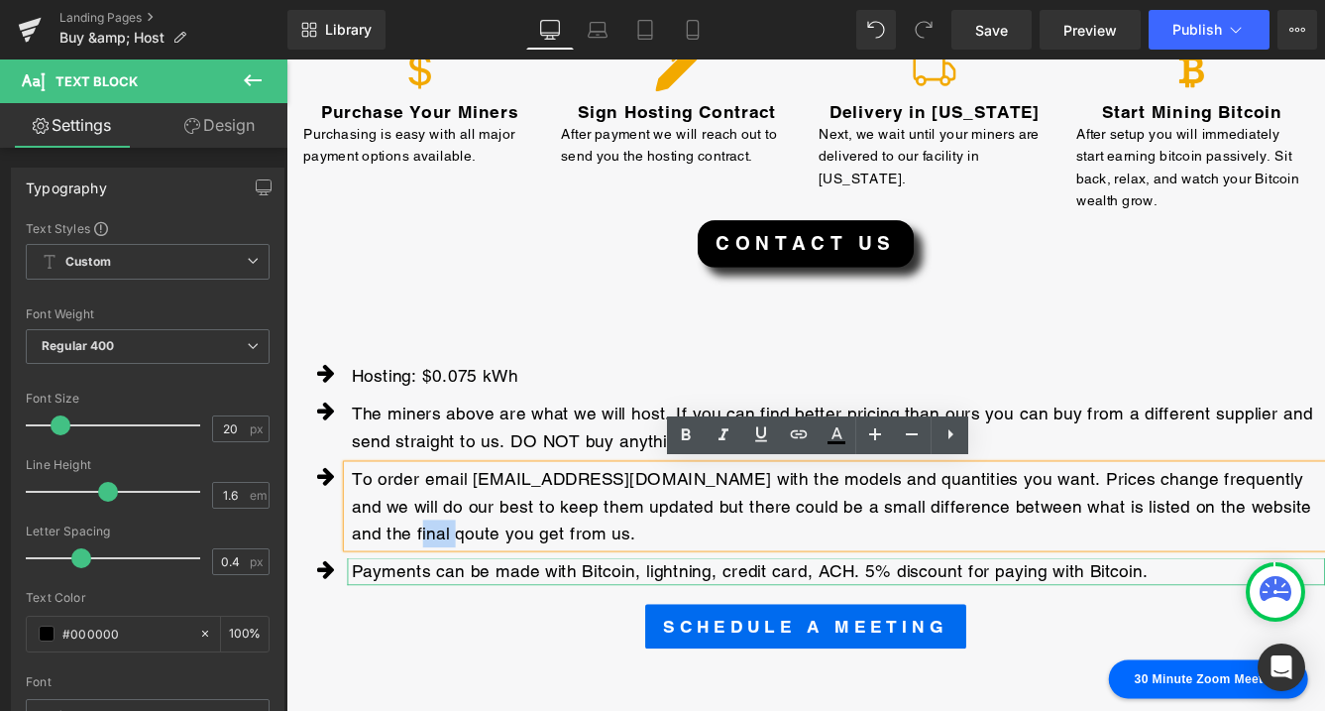
drag, startPoint x: 414, startPoint y: 608, endPoint x: 366, endPoint y: 611, distance: 48.7
click at [366, 611] on p "To order email [EMAIL_ADDRESS][DOMAIN_NAME] with the models and quantities you …" at bounding box center [924, 574] width 1124 height 95
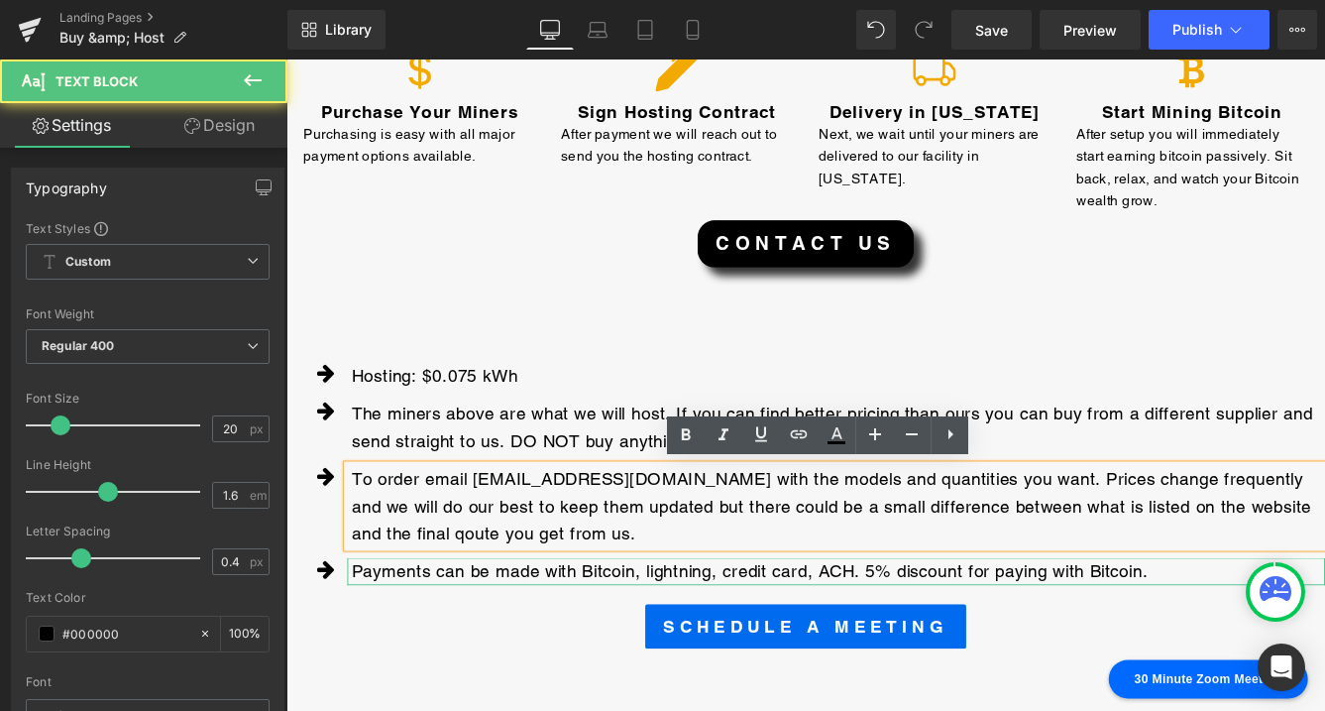
click at [573, 607] on p "To order email [EMAIL_ADDRESS][DOMAIN_NAME] with the models and quantities you …" at bounding box center [924, 574] width 1124 height 95
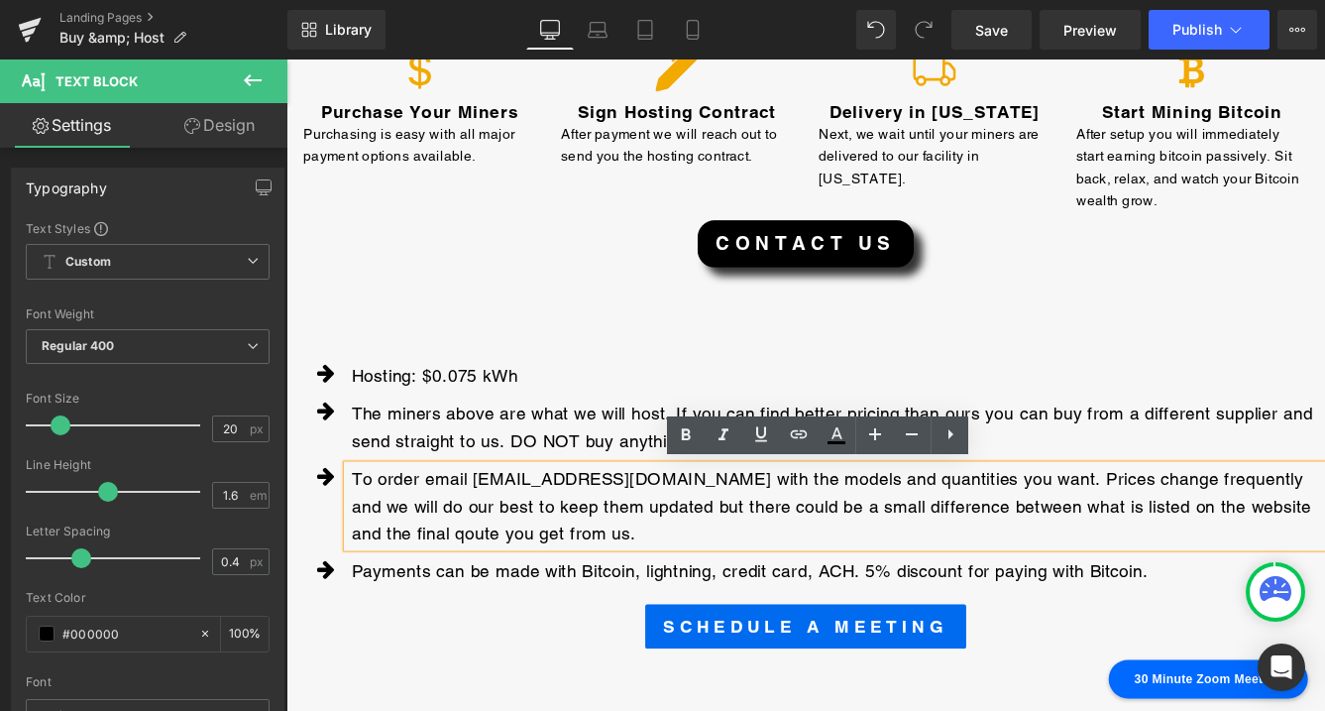
click at [410, 609] on p "To order email [EMAIL_ADDRESS][DOMAIN_NAME] with the models and quantities you …" at bounding box center [924, 574] width 1124 height 95
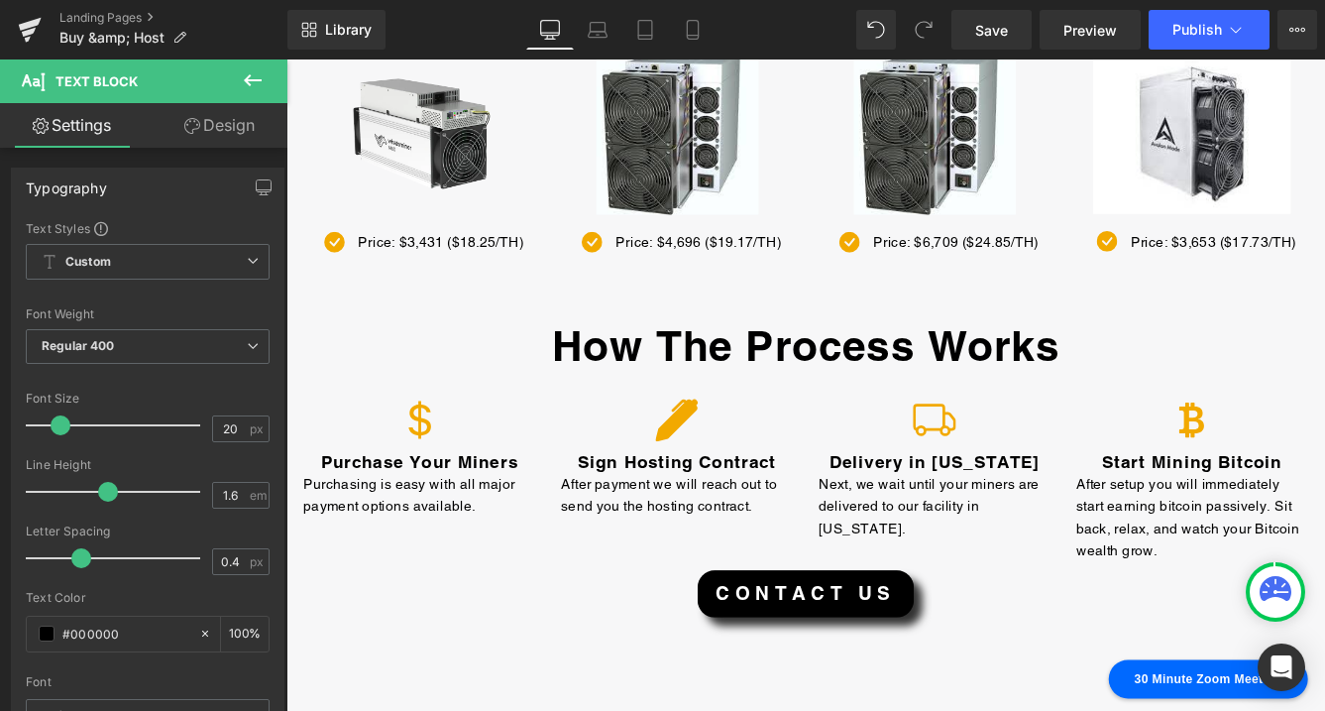
scroll to position [220, 0]
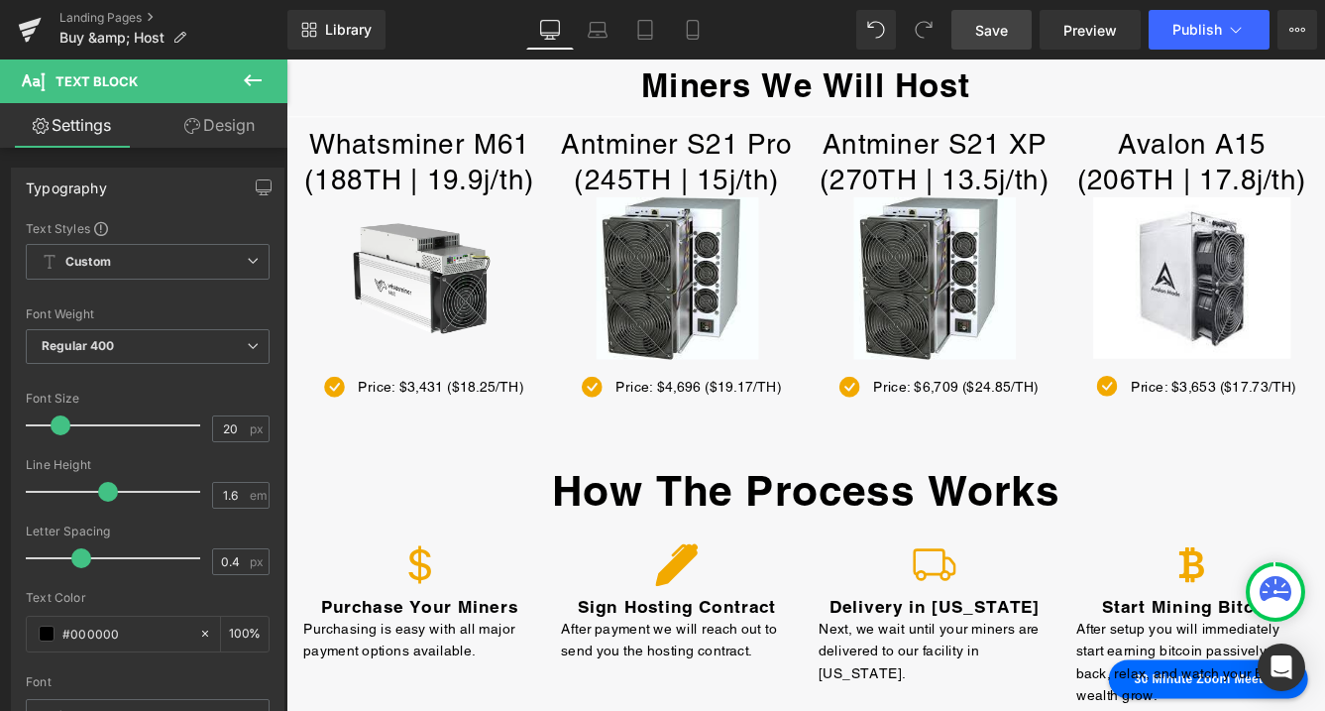
click at [980, 38] on span "Save" at bounding box center [991, 30] width 33 height 21
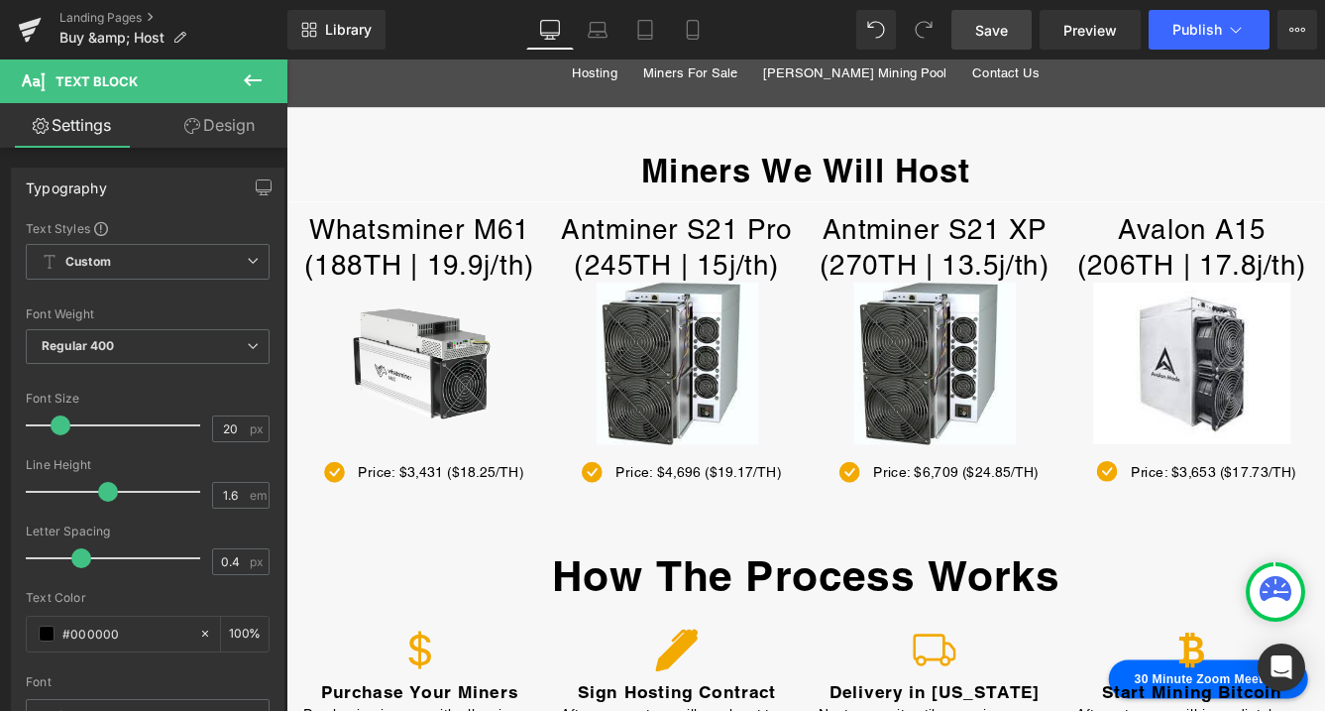
scroll to position [0, 0]
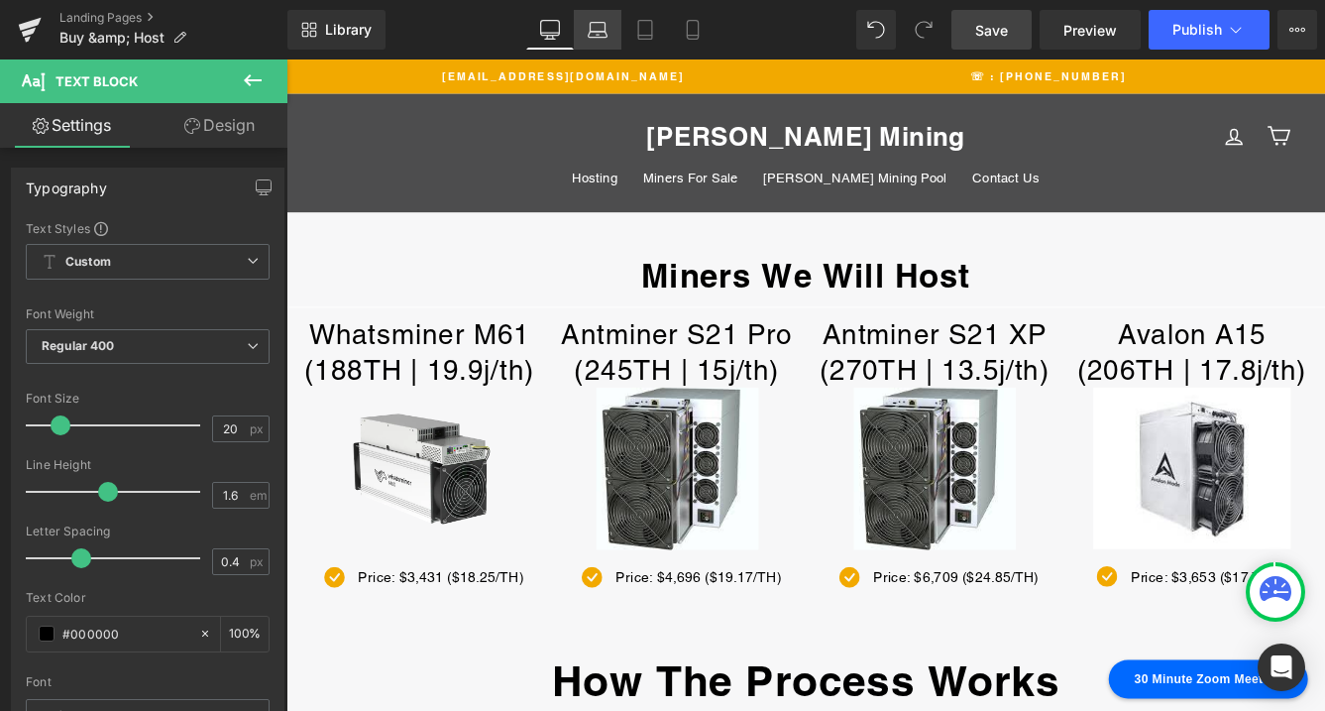
click at [596, 29] on icon at bounding box center [598, 30] width 20 height 20
type input "100"
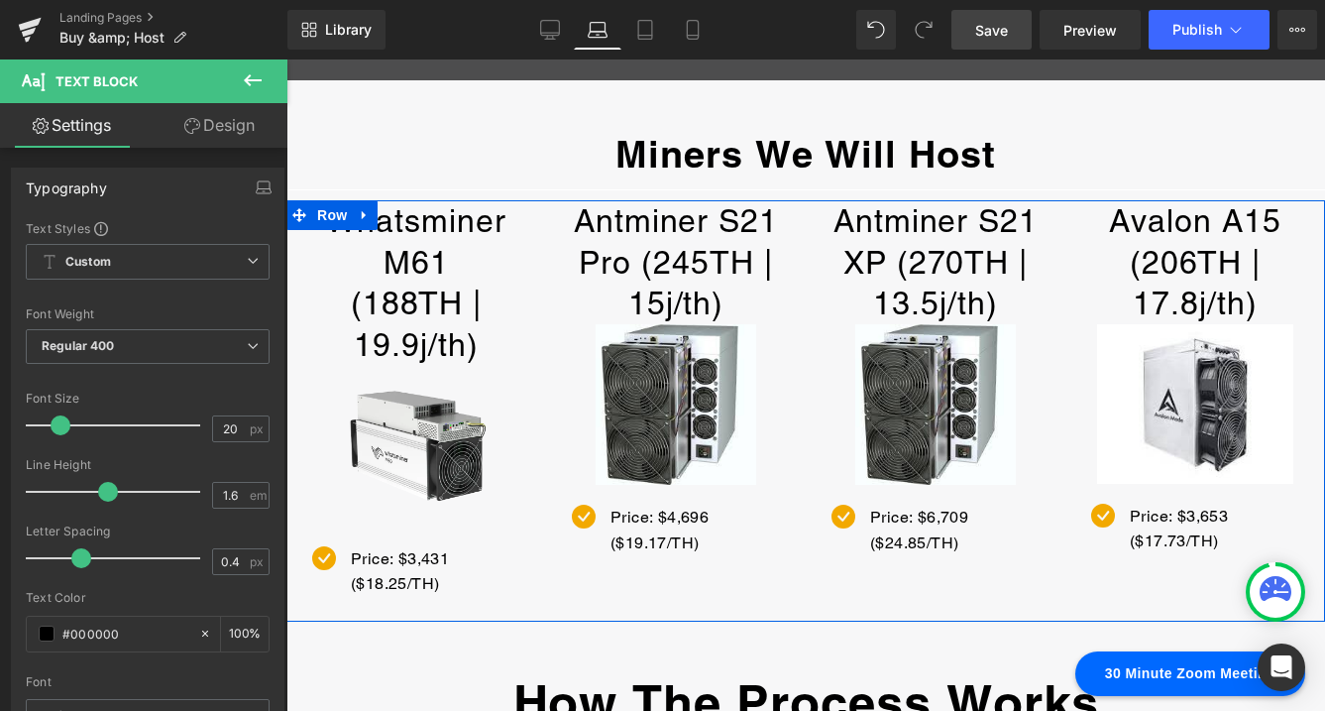
scroll to position [204, 0]
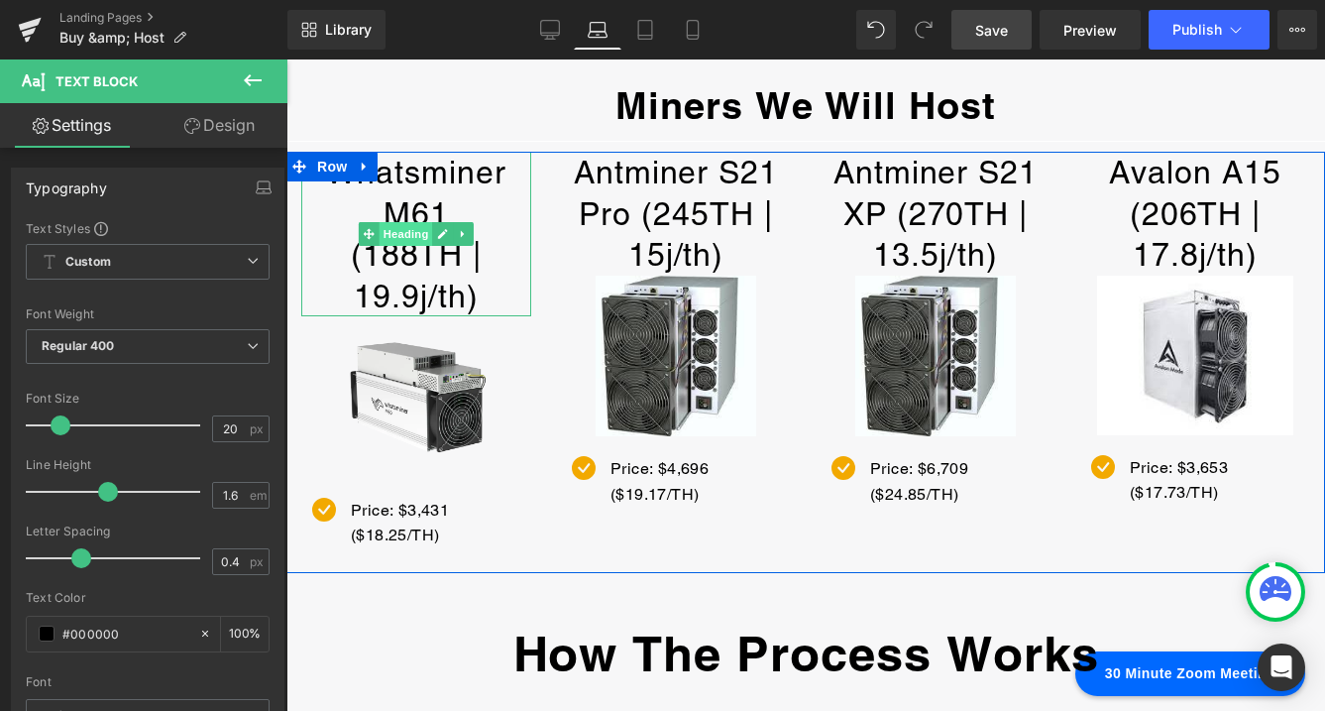
click at [407, 233] on span "Heading" at bounding box center [407, 234] width 54 height 24
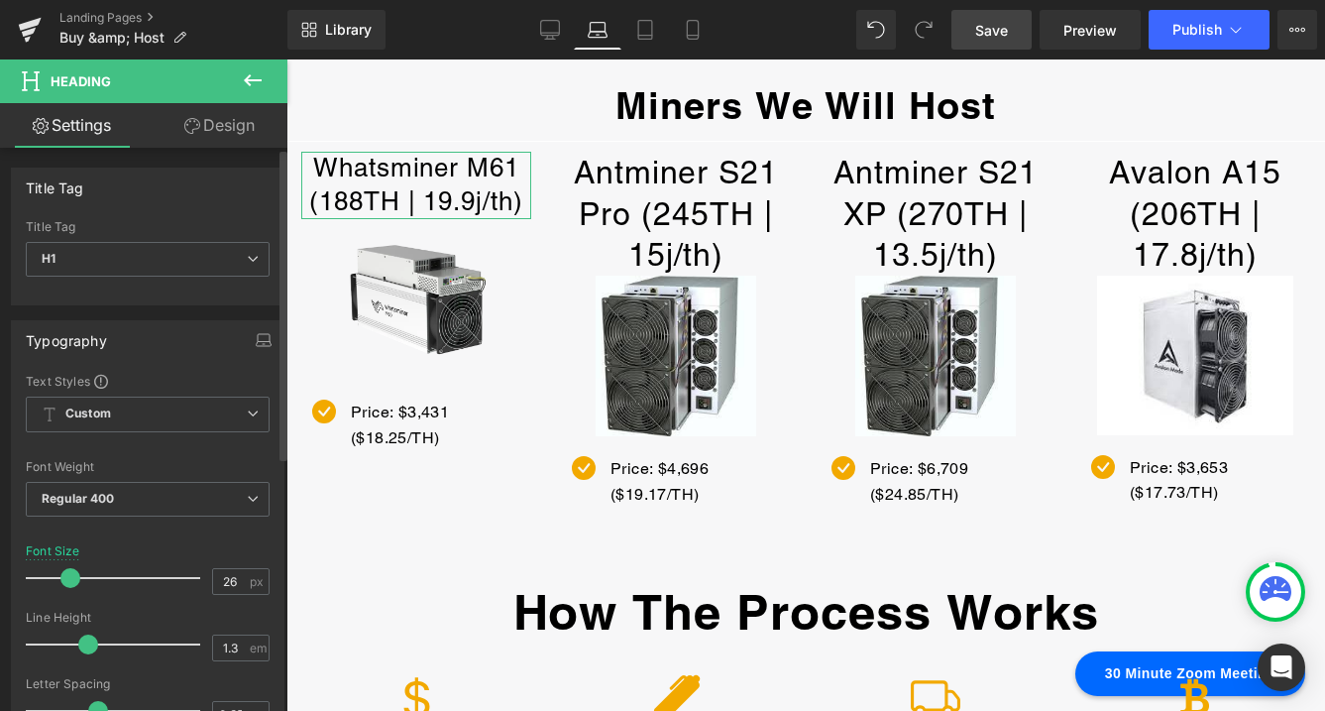
click at [69, 582] on span at bounding box center [70, 578] width 20 height 20
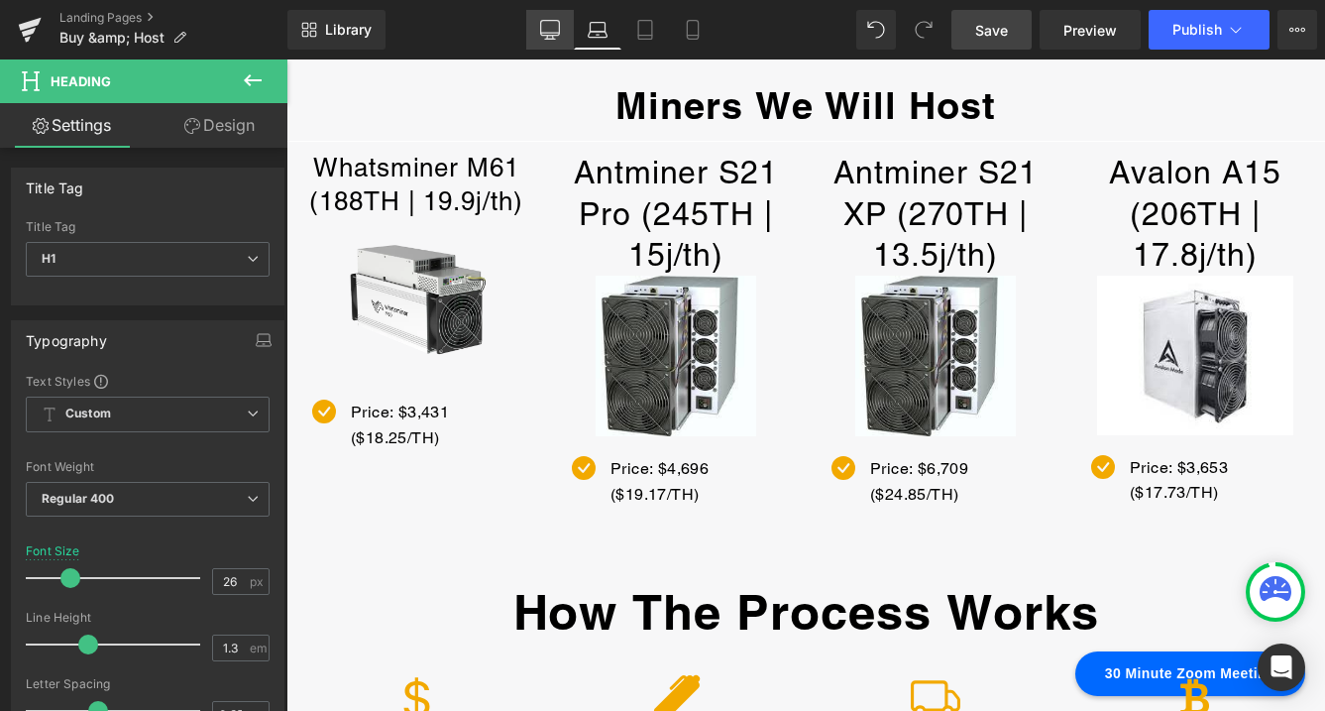
click at [552, 26] on icon at bounding box center [550, 30] width 20 height 20
type input "32"
type input "100"
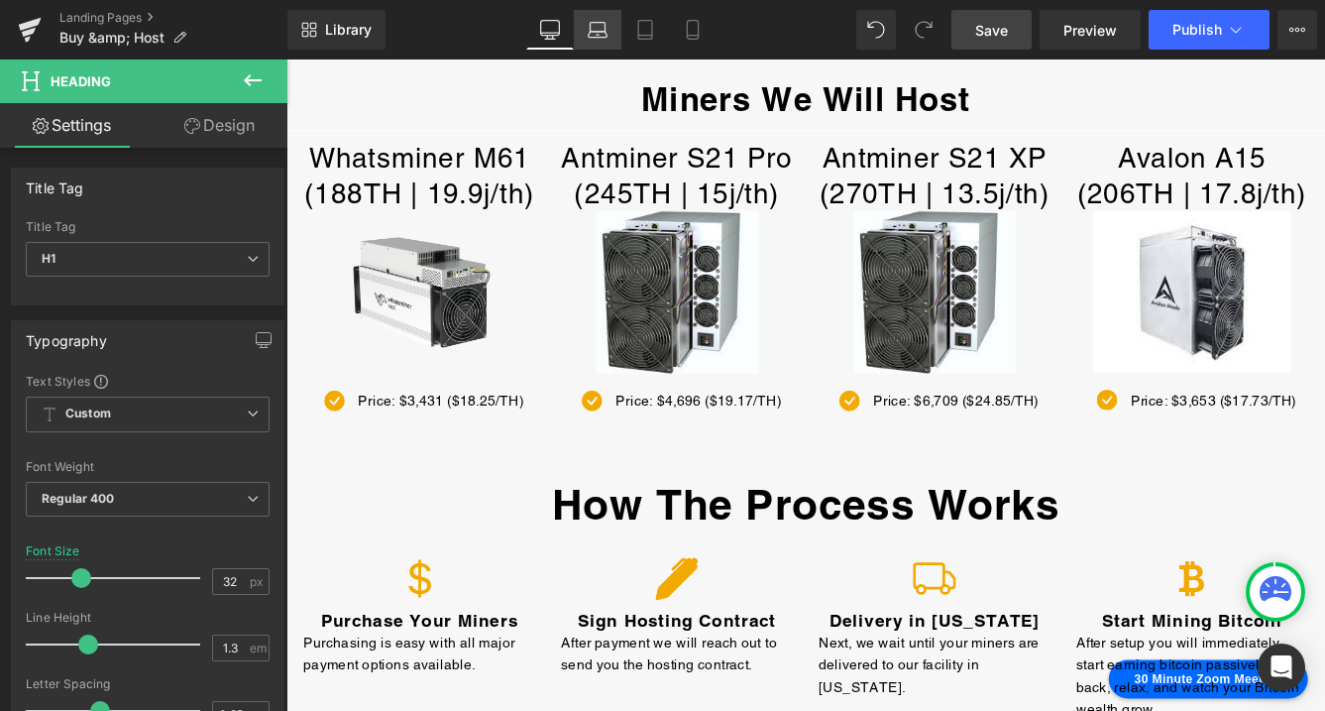
click at [601, 33] on icon at bounding box center [598, 30] width 20 height 20
type input "26"
type input "100"
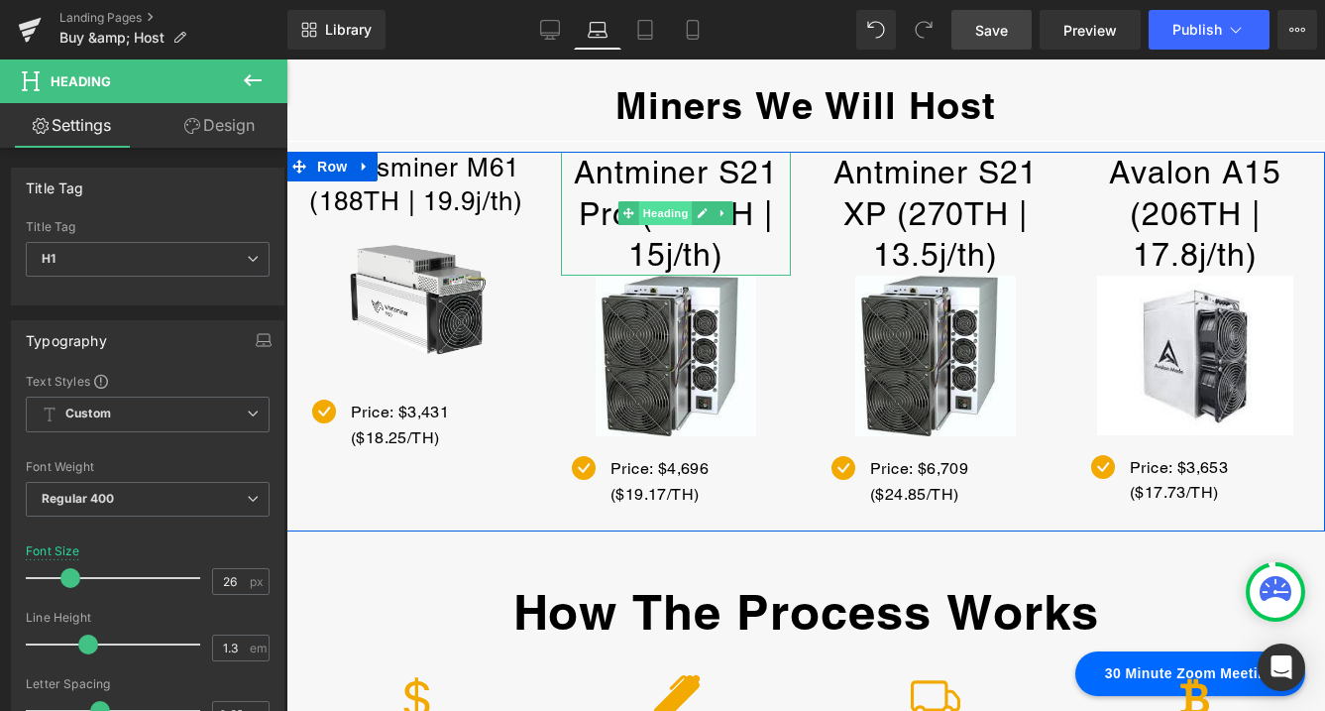
click at [663, 211] on span "Heading" at bounding box center [666, 213] width 54 height 24
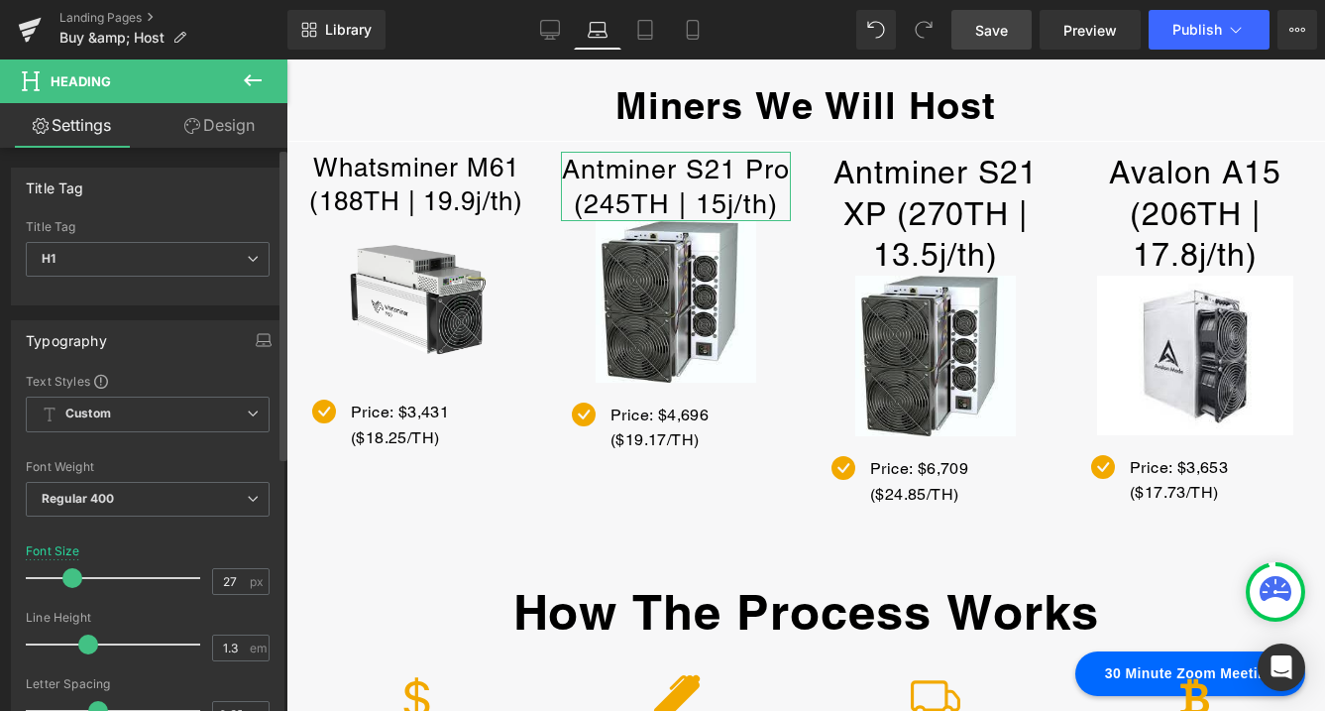
type input "26"
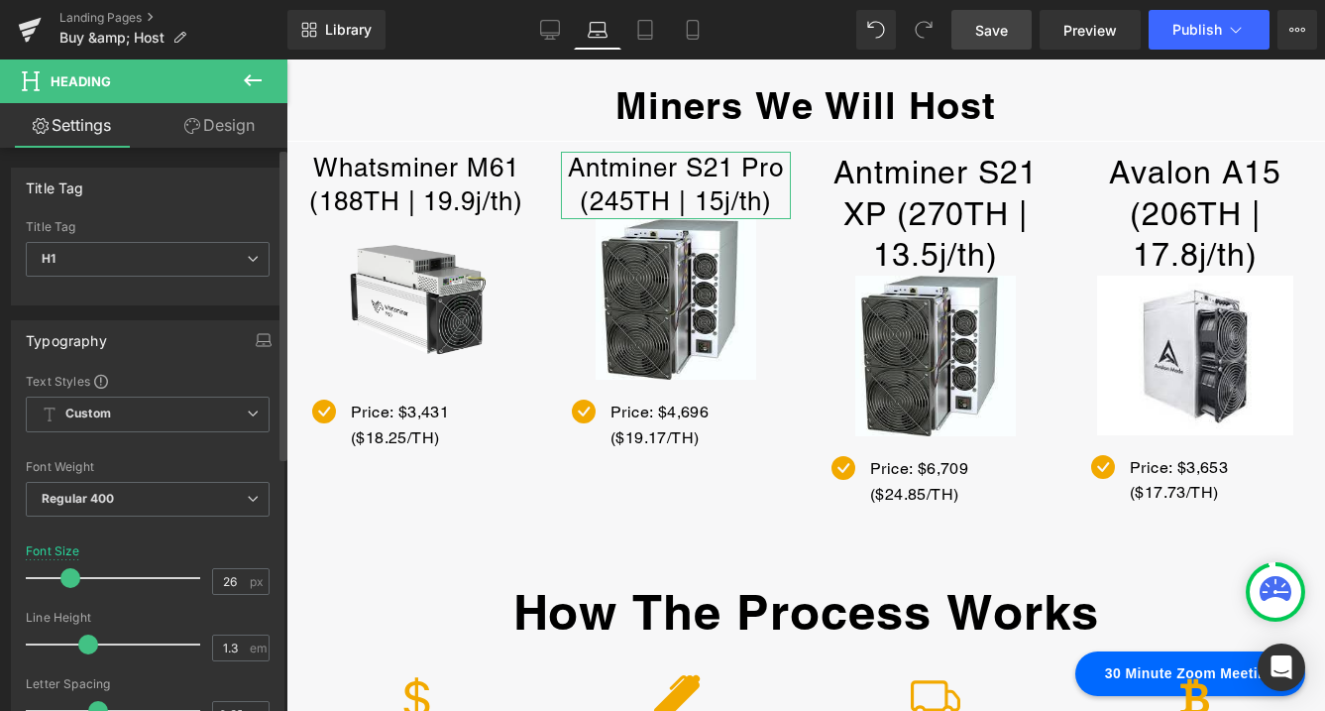
drag, startPoint x: 80, startPoint y: 576, endPoint x: 70, endPoint y: 581, distance: 11.1
click at [70, 581] on span at bounding box center [70, 578] width 20 height 20
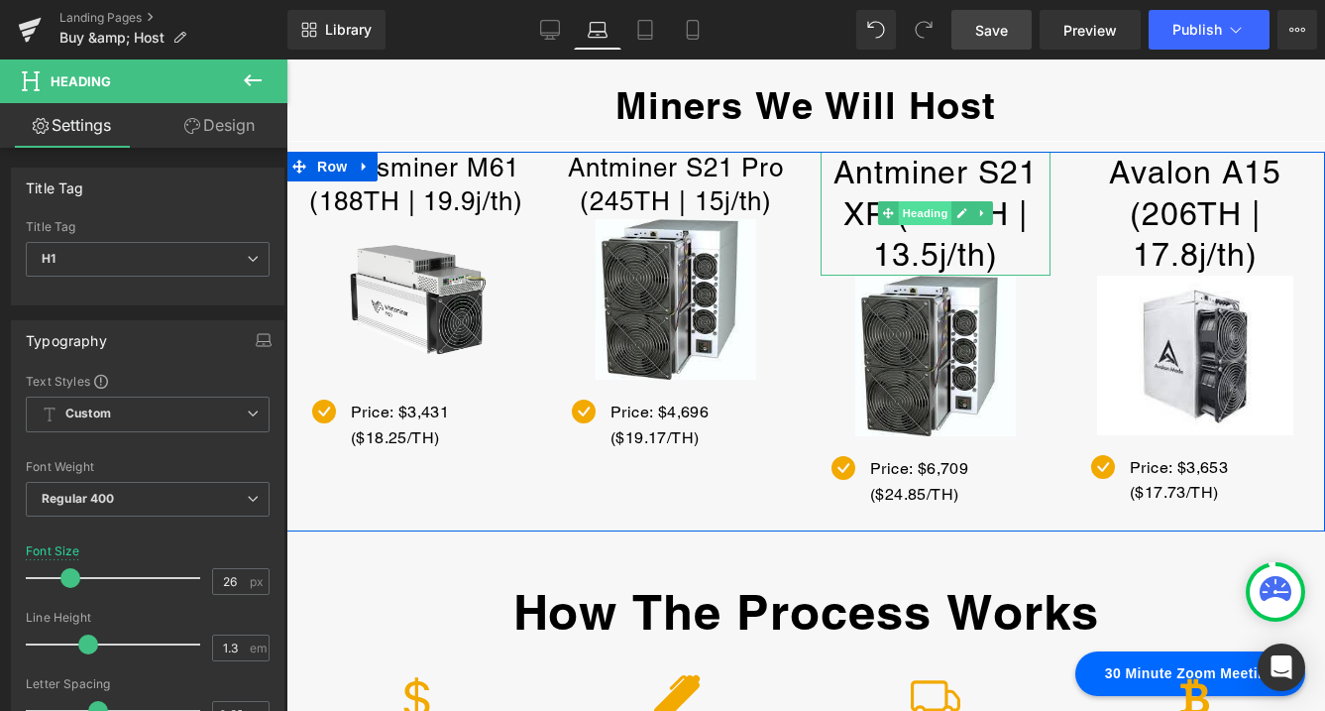
click at [923, 210] on span "Heading" at bounding box center [926, 213] width 54 height 24
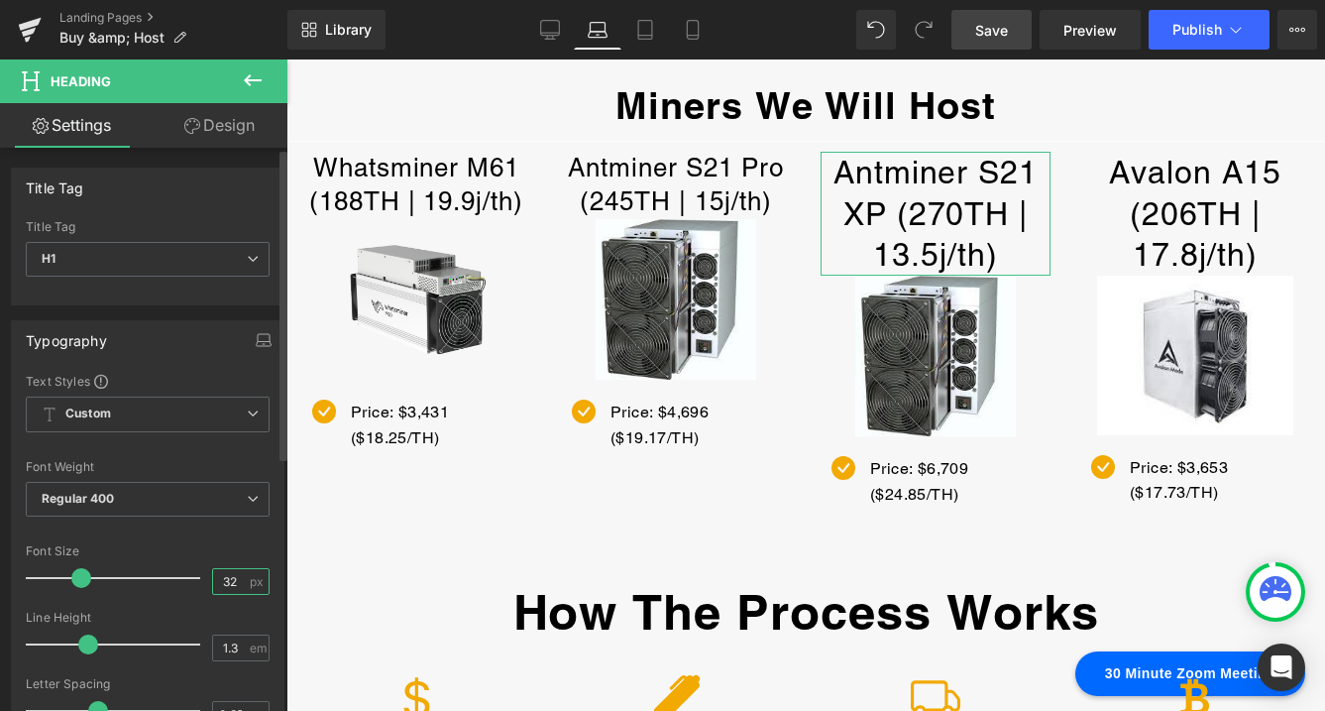
click at [237, 581] on input "32" at bounding box center [230, 581] width 35 height 25
type input "3"
type input "26"
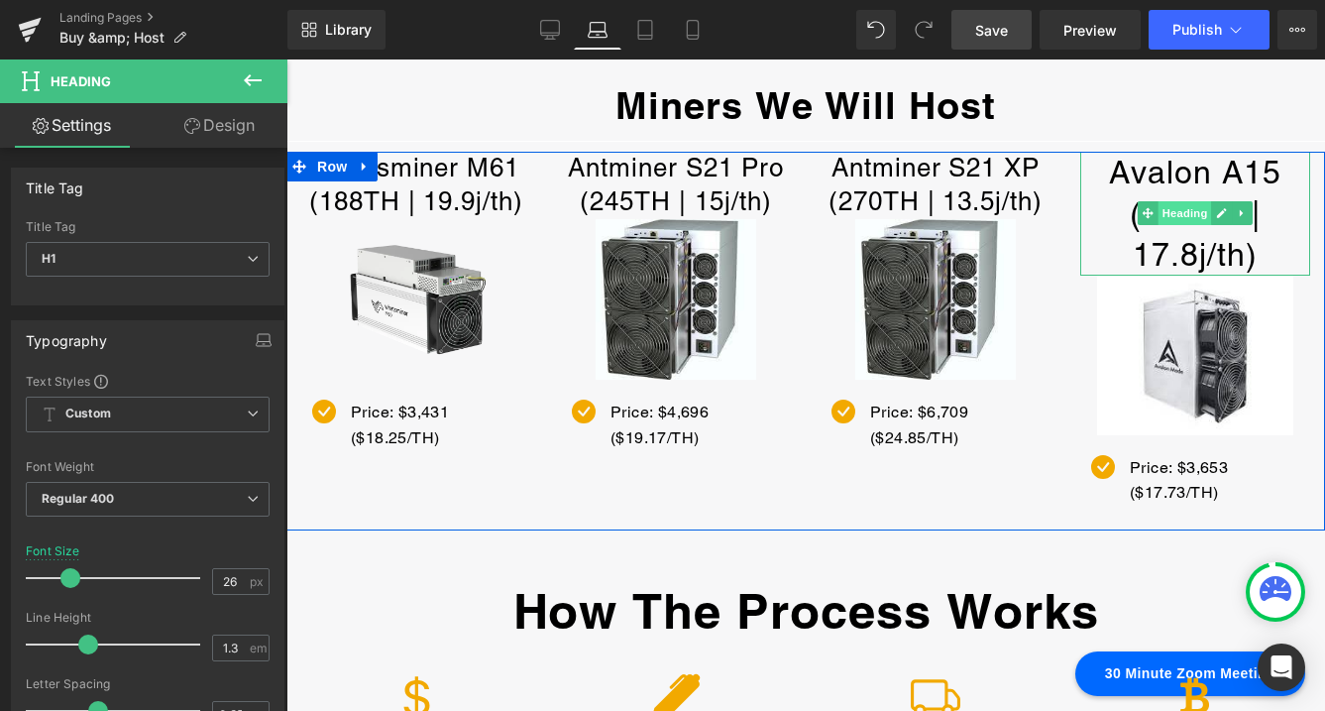
click at [1182, 213] on span "Heading" at bounding box center [1186, 213] width 54 height 24
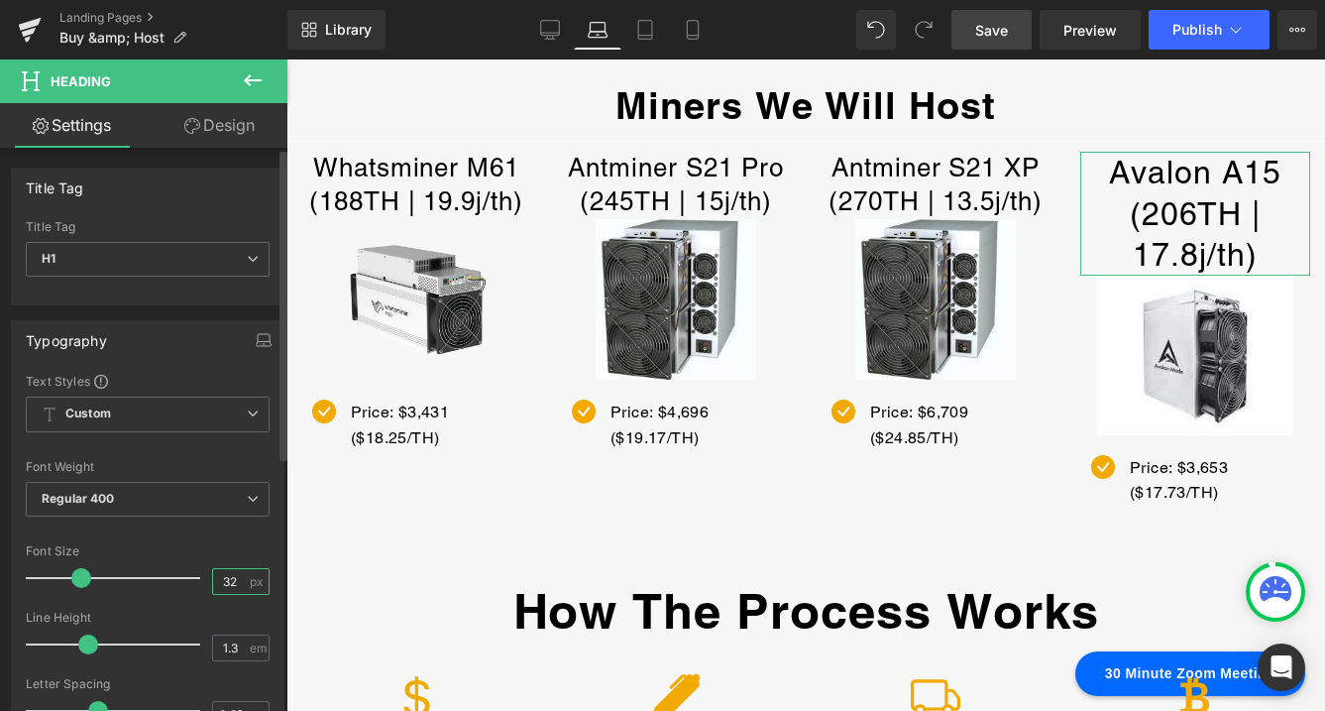
click at [236, 581] on input "32" at bounding box center [230, 581] width 35 height 25
type input "3"
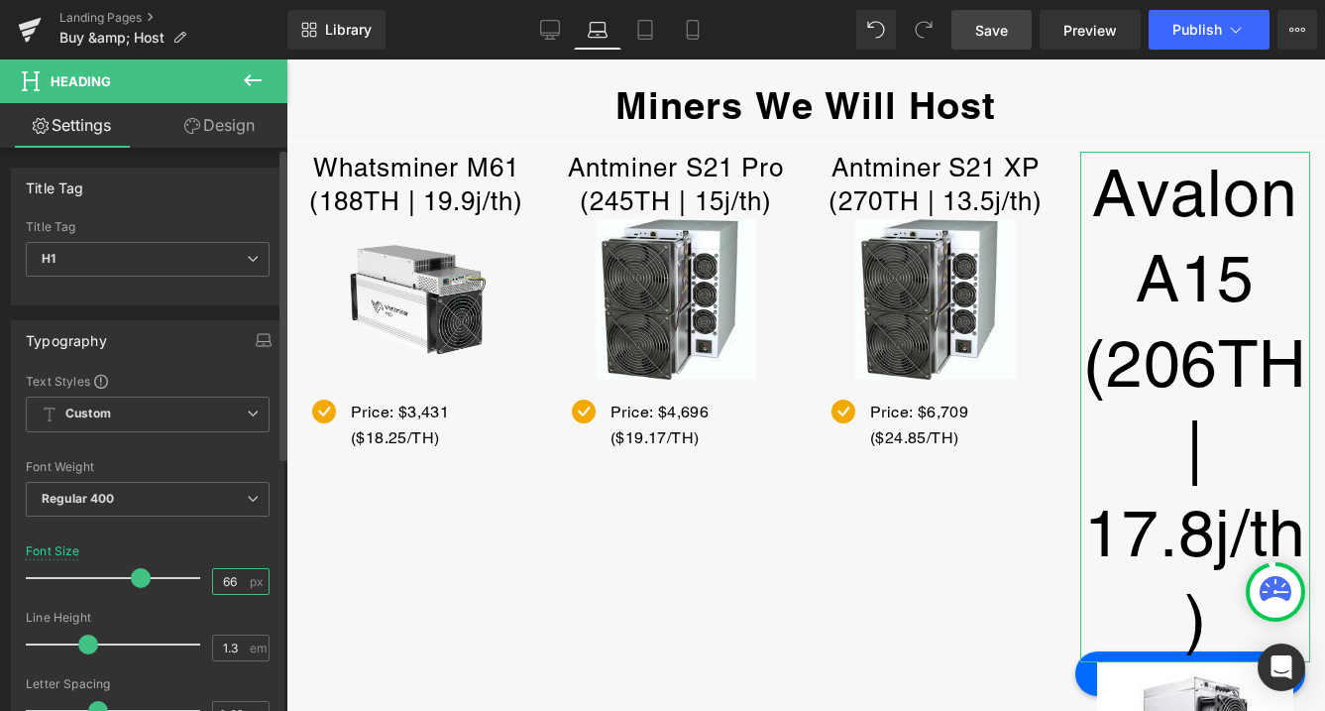
type input "6"
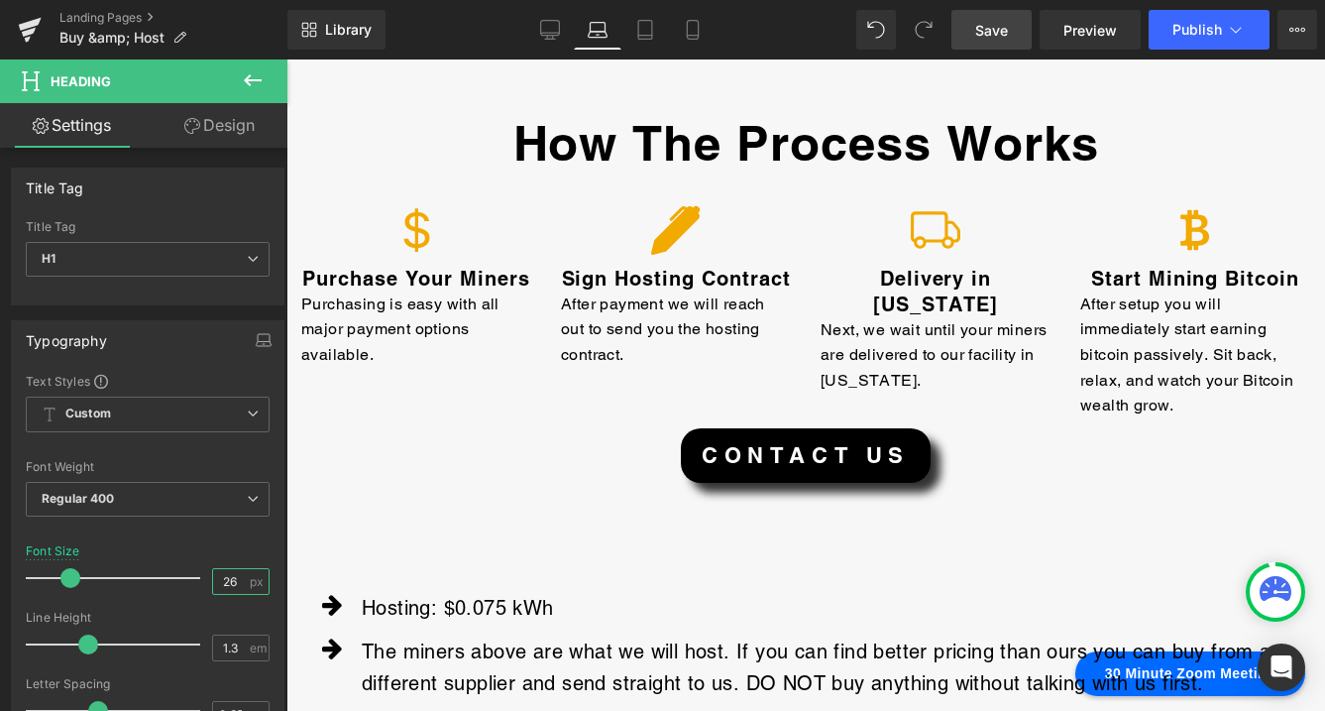
scroll to position [459, 0]
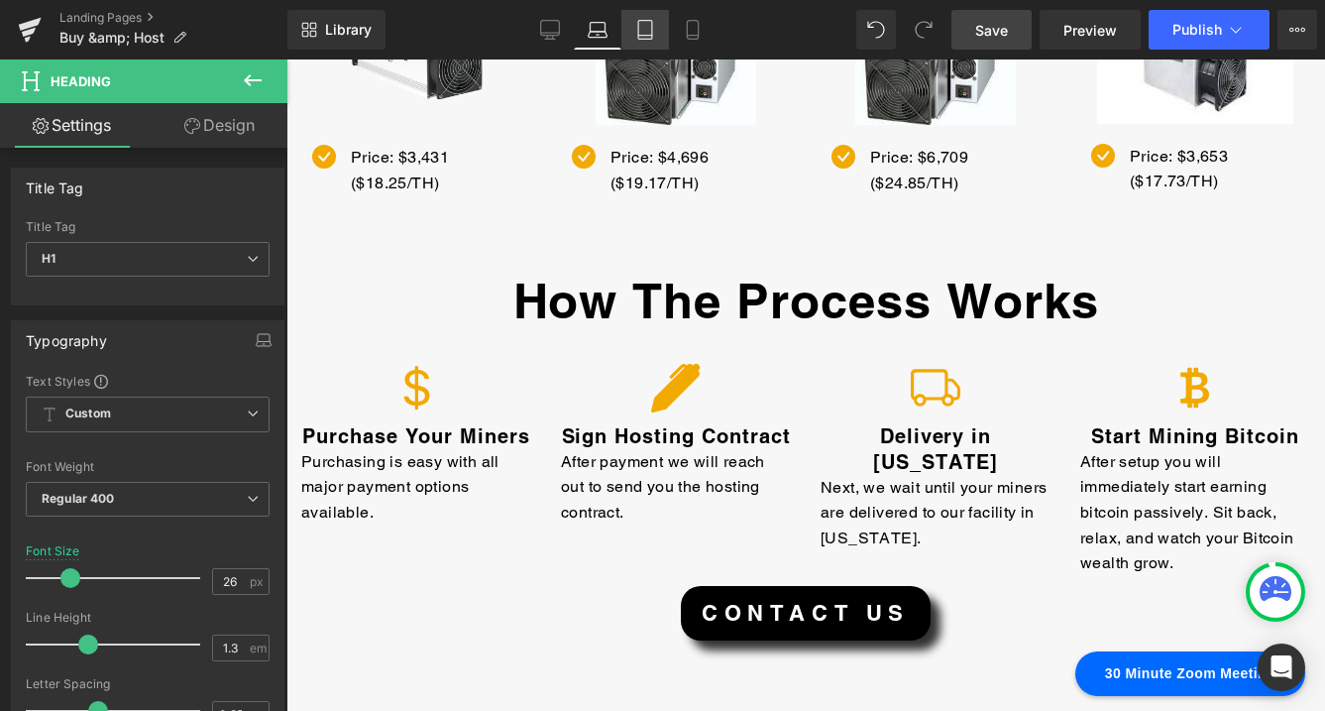
click at [651, 32] on icon at bounding box center [645, 30] width 14 height 19
type input "32"
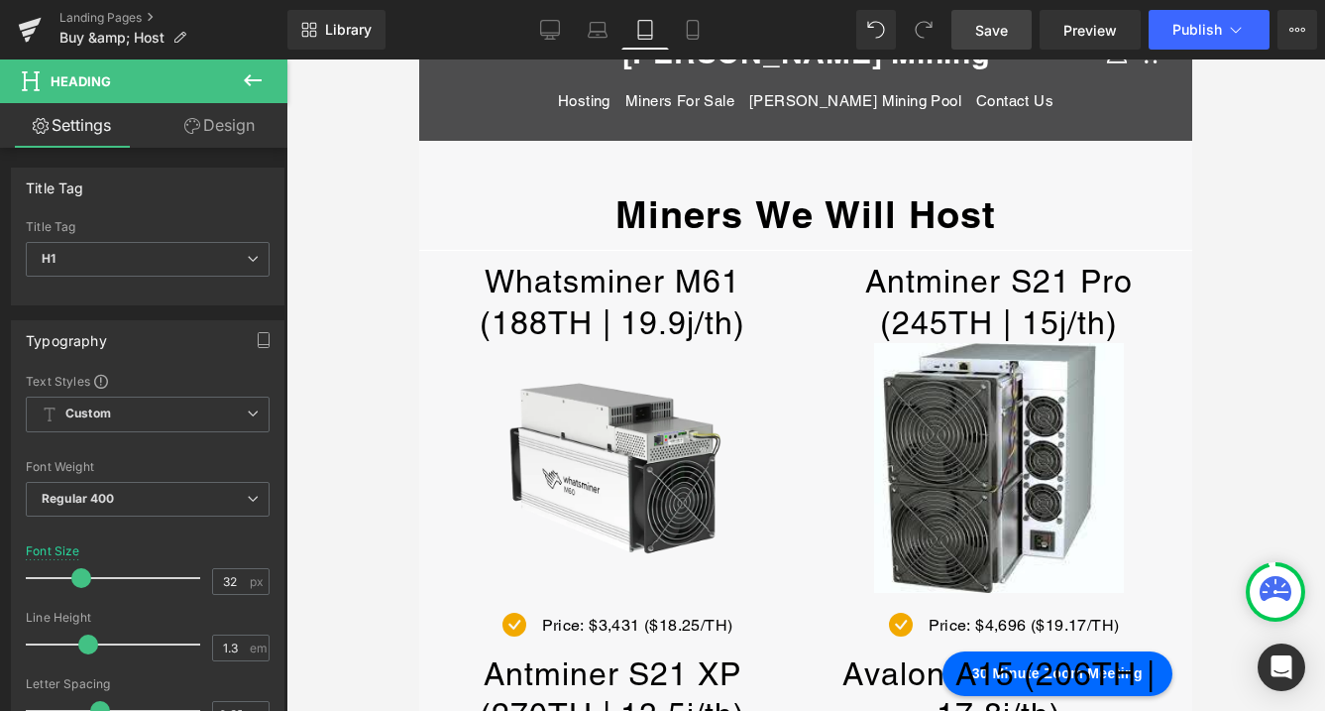
scroll to position [0, 0]
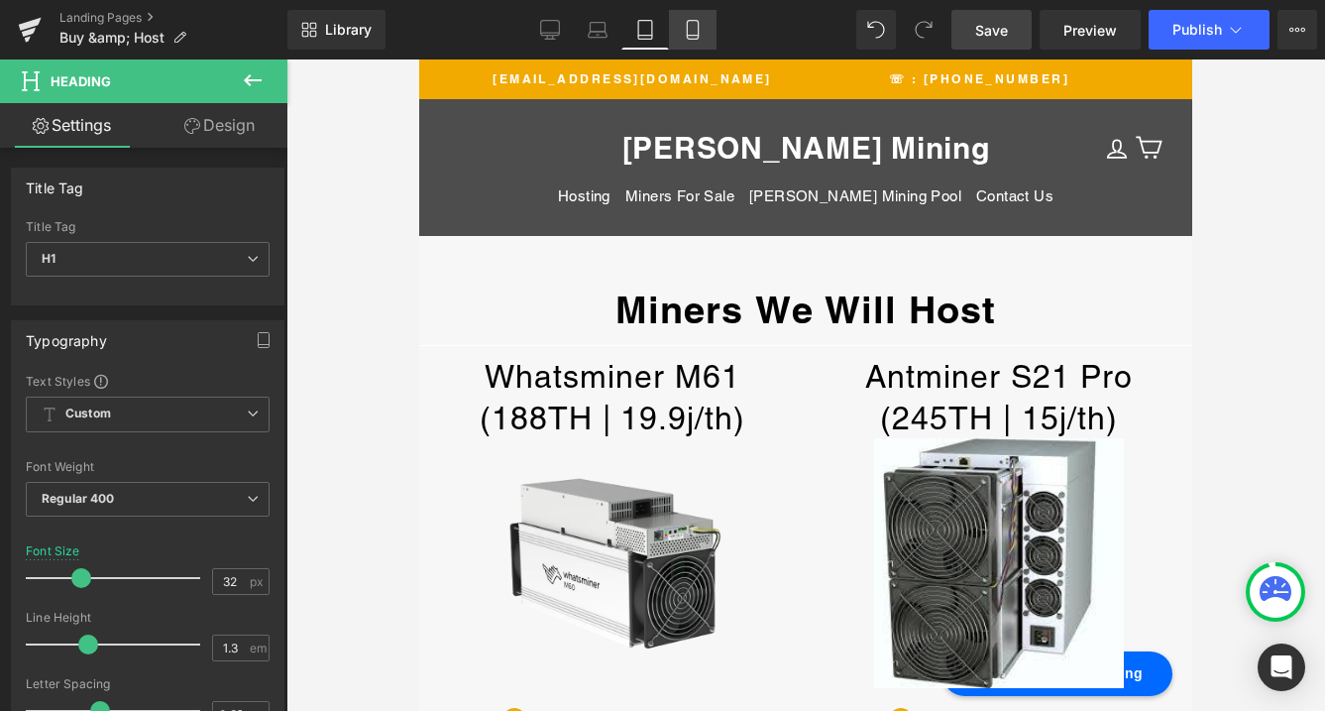
click at [689, 26] on icon at bounding box center [693, 30] width 20 height 20
type input "100"
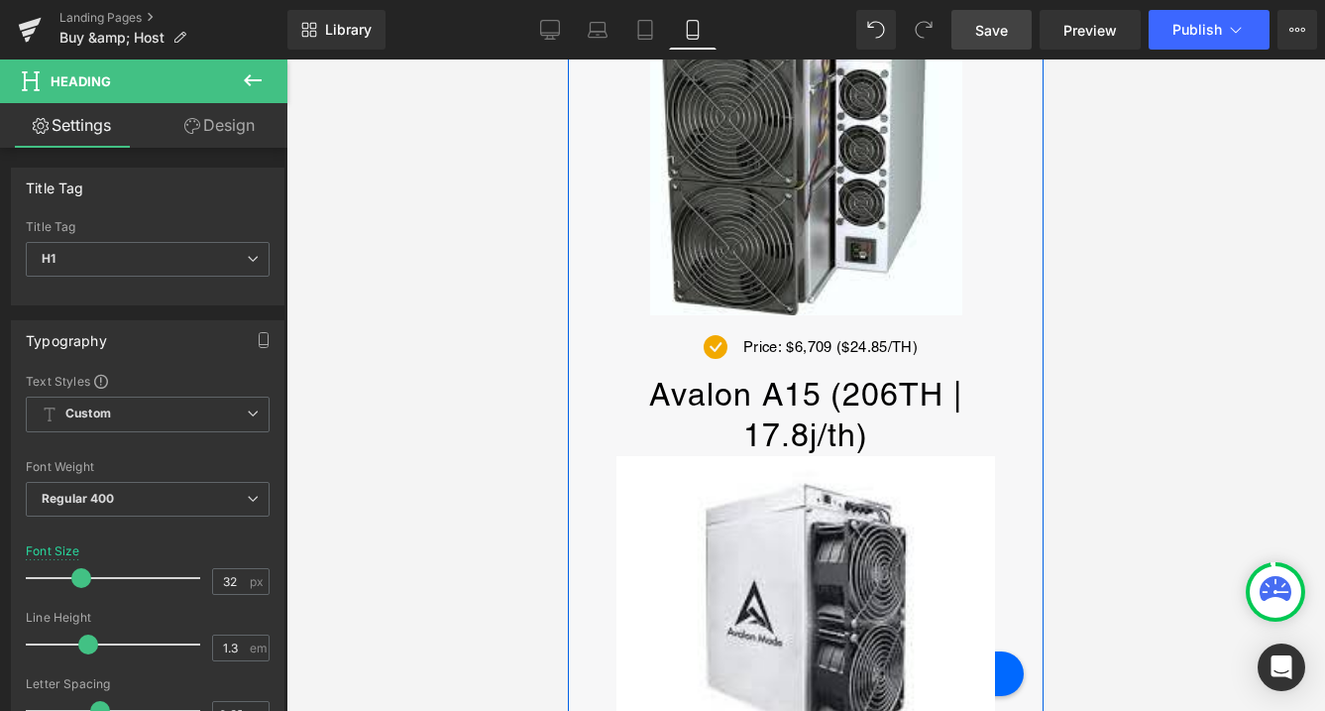
scroll to position [1340, 0]
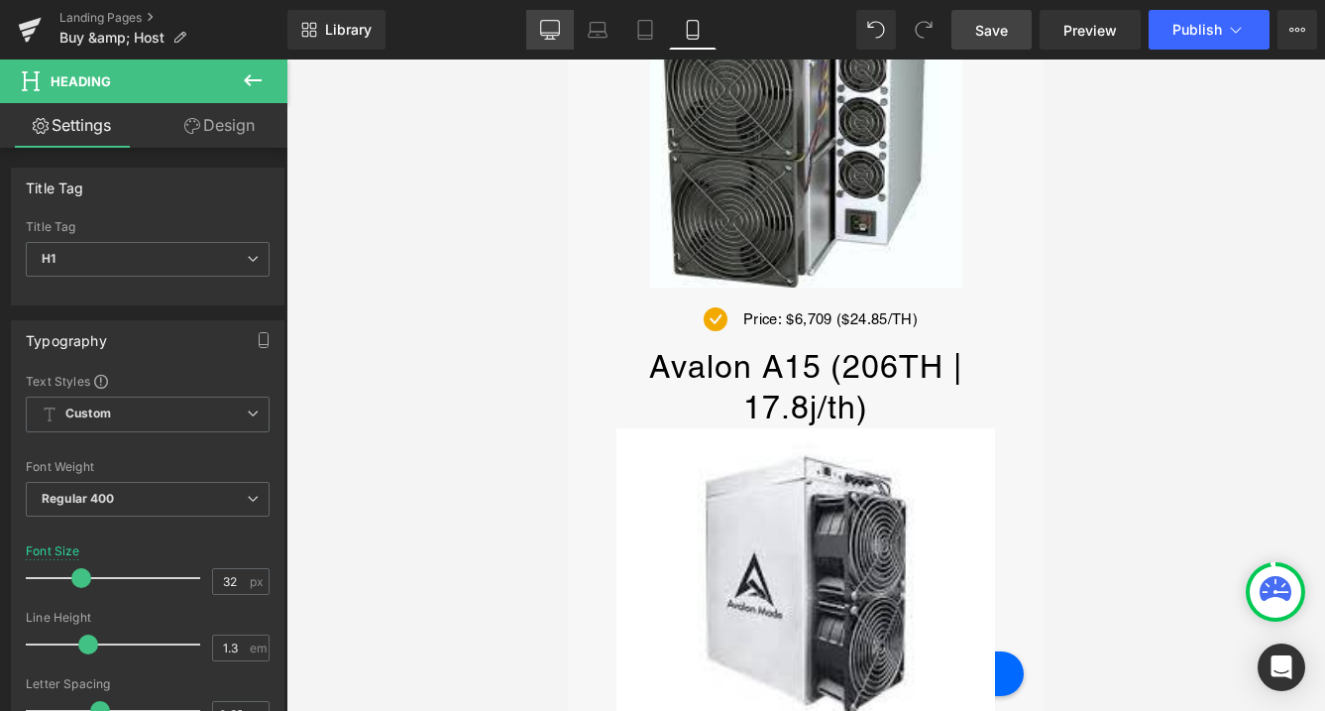
click at [550, 34] on icon at bounding box center [550, 30] width 20 height 20
drag, startPoint x: 546, startPoint y: 29, endPoint x: 154, endPoint y: 120, distance: 402.9
click at [546, 29] on icon at bounding box center [550, 30] width 20 height 20
click at [593, 29] on icon at bounding box center [598, 30] width 20 height 20
click at [1001, 39] on span "Save" at bounding box center [991, 30] width 33 height 21
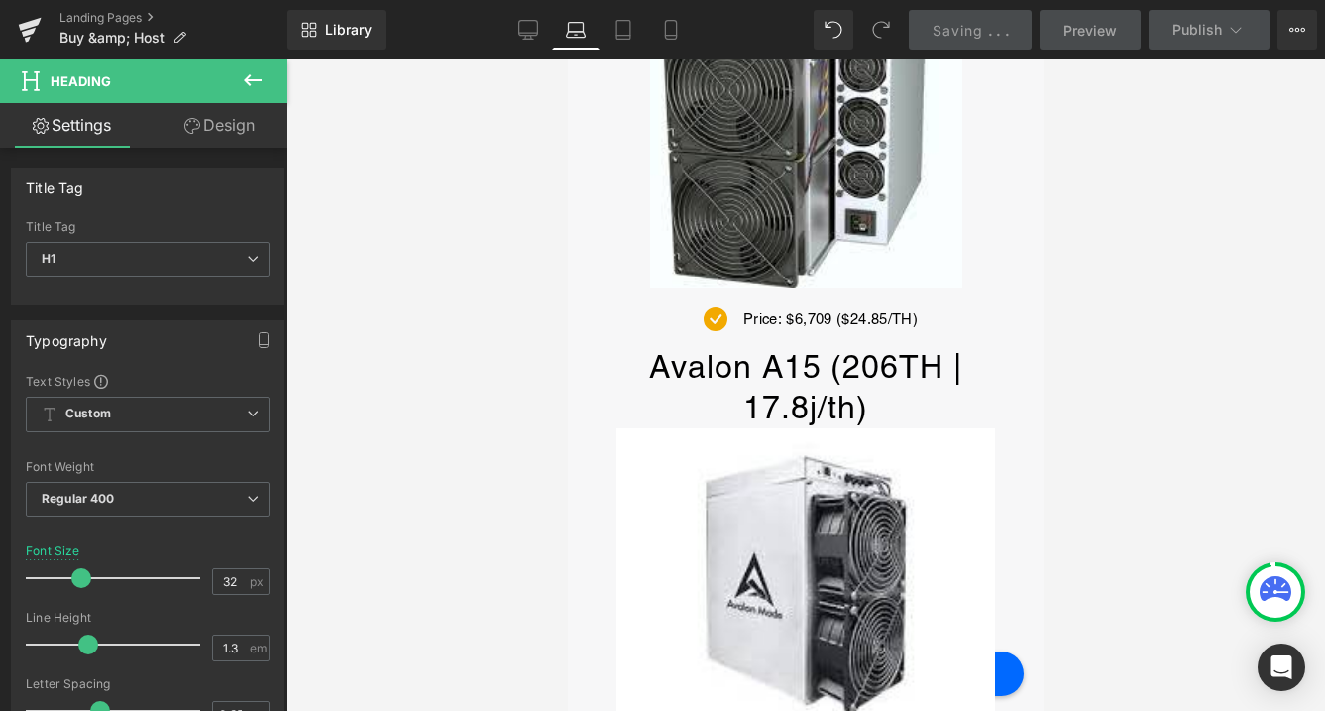
scroll to position [0, 0]
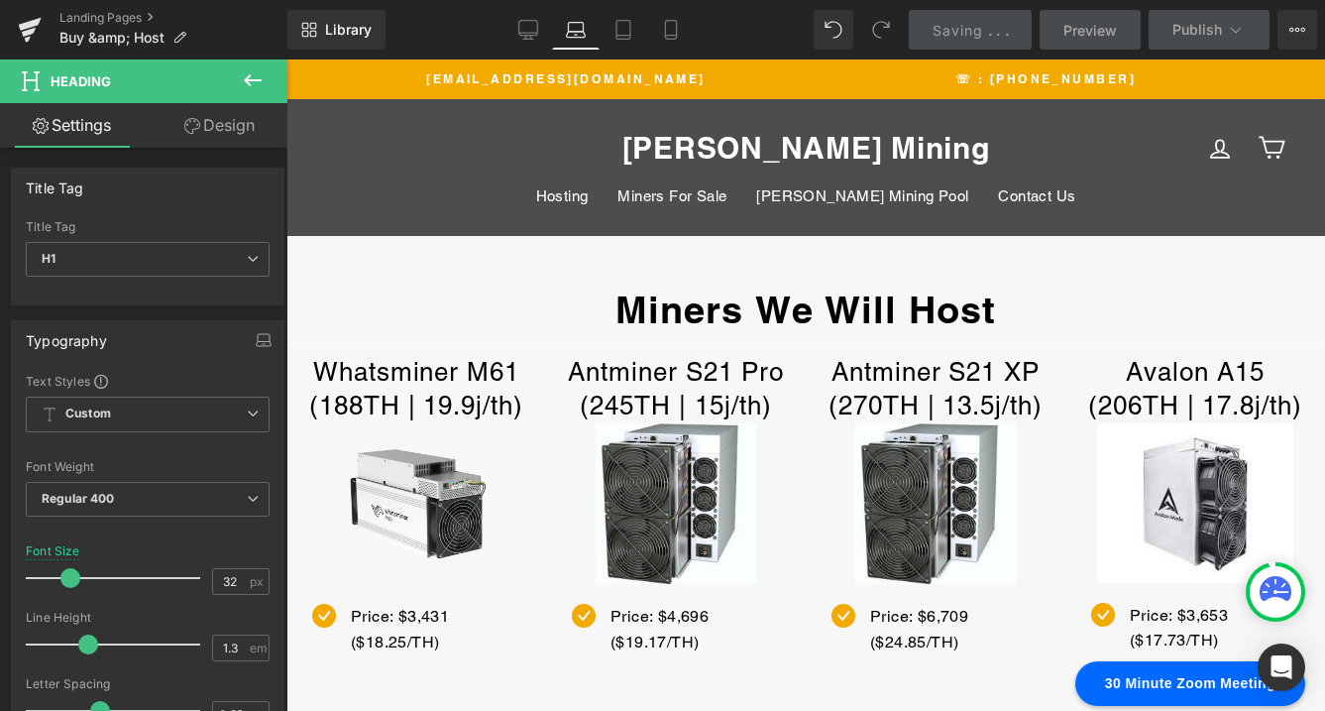
type input "26"
type input "100"
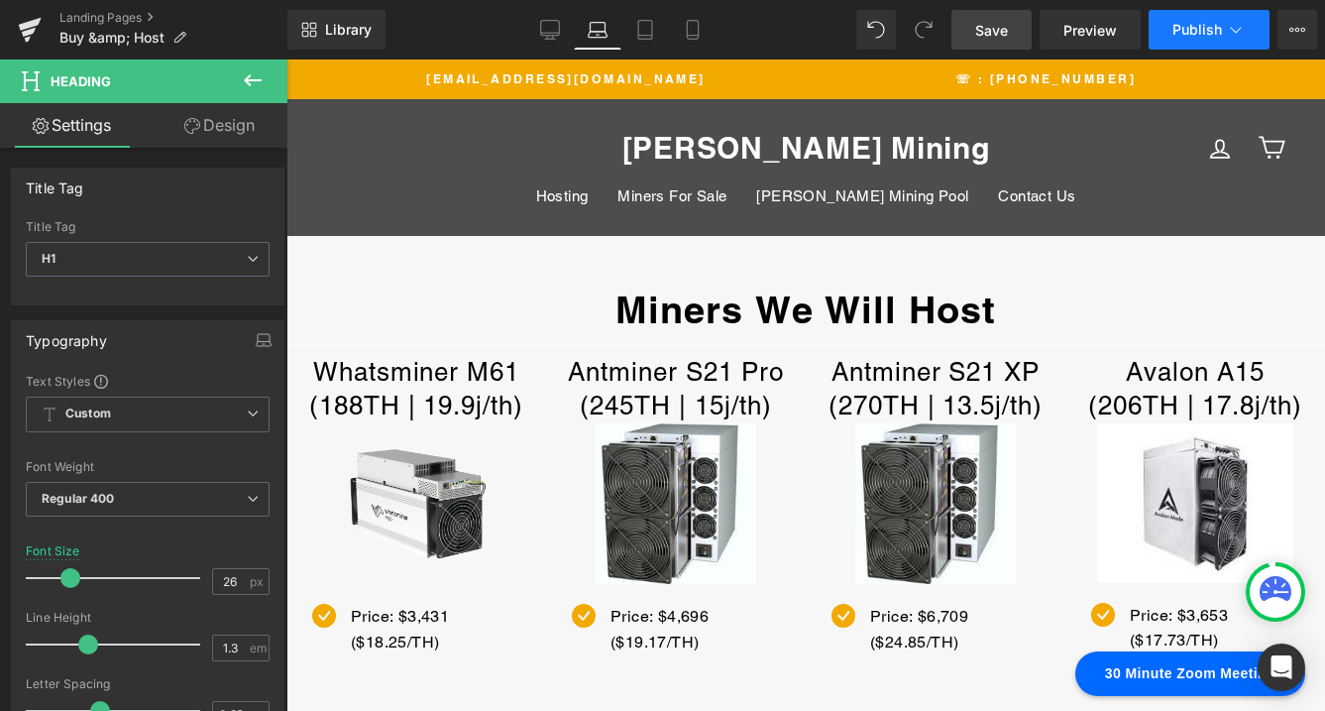
click at [1205, 38] on button "Publish" at bounding box center [1209, 30] width 121 height 40
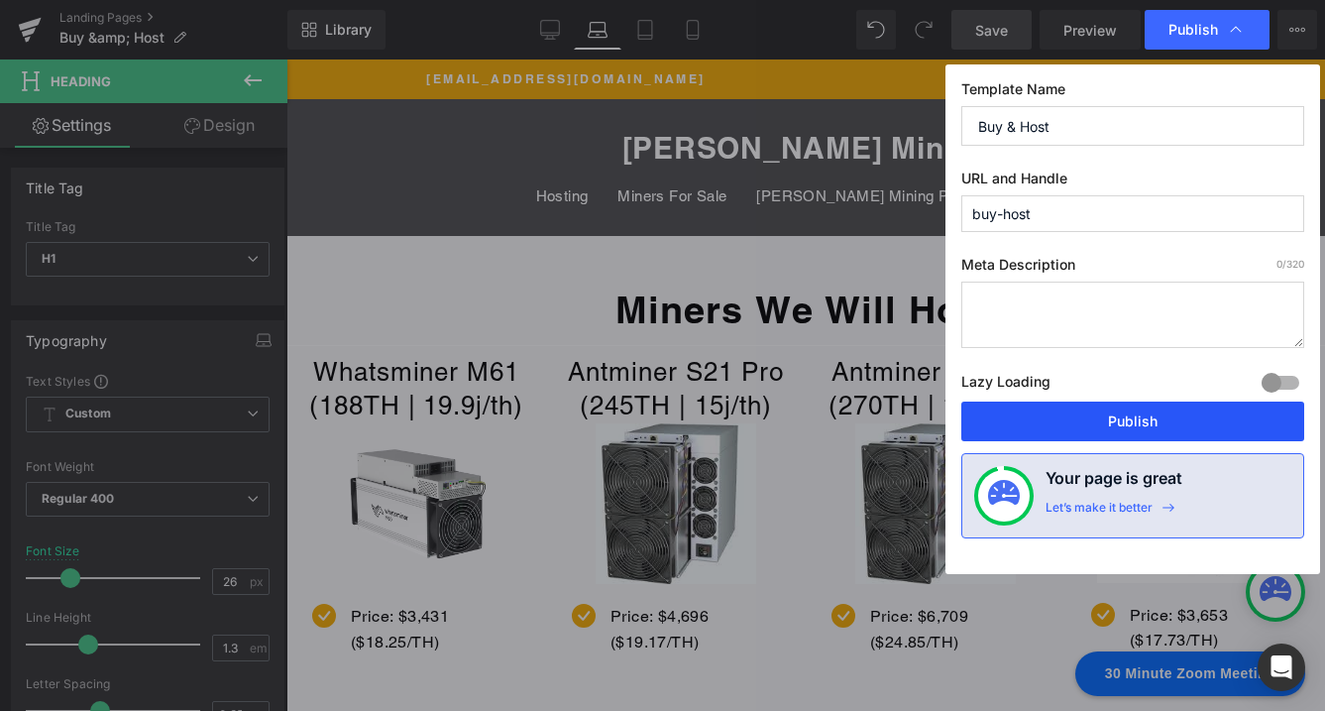
click at [1134, 419] on button "Publish" at bounding box center [1132, 421] width 343 height 40
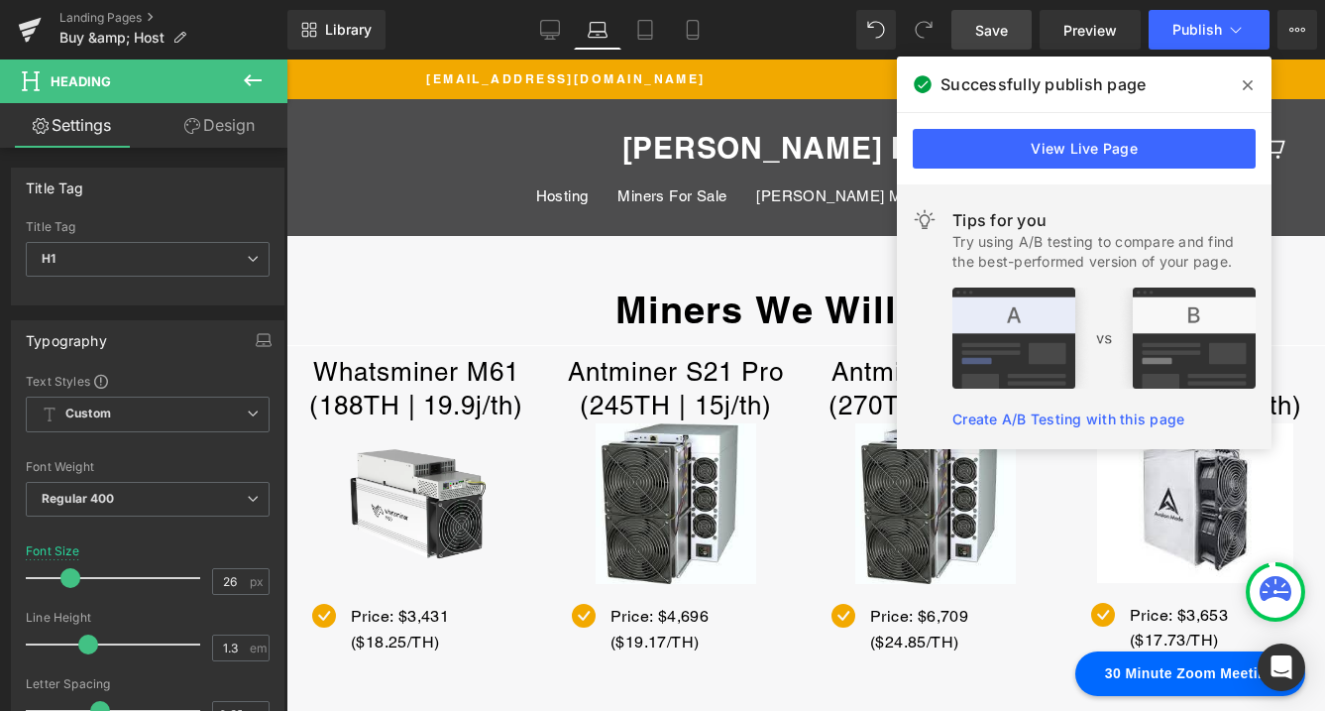
click at [1249, 85] on icon at bounding box center [1248, 85] width 10 height 10
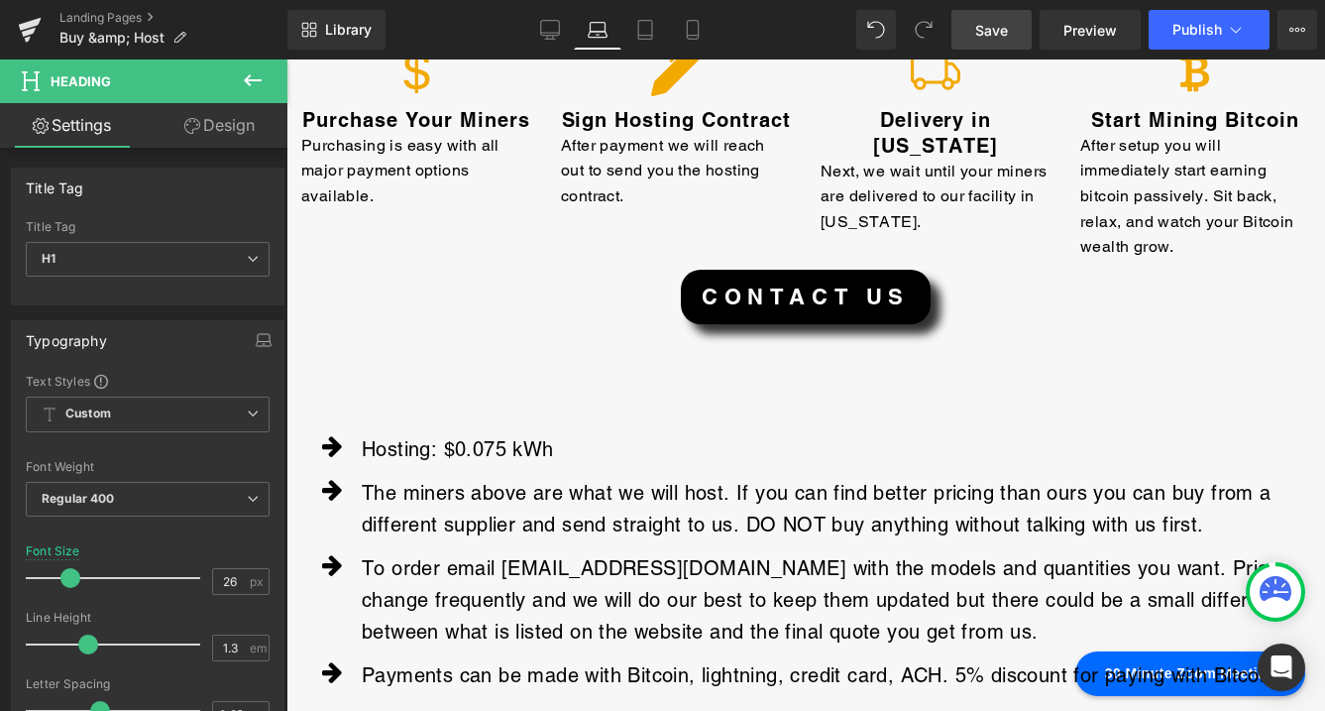
scroll to position [780, 0]
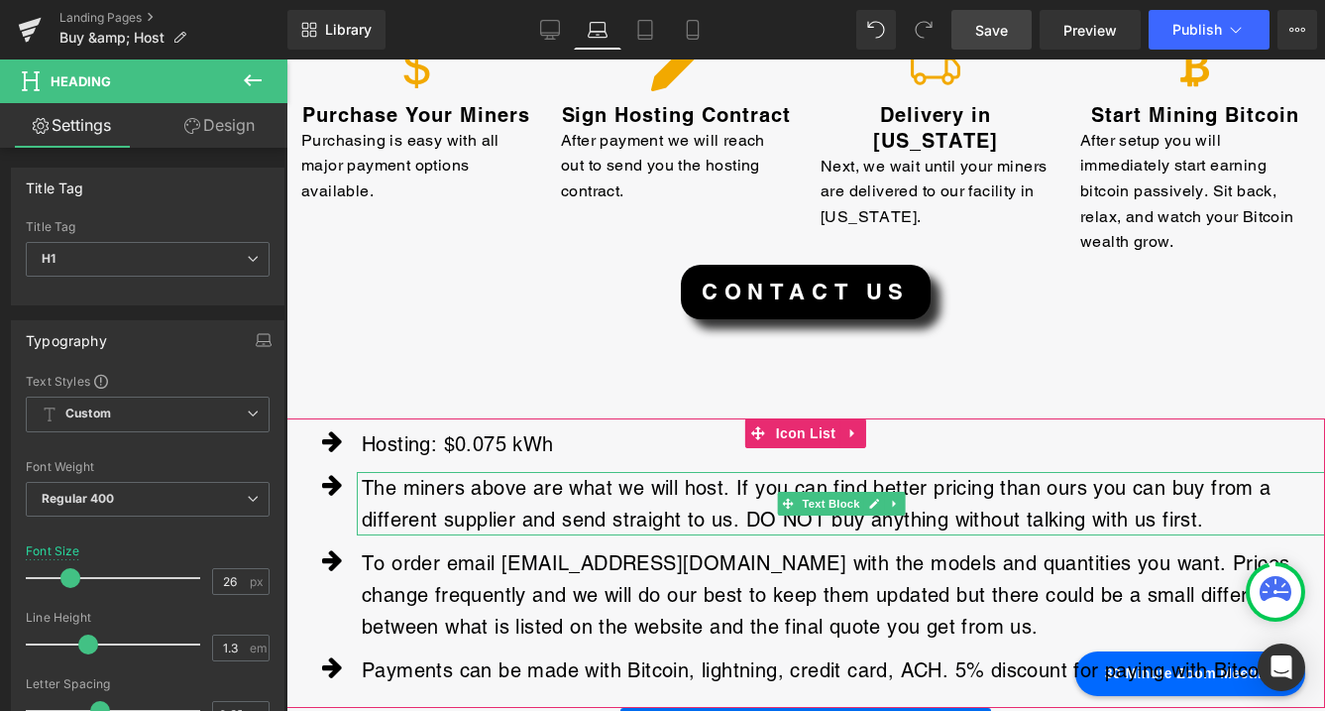
click at [1083, 487] on p "The miners above are what we will host. If you can find better pricing than our…" at bounding box center [843, 503] width 963 height 63
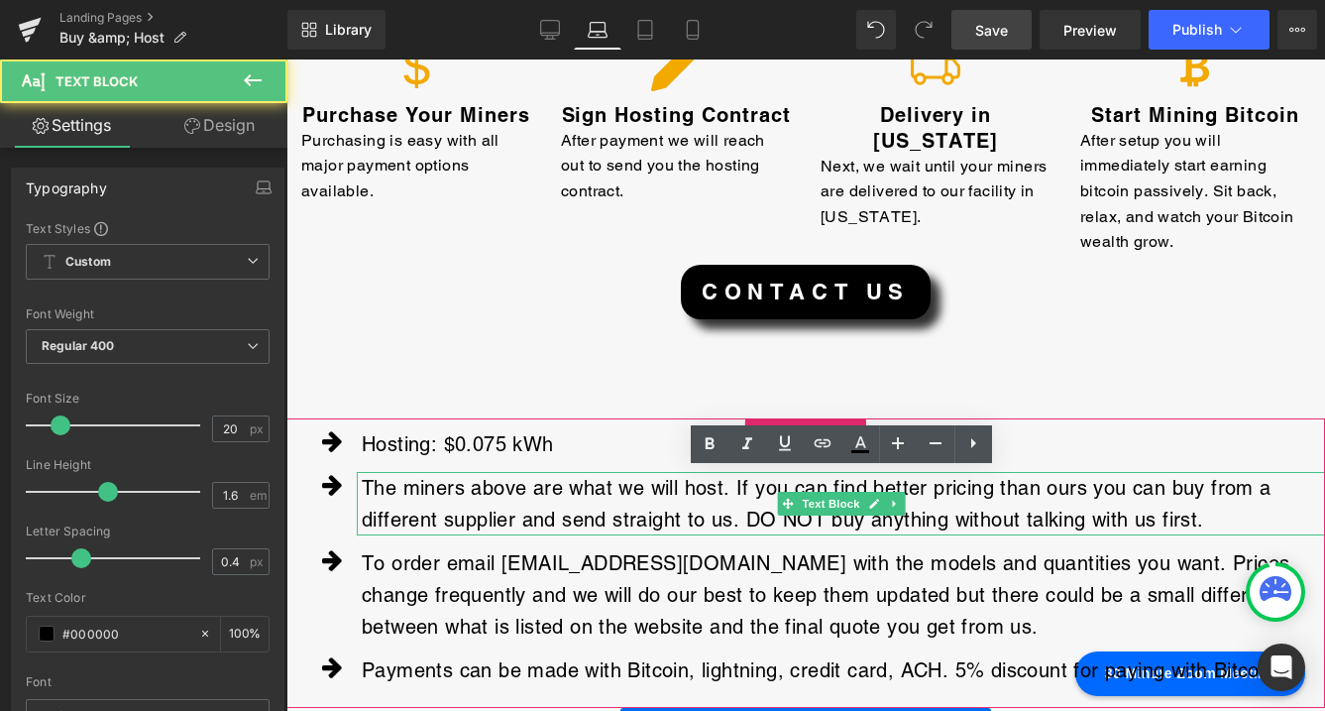
click at [1082, 490] on p "The miners above are what we will host. If you can find better pricing than our…" at bounding box center [843, 503] width 963 height 63
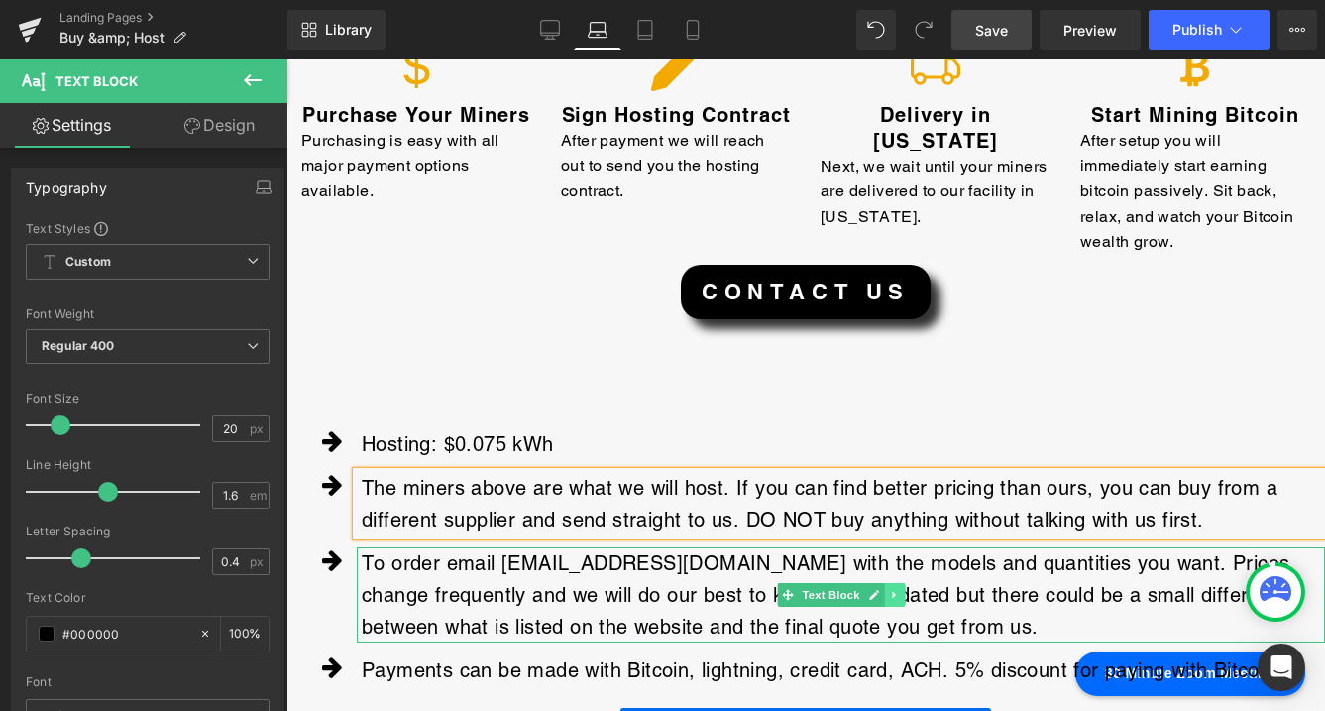
click at [898, 599] on icon at bounding box center [894, 595] width 11 height 12
click at [866, 622] on p "To order email [EMAIL_ADDRESS][DOMAIN_NAME] with the models and quantities you …" at bounding box center [843, 594] width 963 height 95
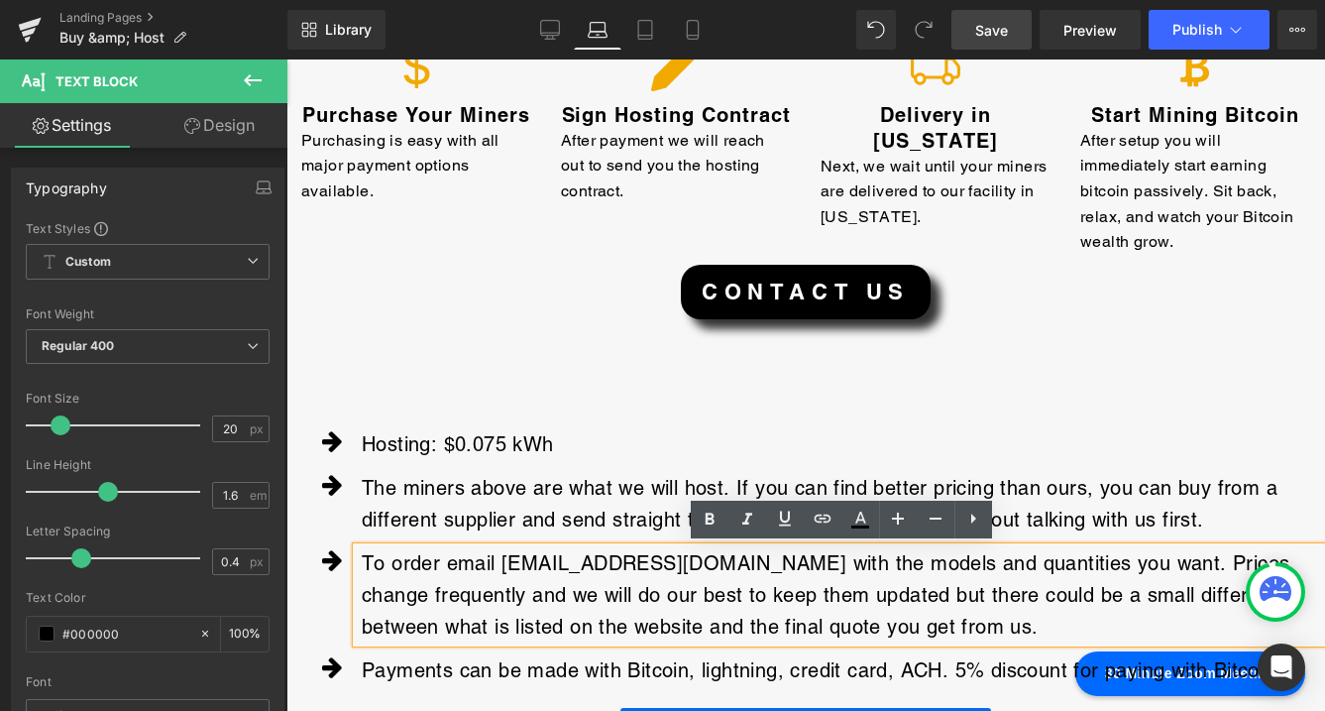
click at [874, 597] on p "To order email [EMAIL_ADDRESS][DOMAIN_NAME] with the models and quantities you …" at bounding box center [843, 594] width 963 height 95
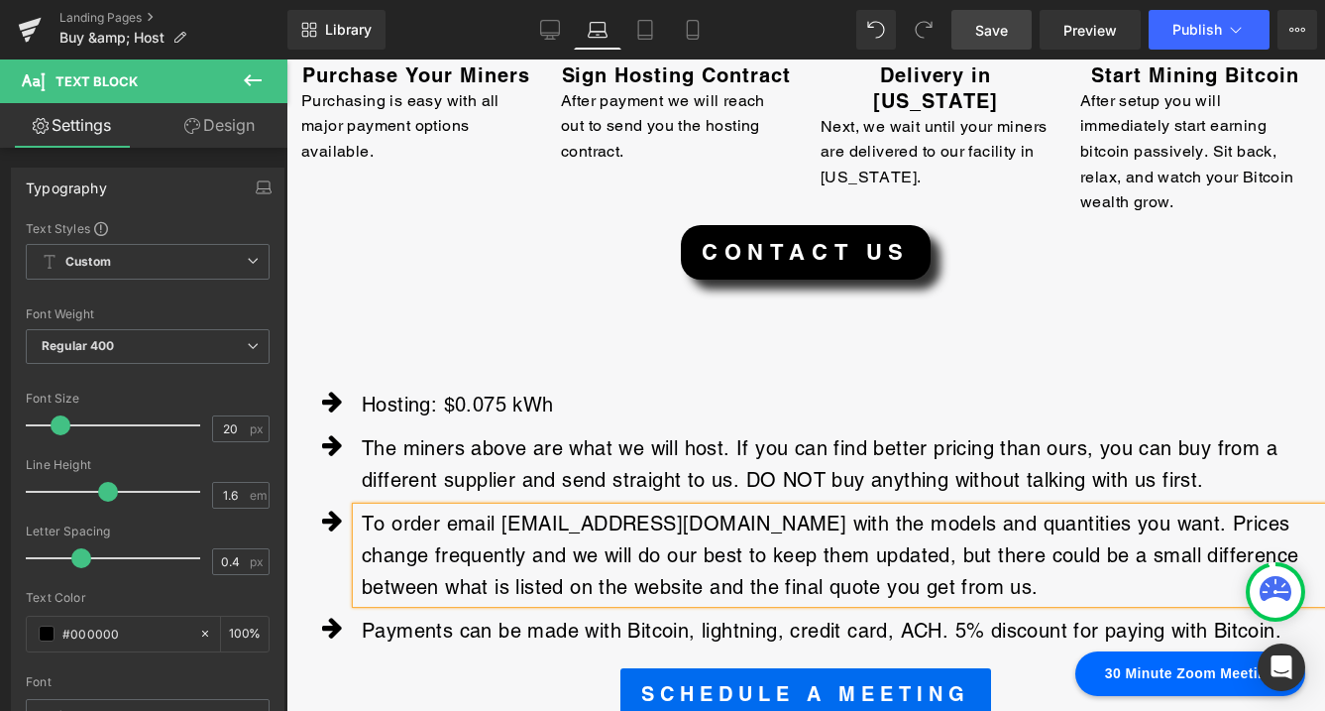
scroll to position [844, 0]
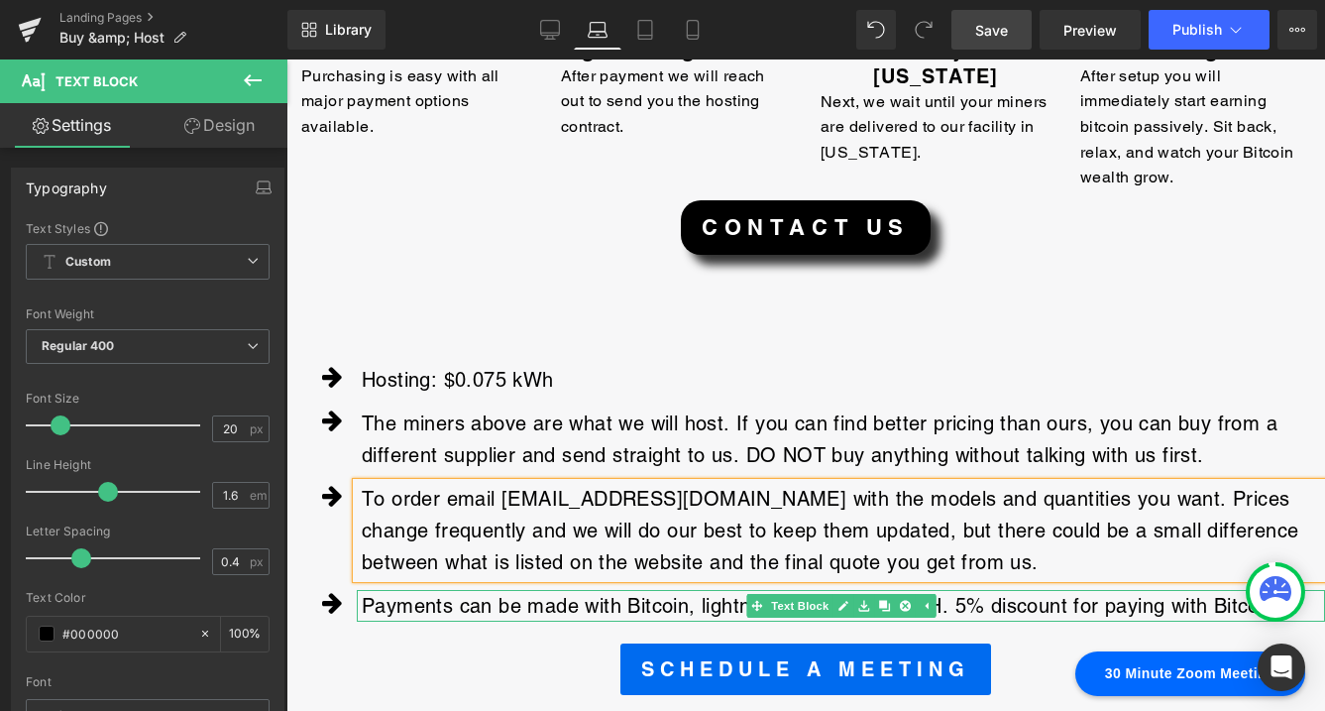
click at [970, 609] on p "Payments can be made with Bitcoin, lightning, credit card, ACH. 5% discount for…" at bounding box center [843, 606] width 963 height 32
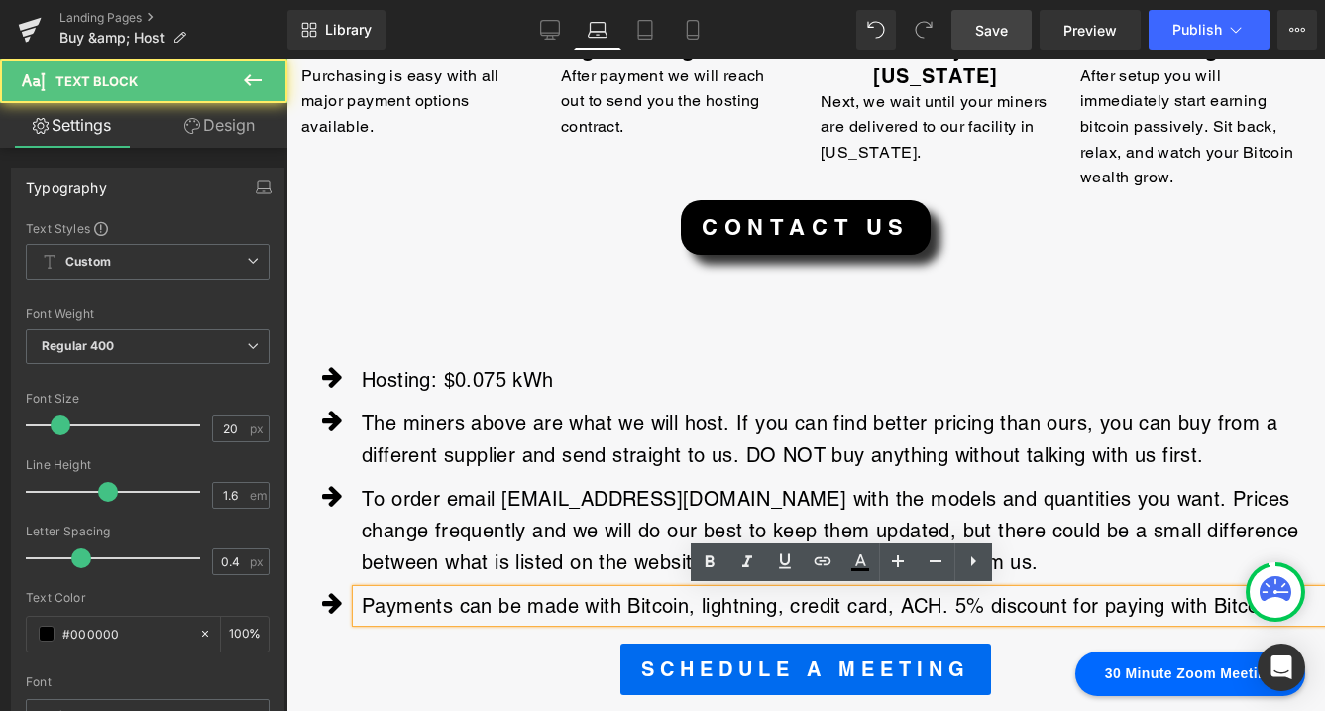
click at [892, 609] on p "Payments can be made with Bitcoin, lightning, credit card, ACH. 5% discount for…" at bounding box center [843, 606] width 963 height 32
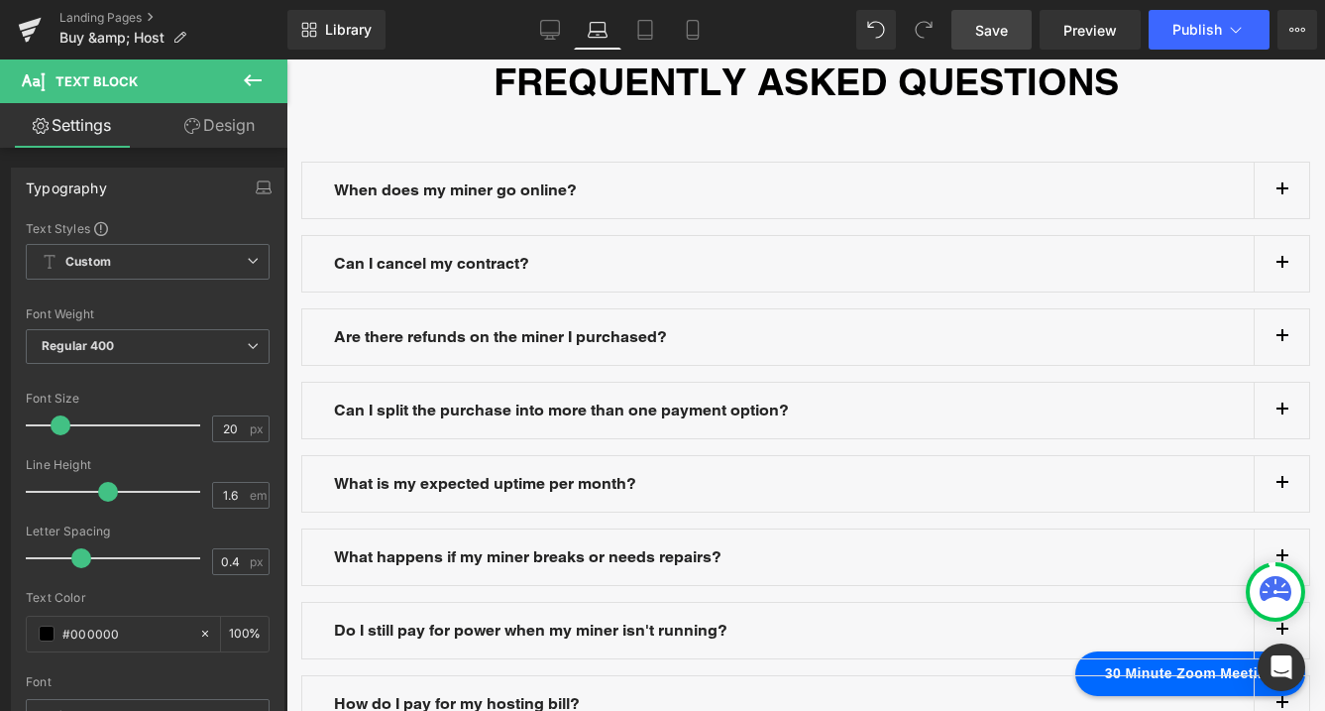
scroll to position [1600, 0]
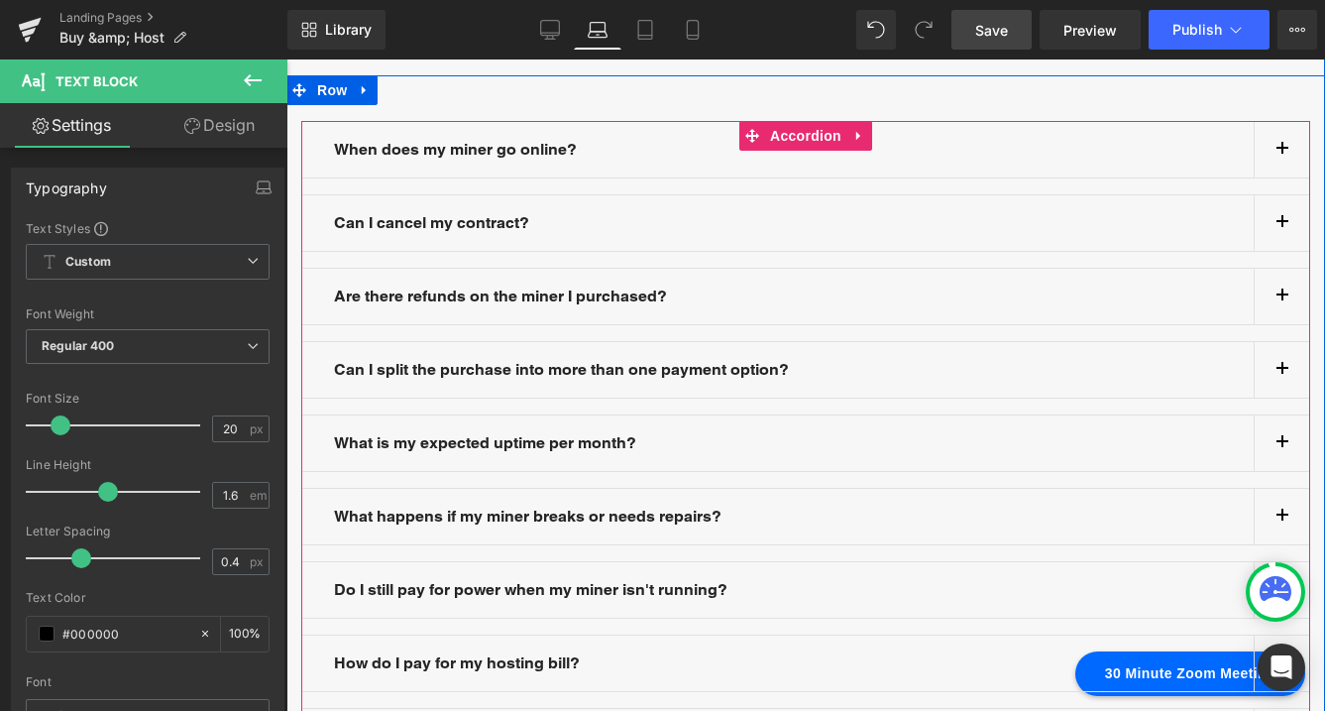
click at [1282, 521] on span "button" at bounding box center [1282, 521] width 0 height 0
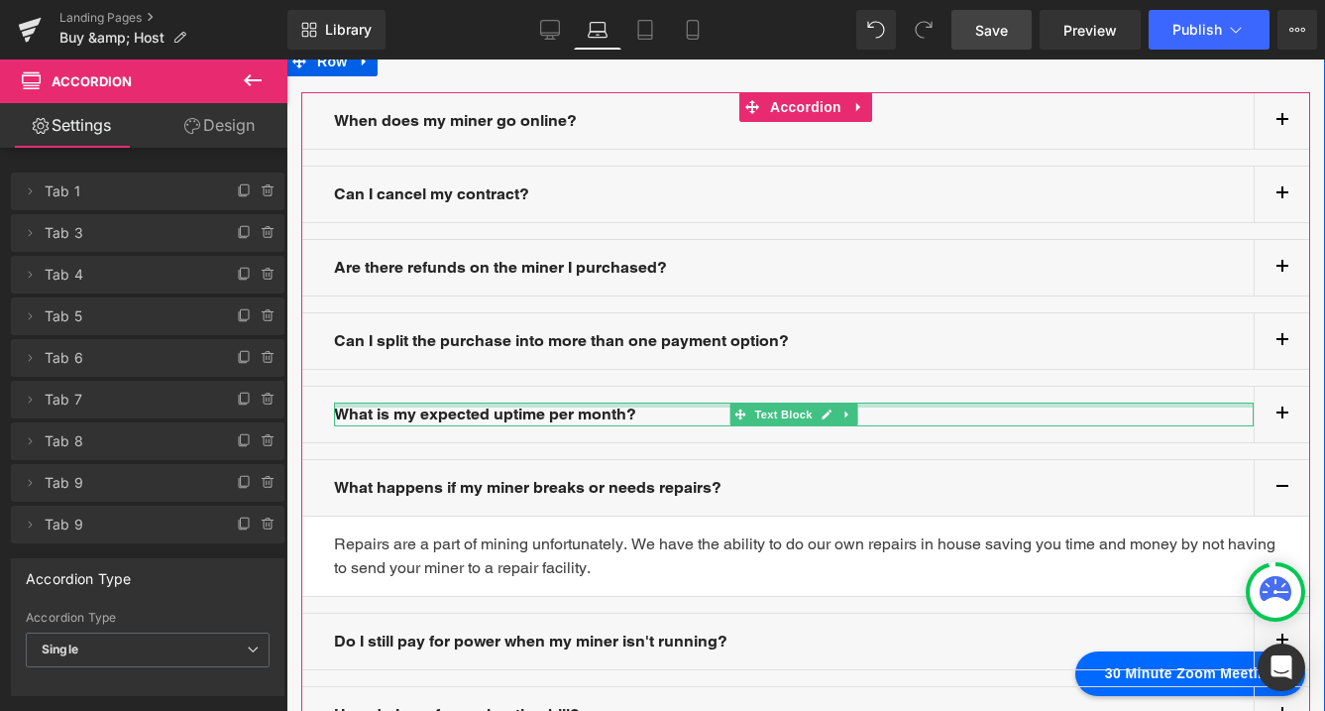
scroll to position [1629, 0]
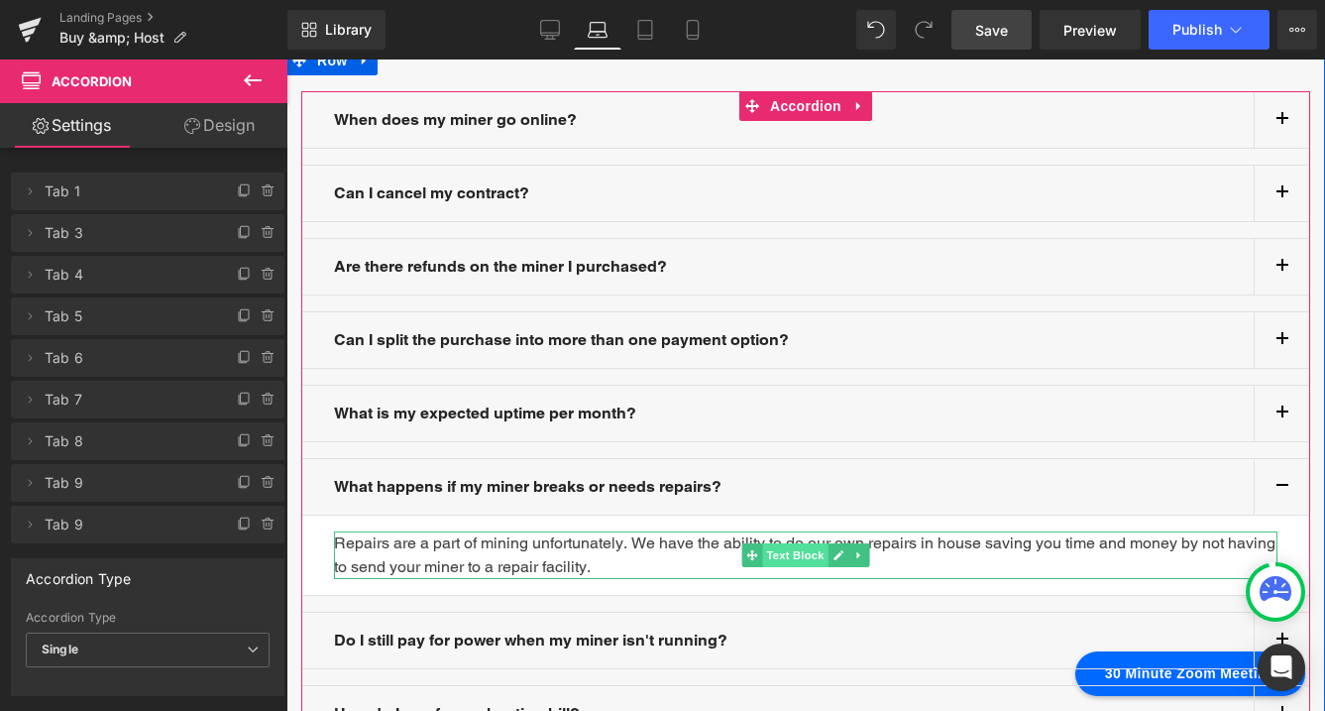
click at [791, 556] on span "Text Block" at bounding box center [794, 555] width 65 height 24
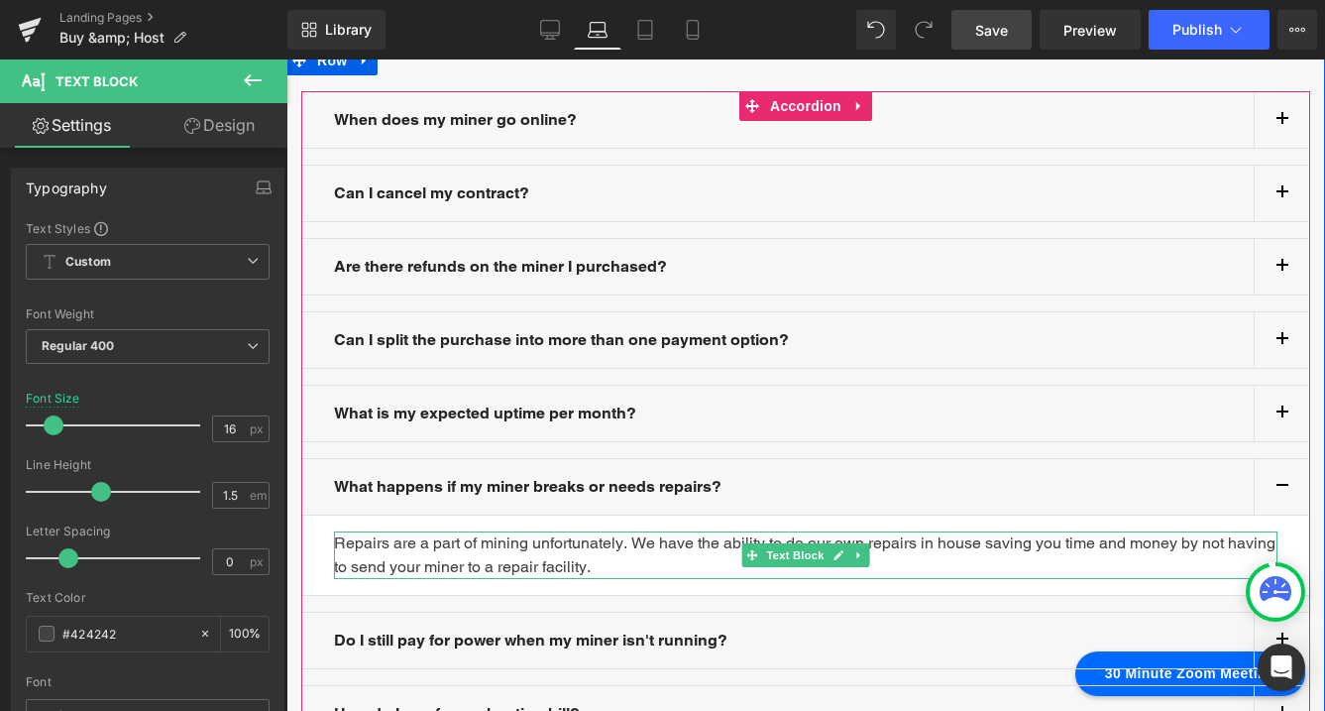
click at [640, 566] on div "Repairs are a part of mining unfortunately. We have the ability to do our own r…" at bounding box center [805, 555] width 943 height 48
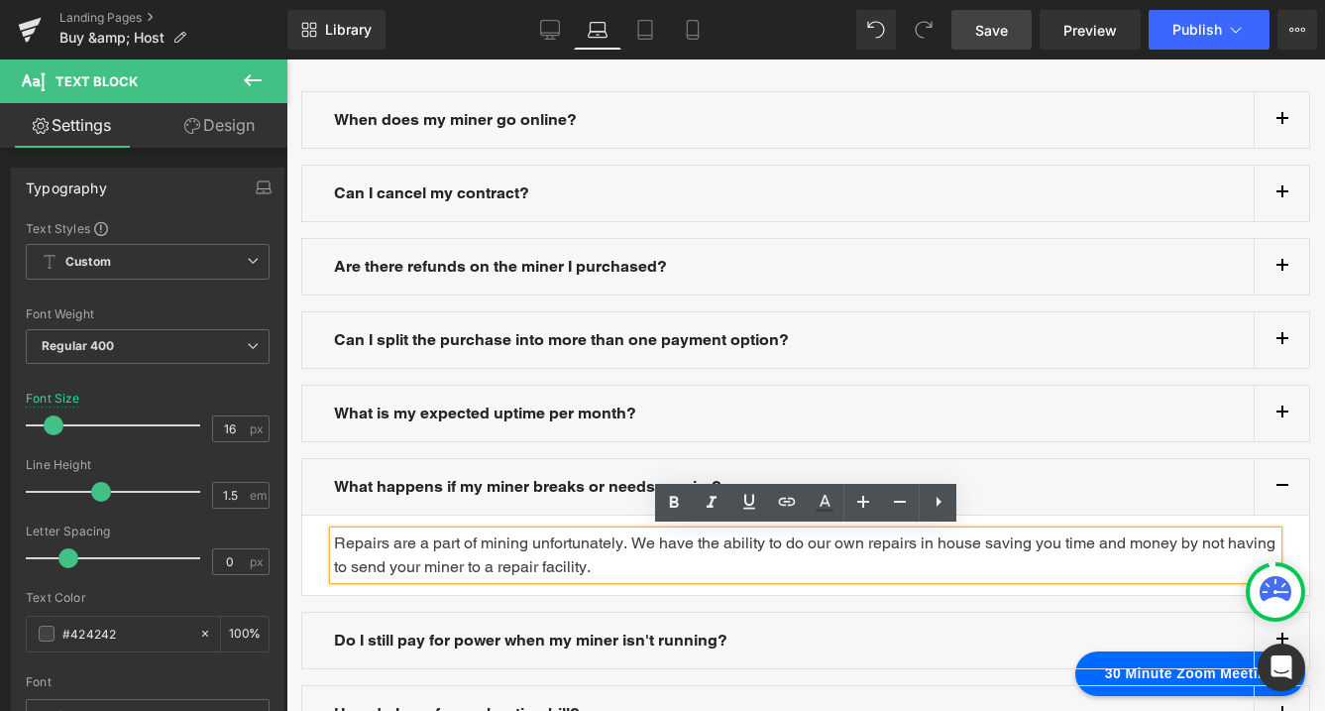
click at [649, 565] on div "Repairs are a part of mining unfortunately. We have the ability to do our own r…" at bounding box center [805, 555] width 943 height 48
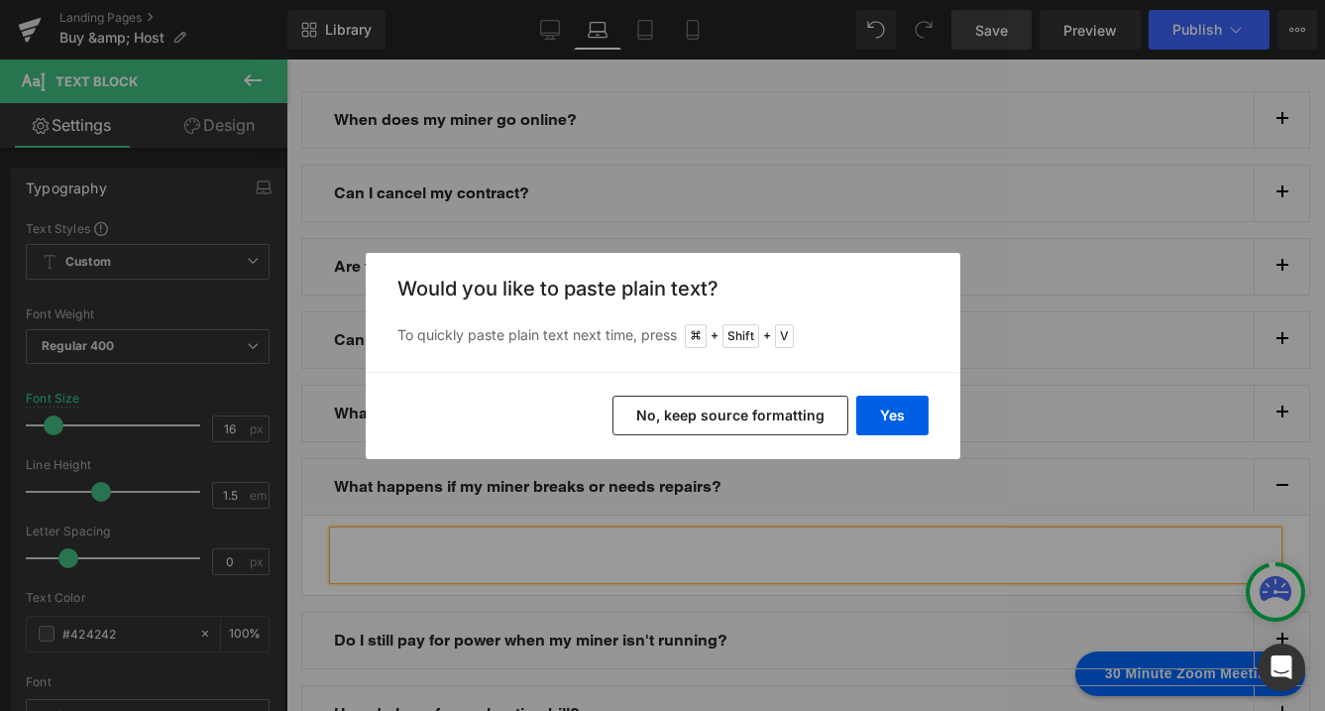
click at [899, 420] on button "Yes" at bounding box center [892, 415] width 72 height 40
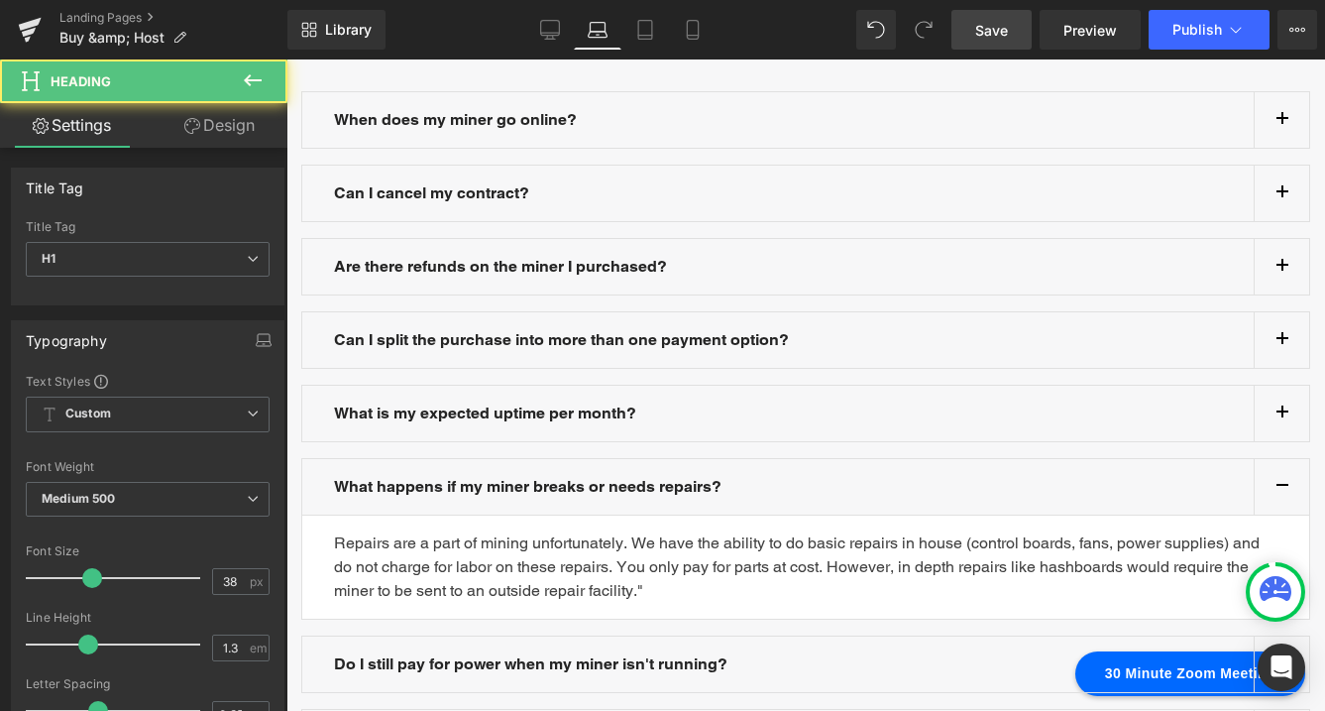
drag, startPoint x: 992, startPoint y: 32, endPoint x: 742, endPoint y: 13, distance: 250.5
click at [992, 32] on span "Save" at bounding box center [991, 30] width 33 height 21
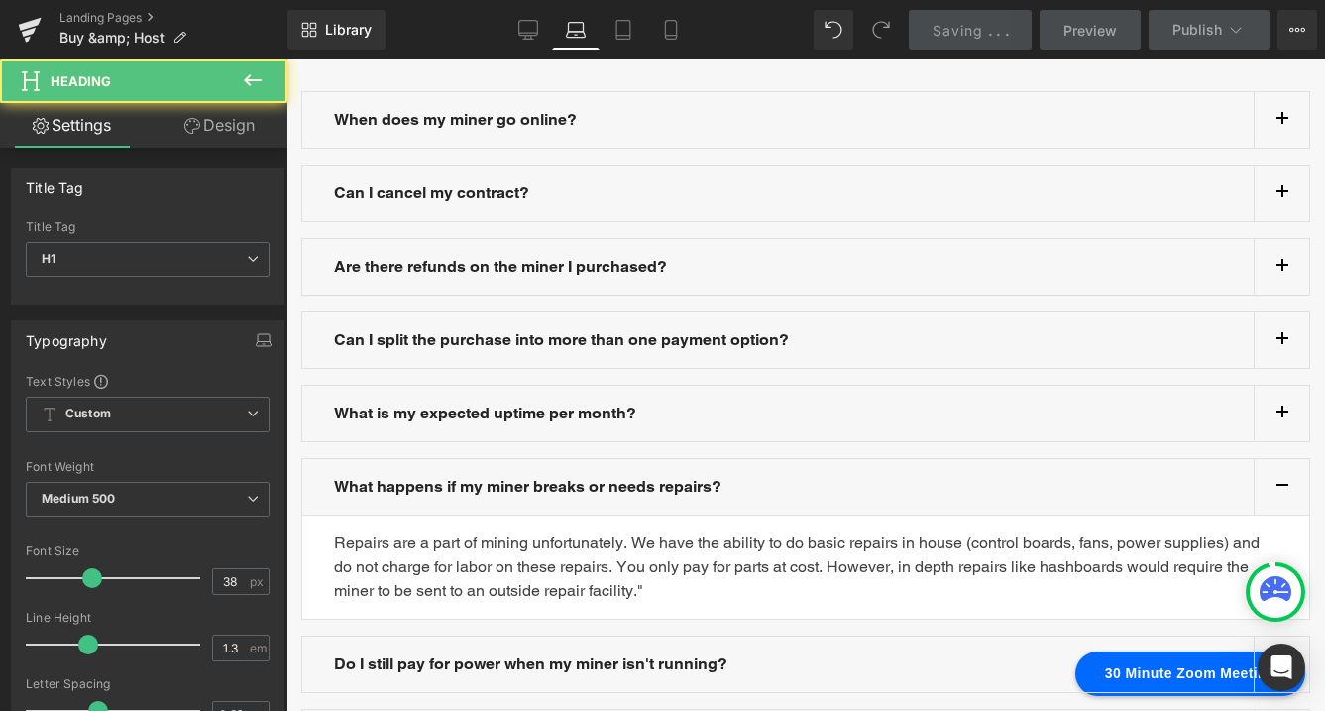
scroll to position [0, 0]
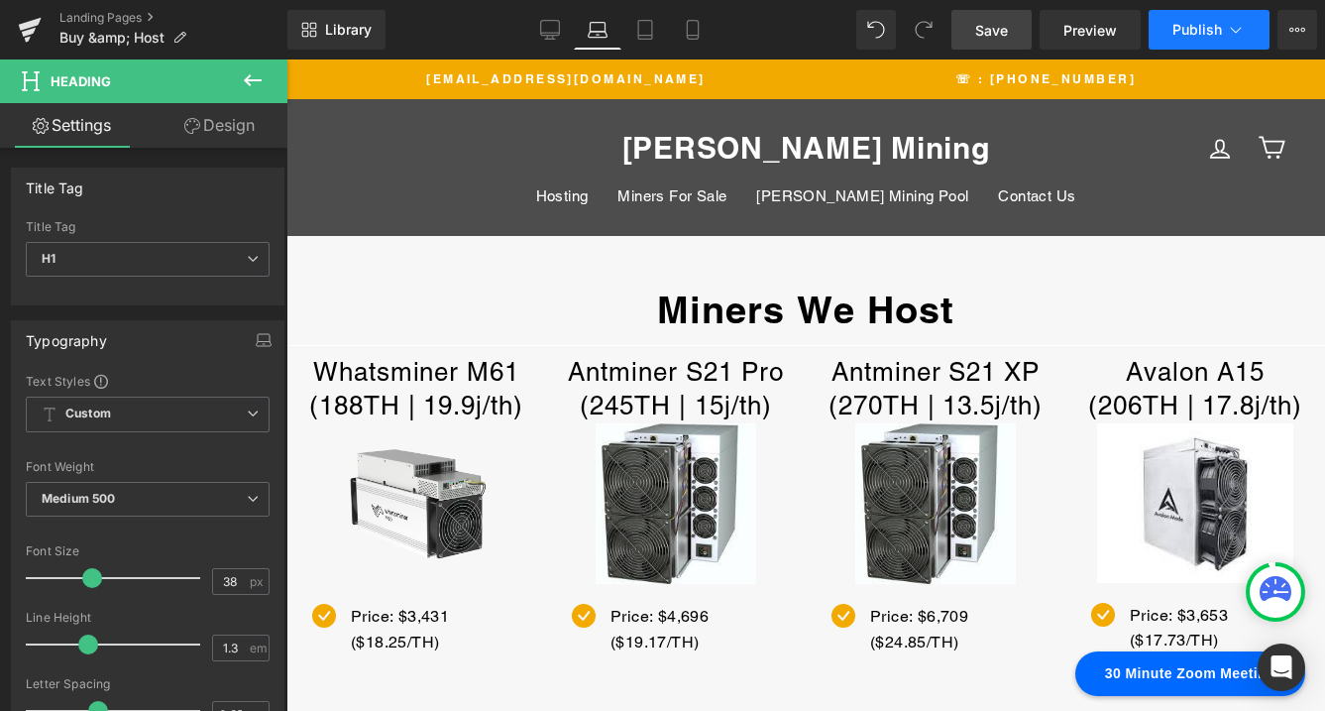
click at [1240, 33] on icon at bounding box center [1236, 30] width 20 height 20
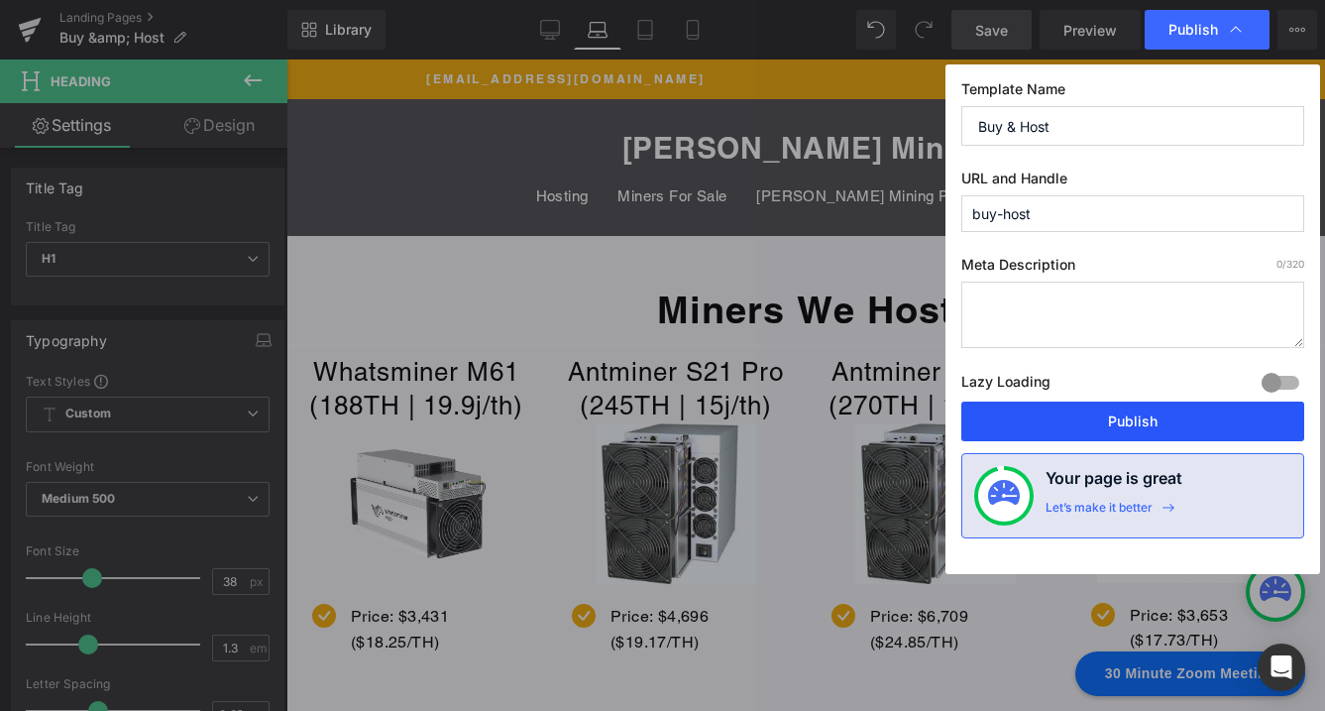
drag, startPoint x: 1146, startPoint y: 419, endPoint x: 466, endPoint y: 213, distance: 710.4
click at [1146, 419] on button "Publish" at bounding box center [1132, 421] width 343 height 40
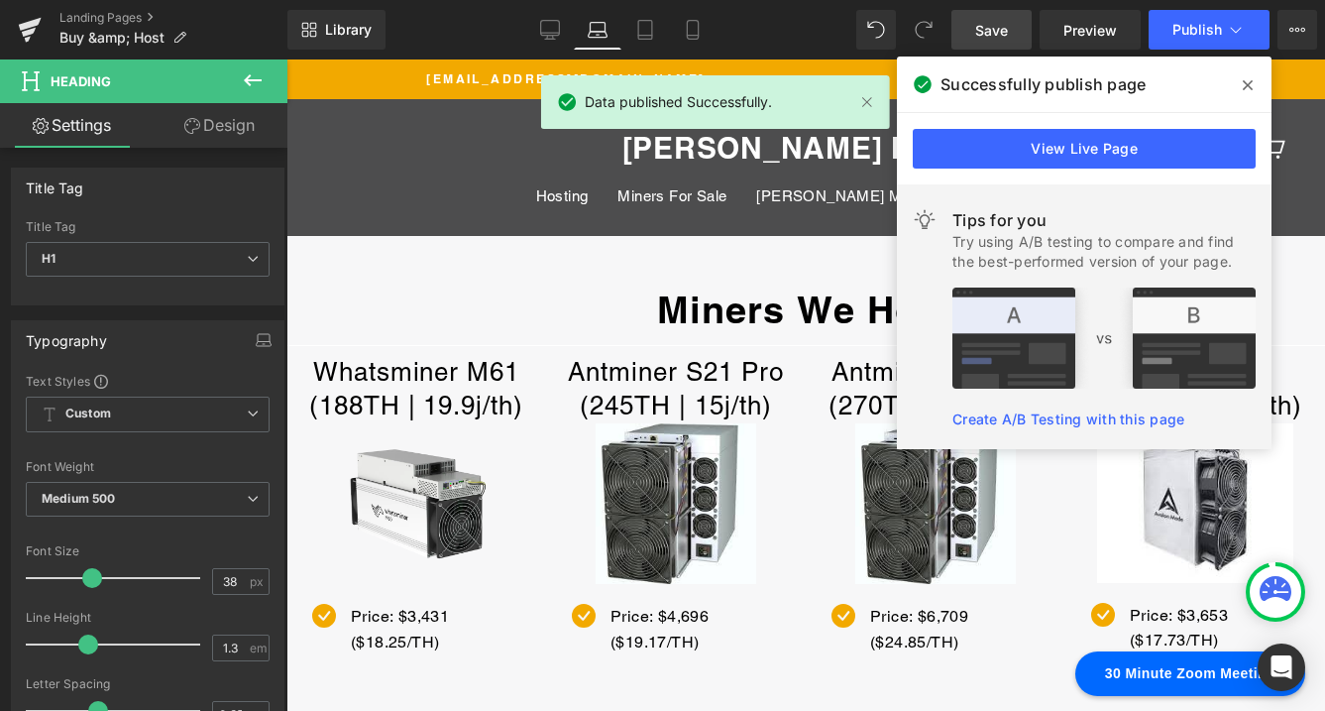
click at [1249, 88] on icon at bounding box center [1248, 85] width 10 height 16
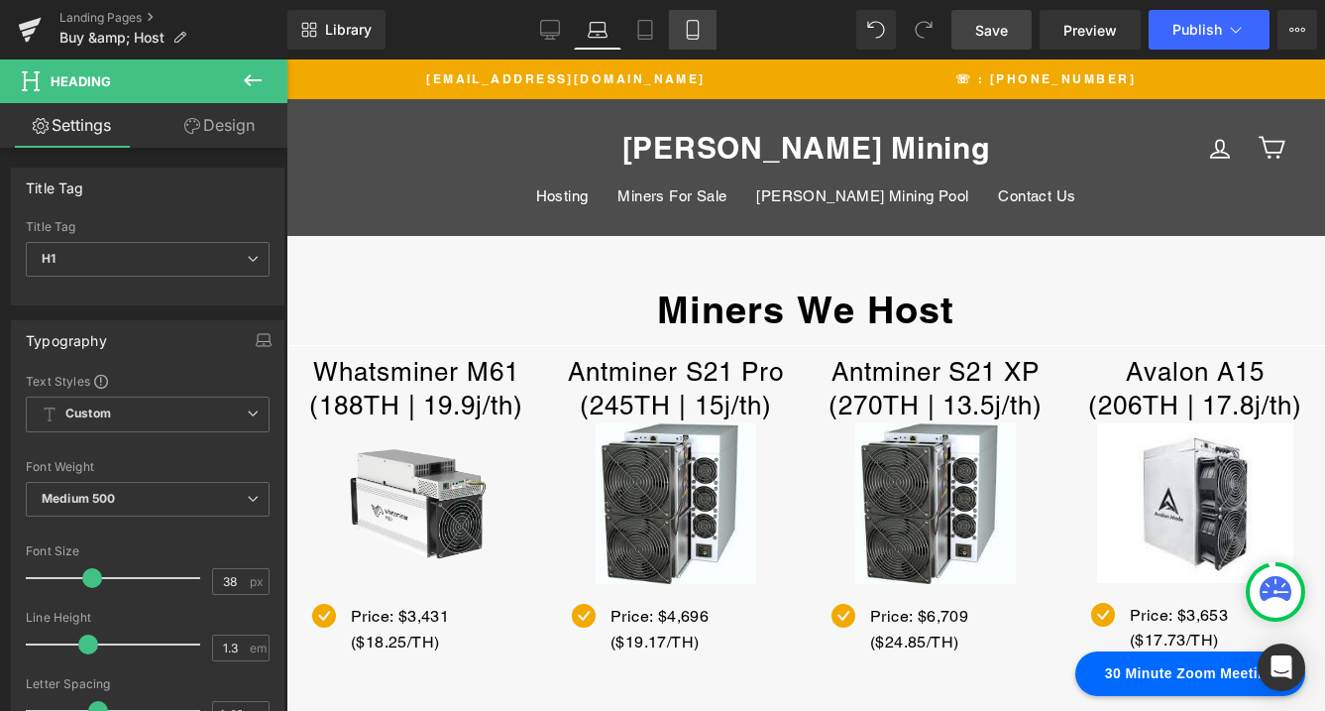
click at [700, 32] on icon at bounding box center [693, 30] width 20 height 20
type input "100"
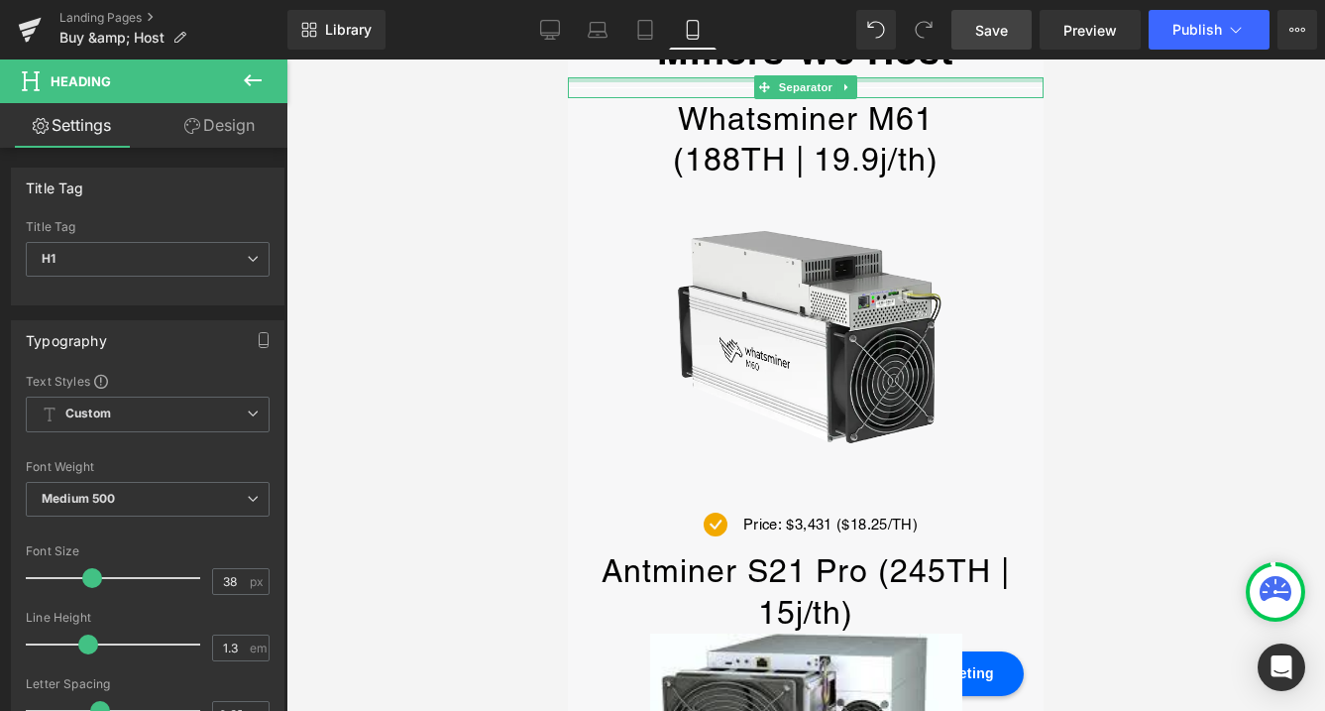
scroll to position [252, 0]
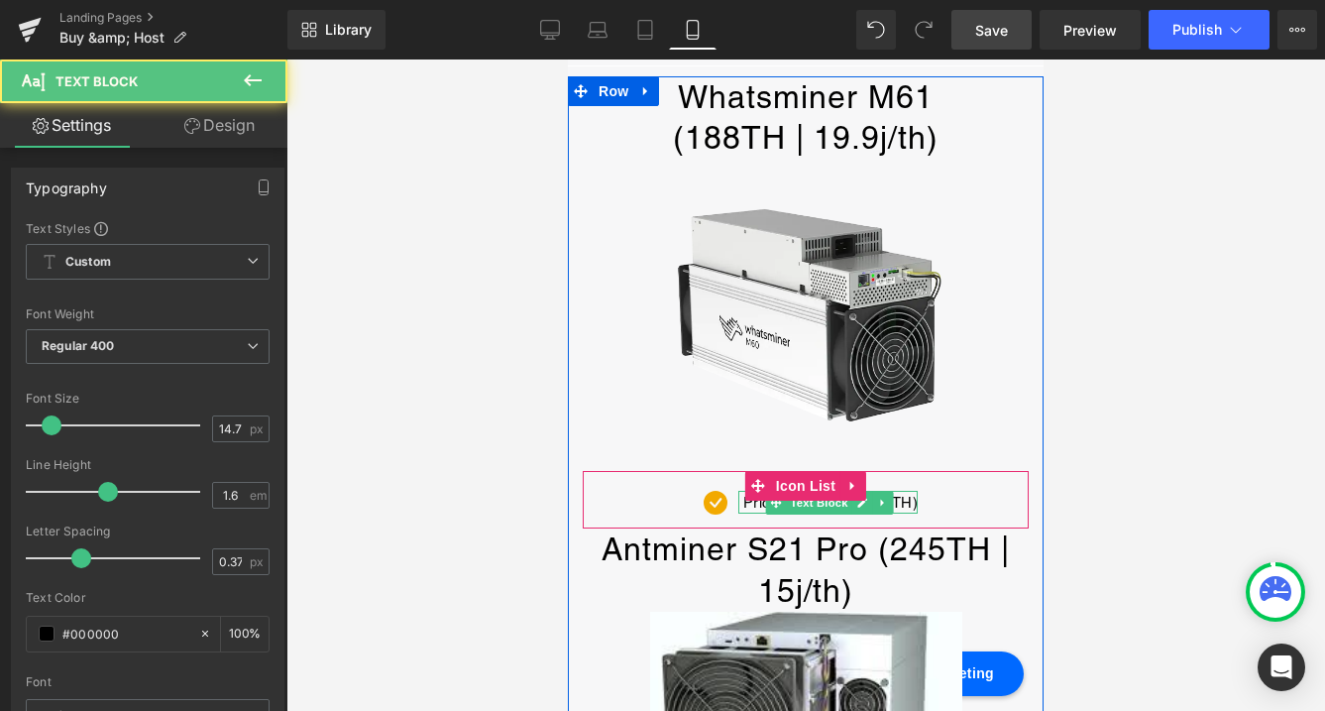
click at [822, 491] on div "Price: $3,431 ($18.25/TH) Text Block" at bounding box center [827, 503] width 179 height 24
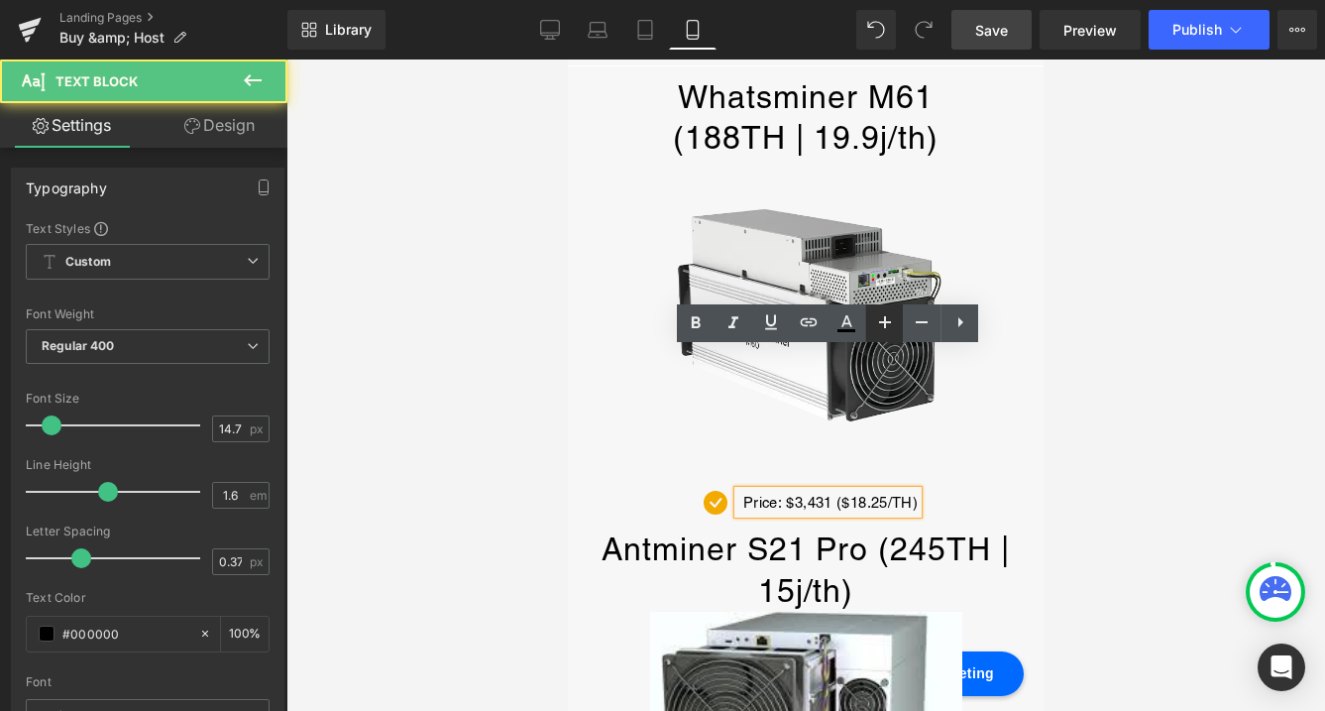
click at [884, 329] on icon at bounding box center [885, 322] width 24 height 24
type input "16.72"
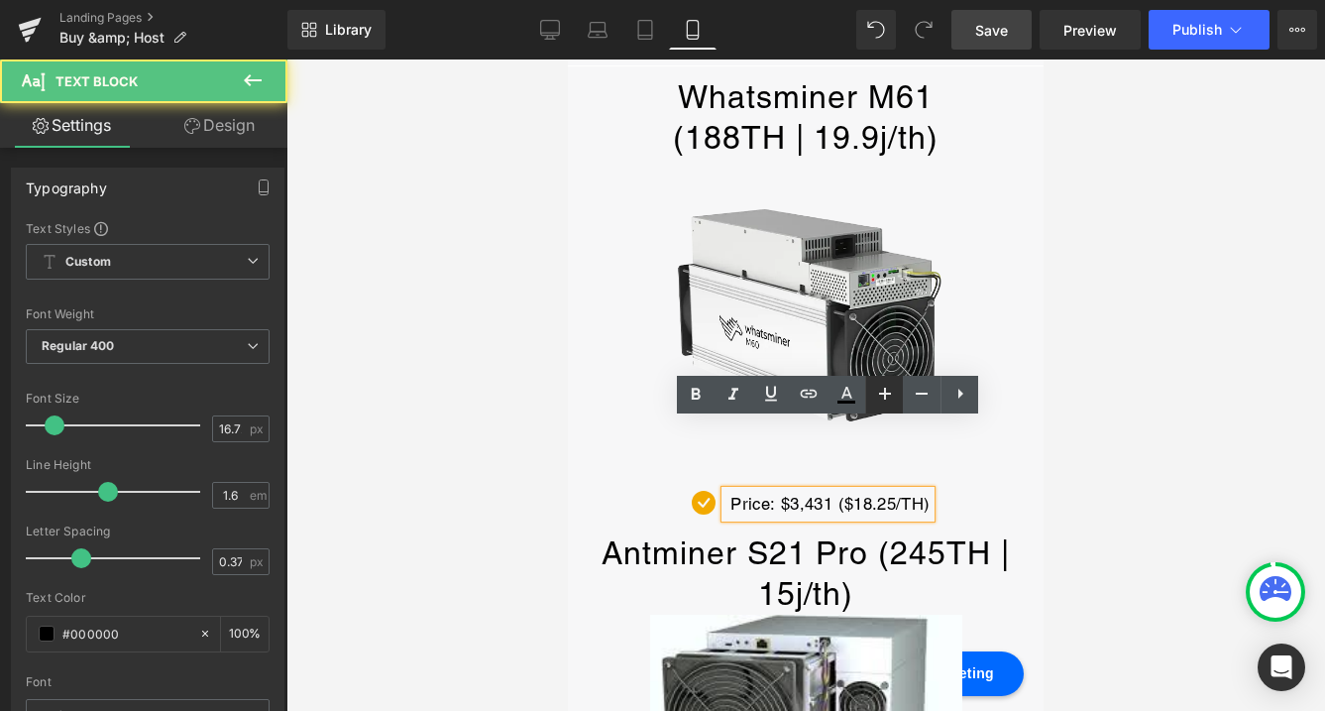
click at [883, 389] on icon at bounding box center [885, 394] width 24 height 24
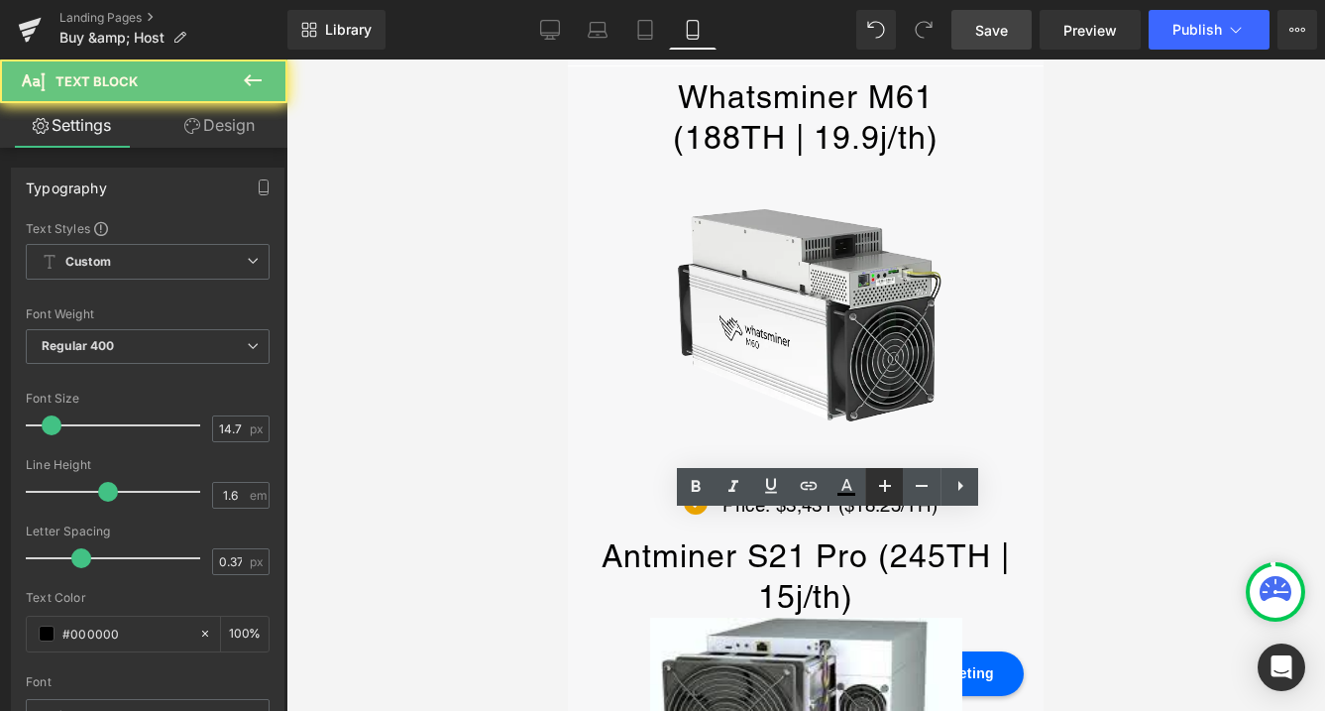
click at [888, 486] on icon at bounding box center [885, 486] width 12 height 12
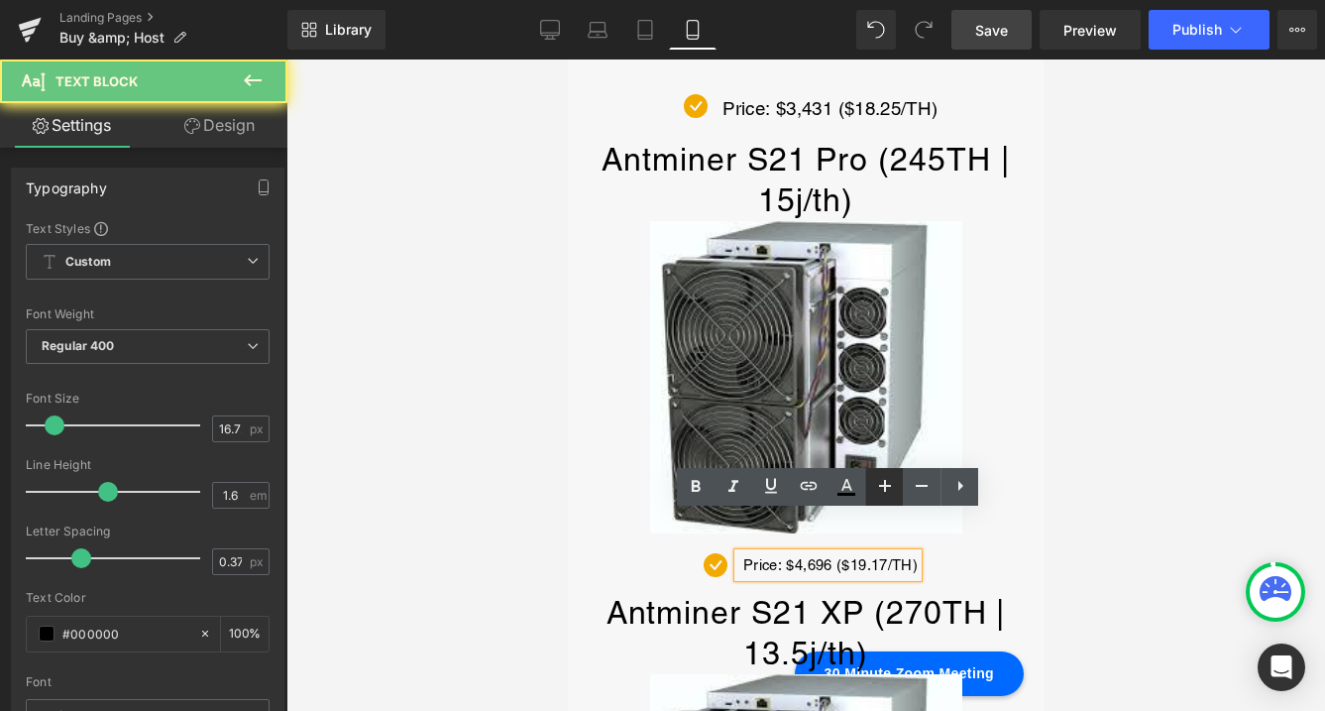
drag, startPoint x: 888, startPoint y: 486, endPoint x: 310, endPoint y: 408, distance: 582.9
click at [888, 486] on icon at bounding box center [885, 486] width 12 height 12
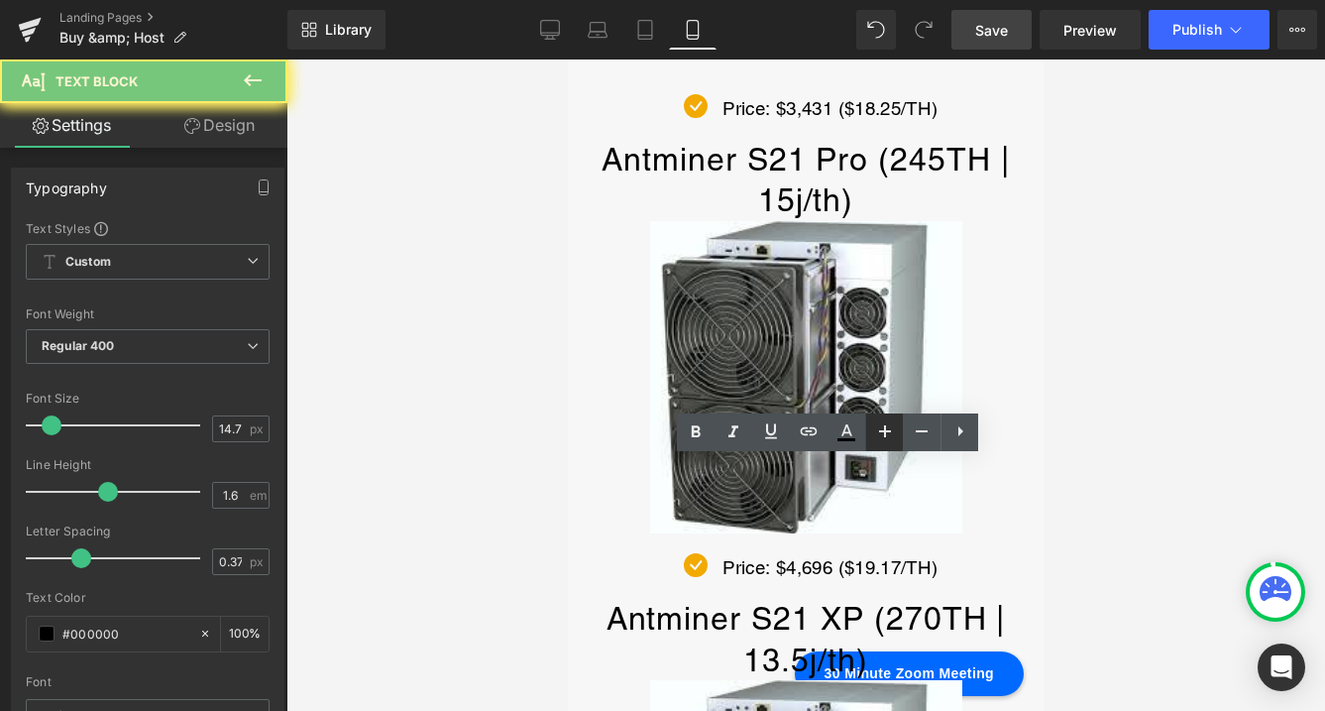
click at [881, 432] on icon at bounding box center [885, 431] width 24 height 24
drag, startPoint x: 881, startPoint y: 432, endPoint x: 298, endPoint y: 403, distance: 583.4
click at [881, 432] on icon at bounding box center [885, 431] width 24 height 24
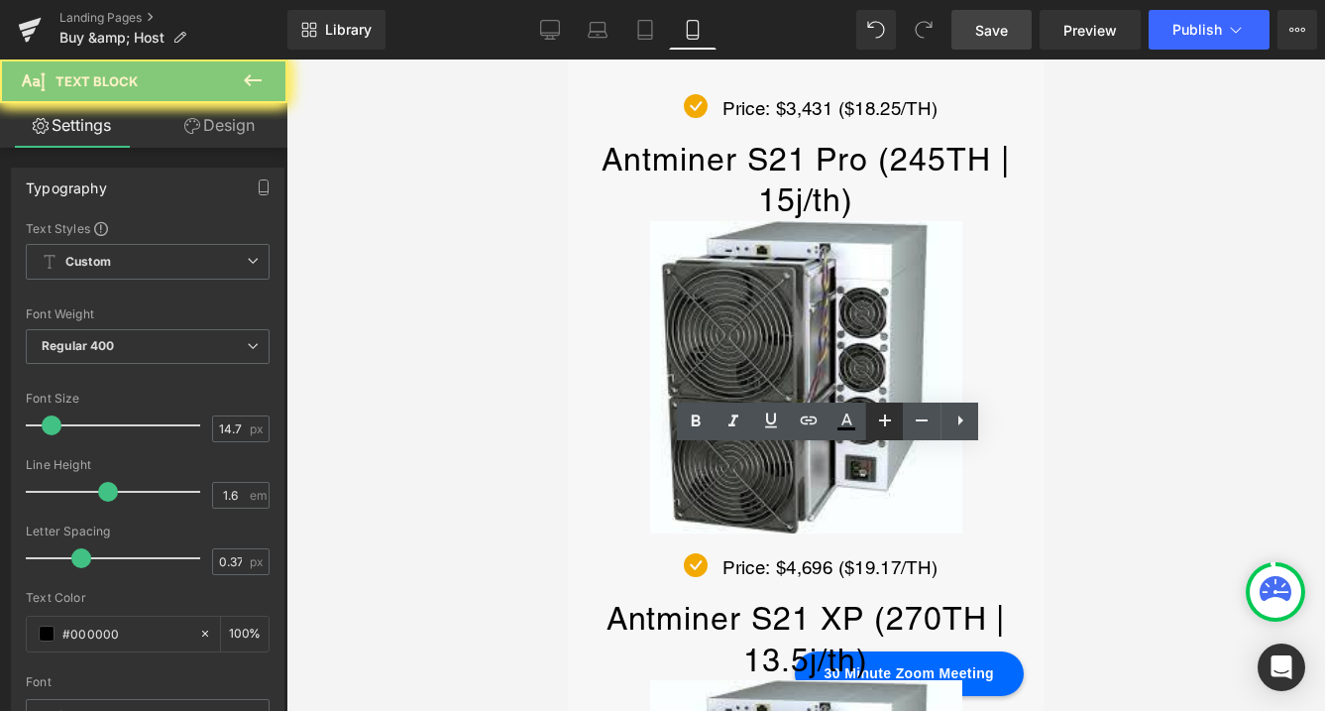
click at [884, 420] on icon at bounding box center [885, 420] width 12 height 12
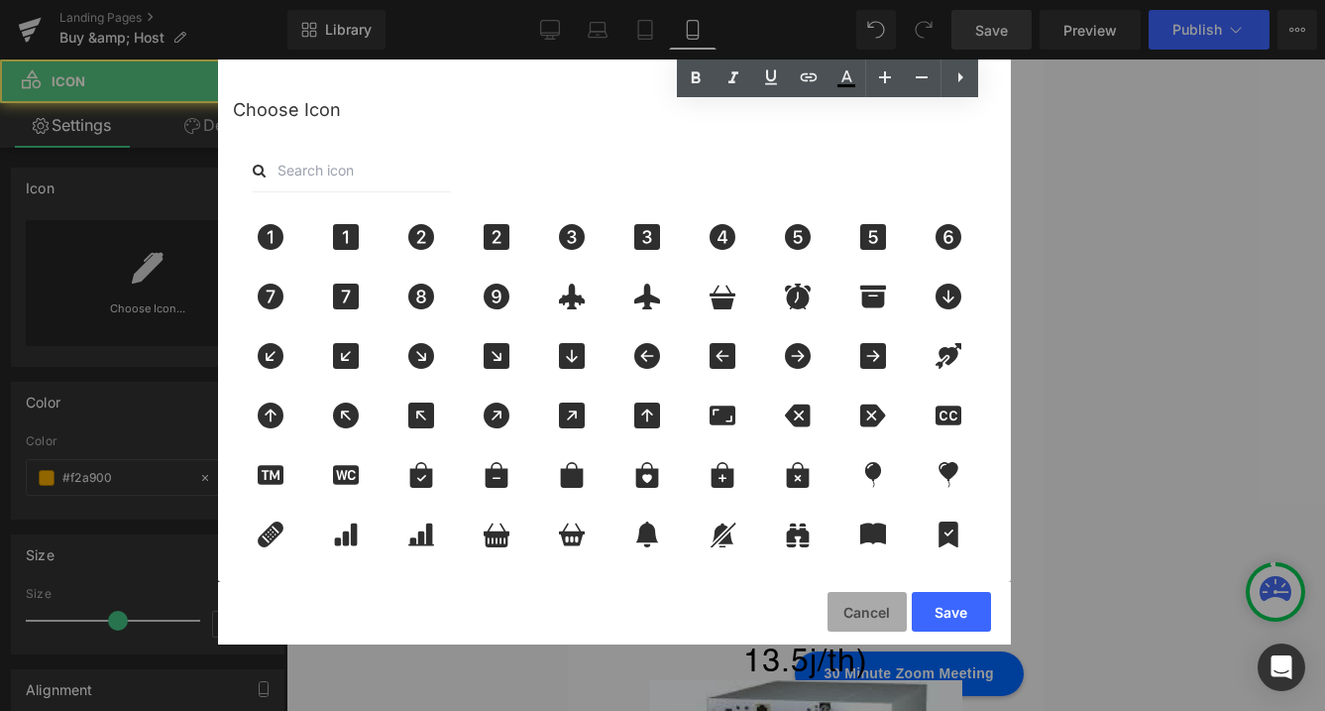
click at [856, 609] on button "Cancel" at bounding box center [867, 612] width 79 height 40
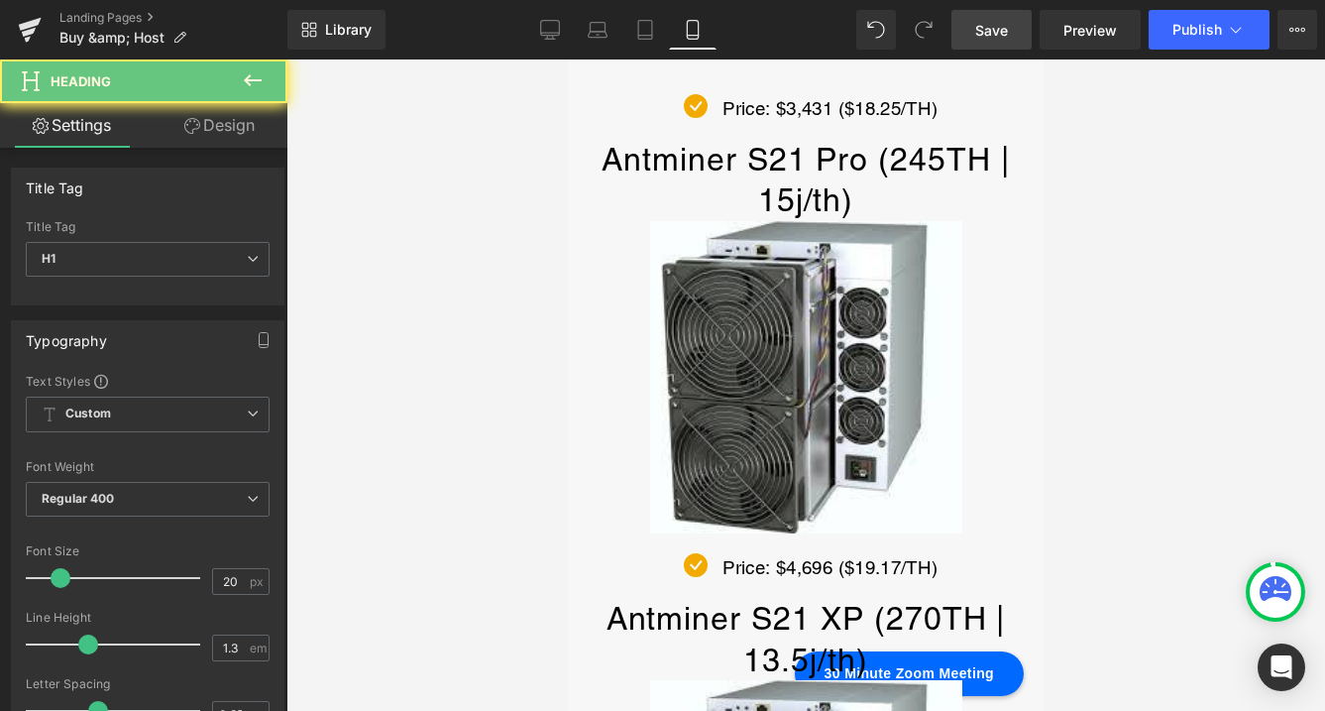
drag, startPoint x: 499, startPoint y: 403, endPoint x: 5, endPoint y: 380, distance: 495.1
click at [499, 403] on div at bounding box center [805, 384] width 1039 height 651
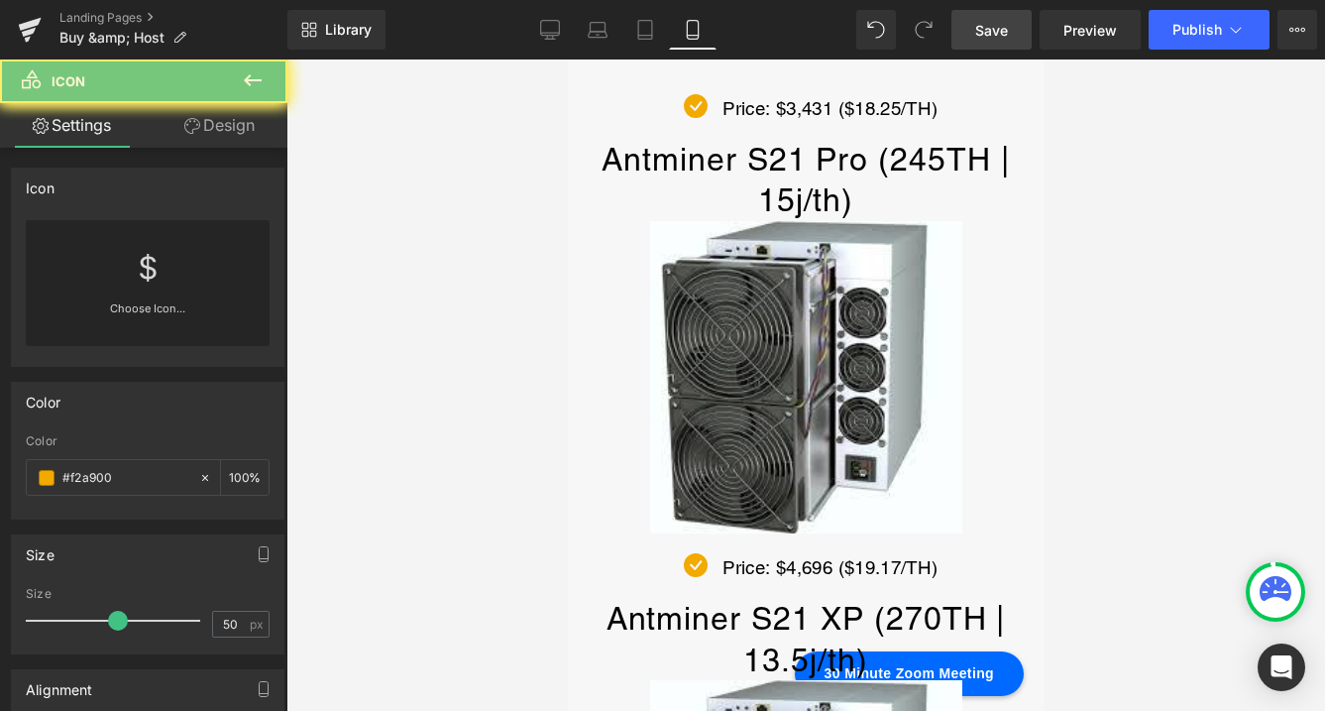
click at [222, 126] on link "Design" at bounding box center [220, 125] width 144 height 45
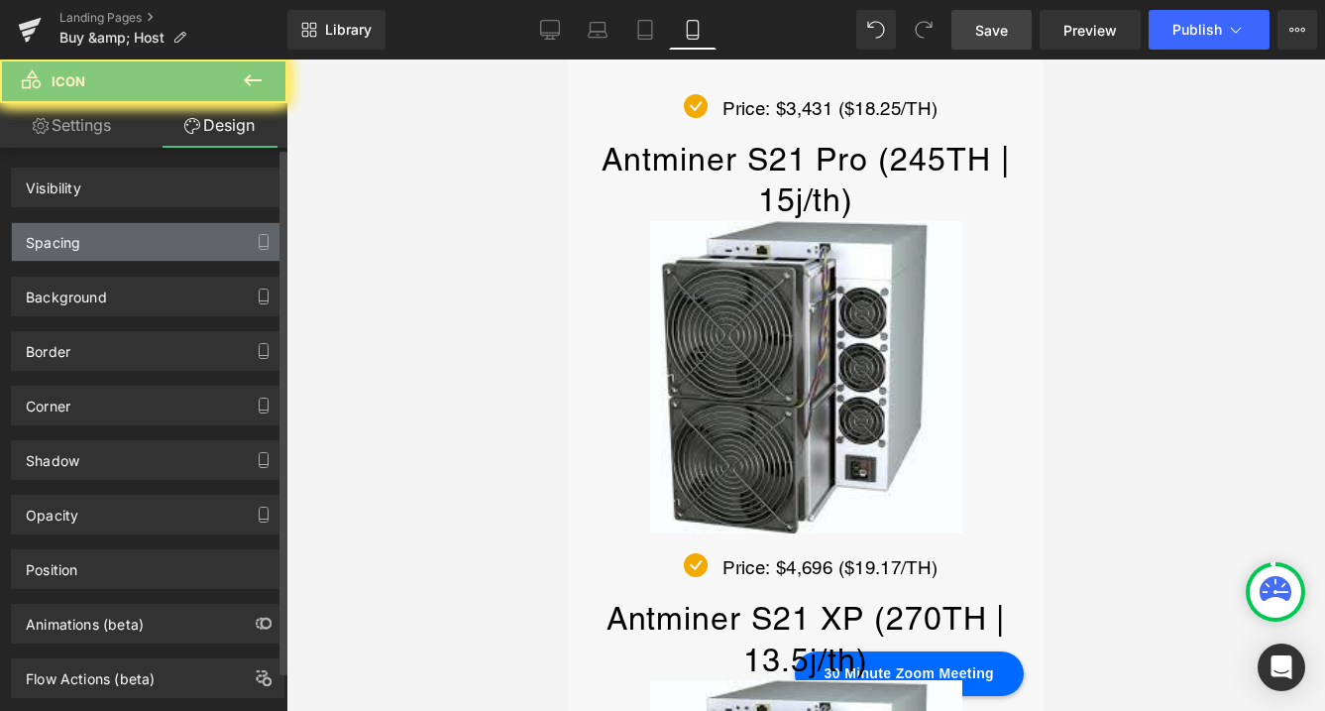
click at [163, 247] on div "Spacing" at bounding box center [148, 242] width 272 height 38
click at [142, 243] on div "Spacing" at bounding box center [148, 242] width 272 height 38
click at [87, 244] on div "Spacing" at bounding box center [148, 242] width 272 height 38
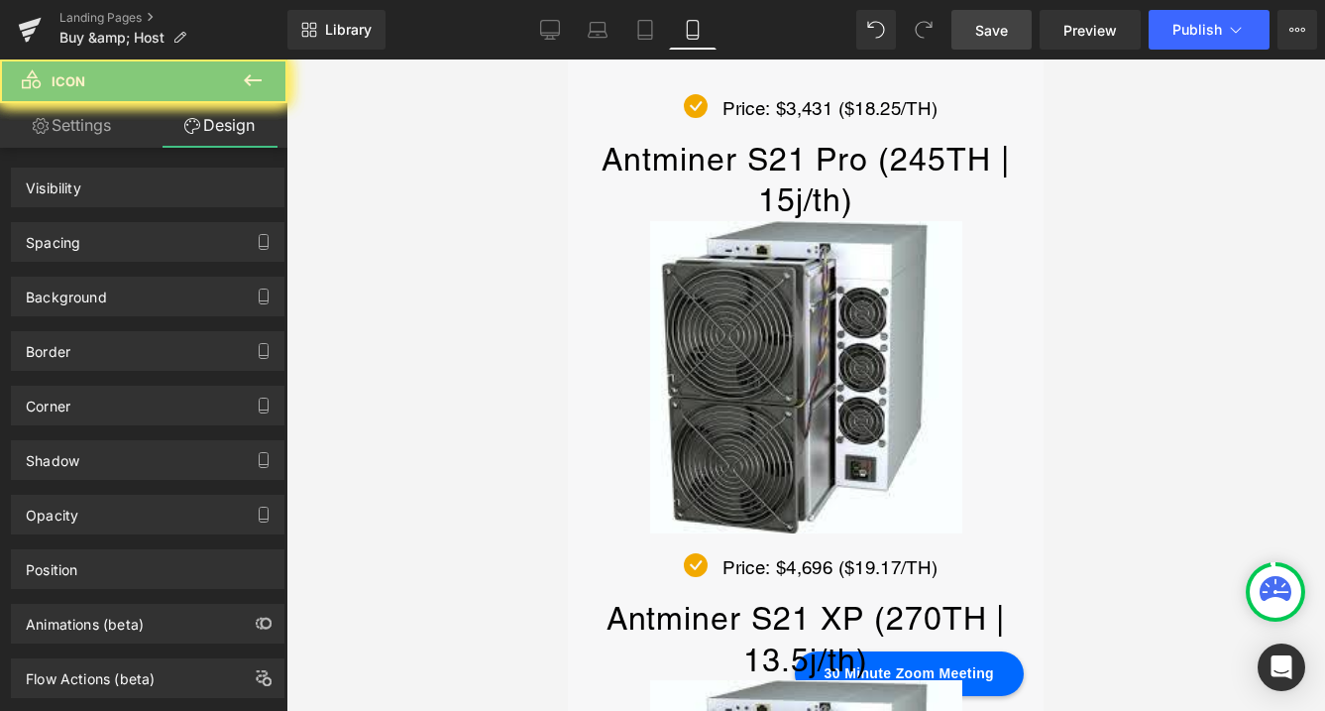
click at [1013, 34] on link "Save" at bounding box center [991, 30] width 80 height 40
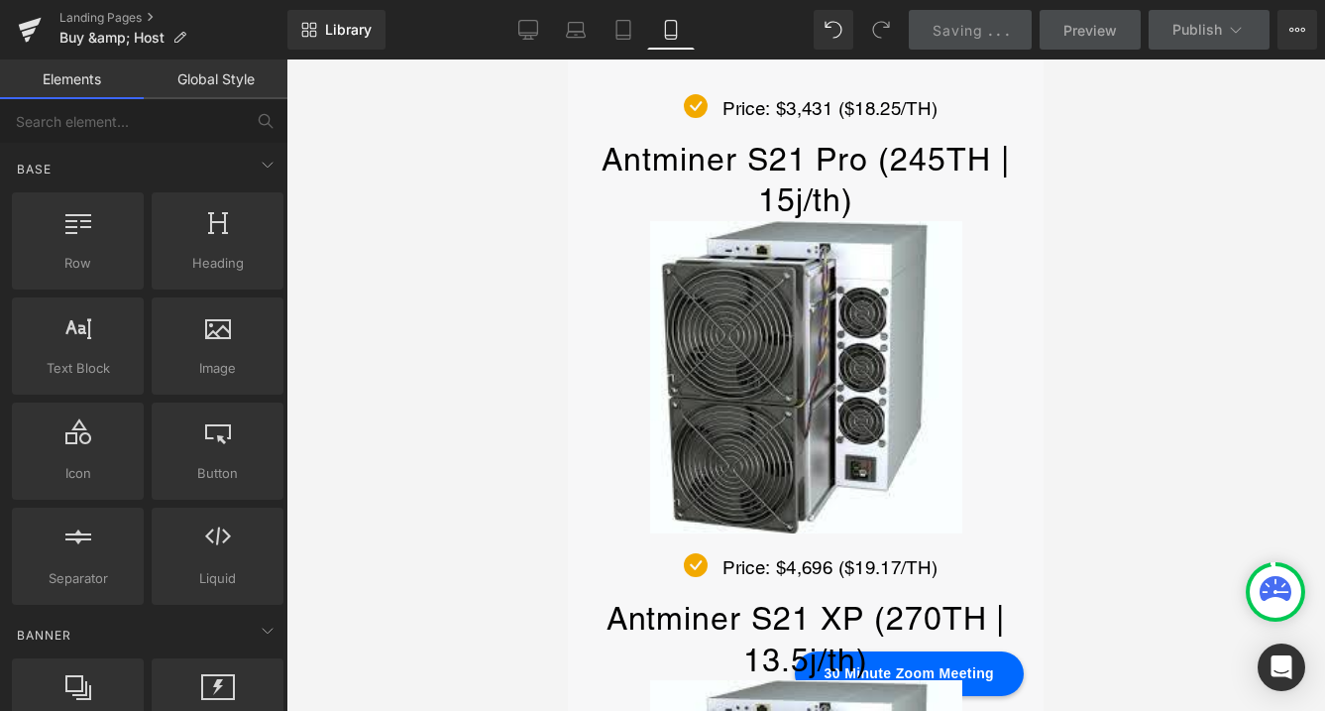
scroll to position [2859, 0]
